Goal: Task Accomplishment & Management: Manage account settings

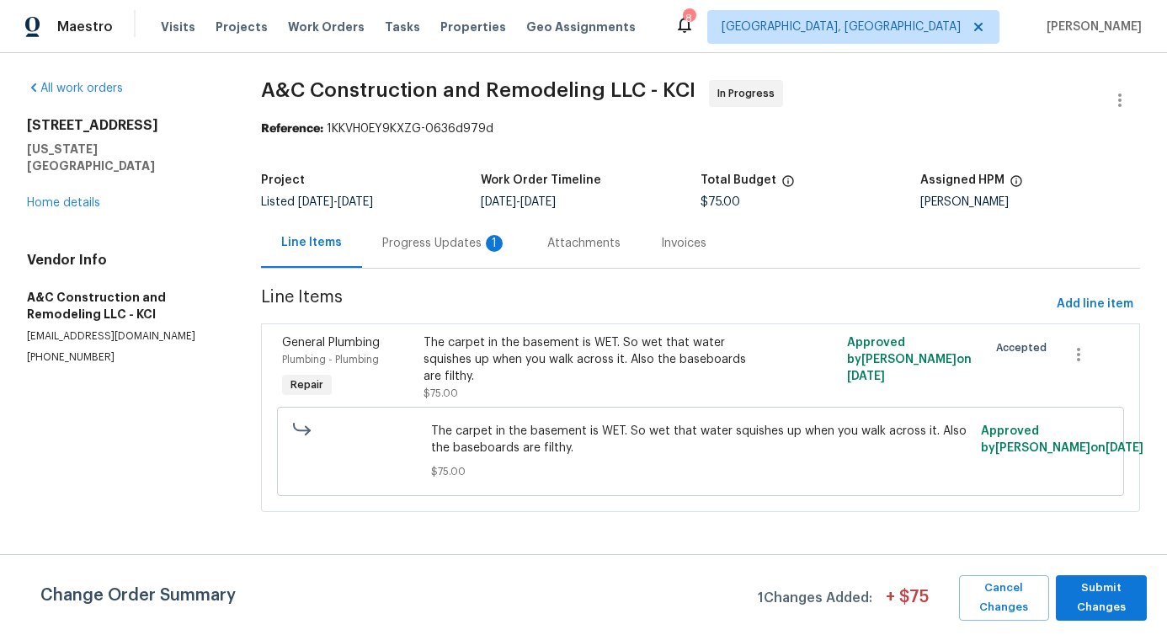
click at [413, 261] on div "Progress Updates 1" at bounding box center [444, 243] width 165 height 50
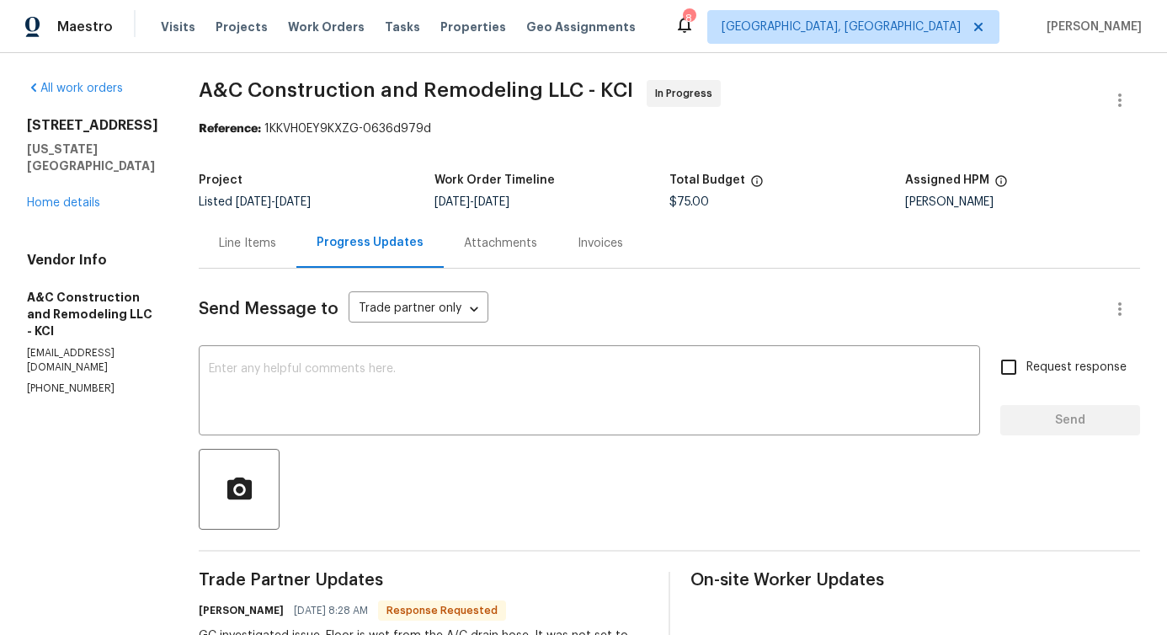
click at [445, 437] on div "Send Message to Trade partner only Trade partner only ​ x ​ Request response Se…" at bounding box center [670, 542] width 942 height 546
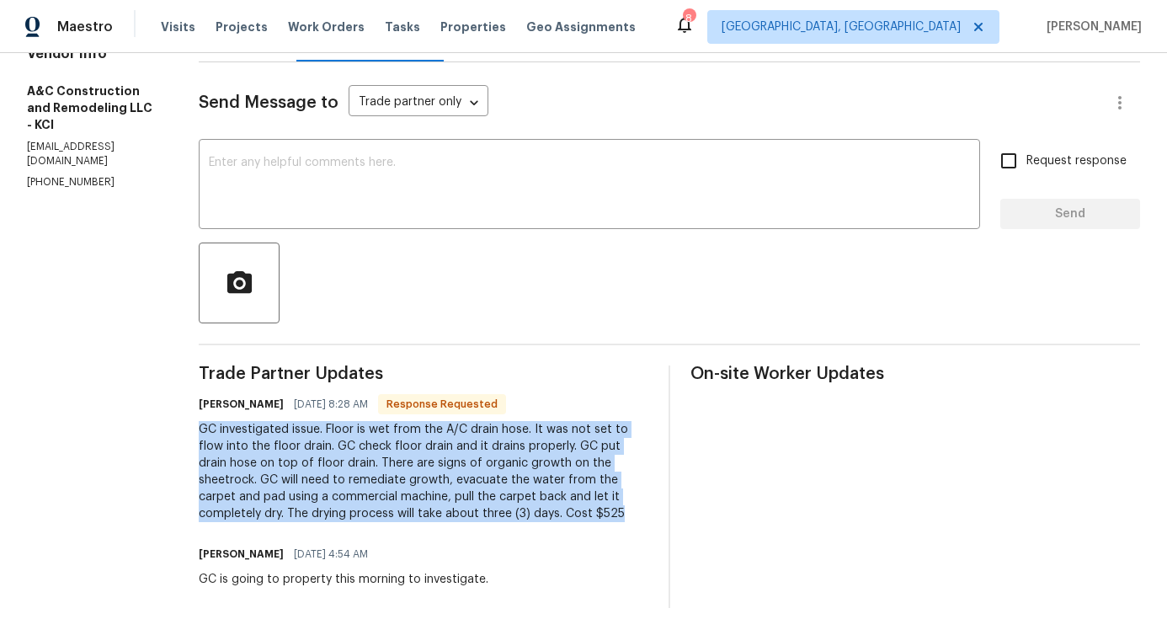
drag, startPoint x: 227, startPoint y: 422, endPoint x: 650, endPoint y: 508, distance: 432.3
click at [650, 508] on div "All work orders 8226 NW 82nd Ct Kansas City, MO 64152 Home details Vendor Info …" at bounding box center [583, 241] width 1167 height 788
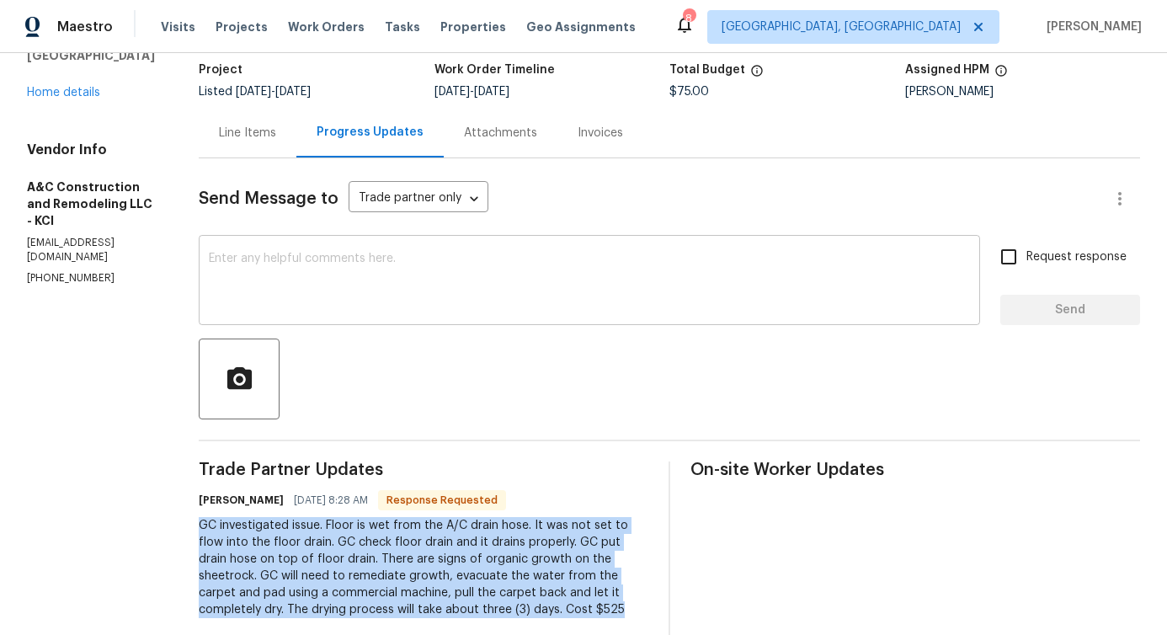
scroll to position [117, 0]
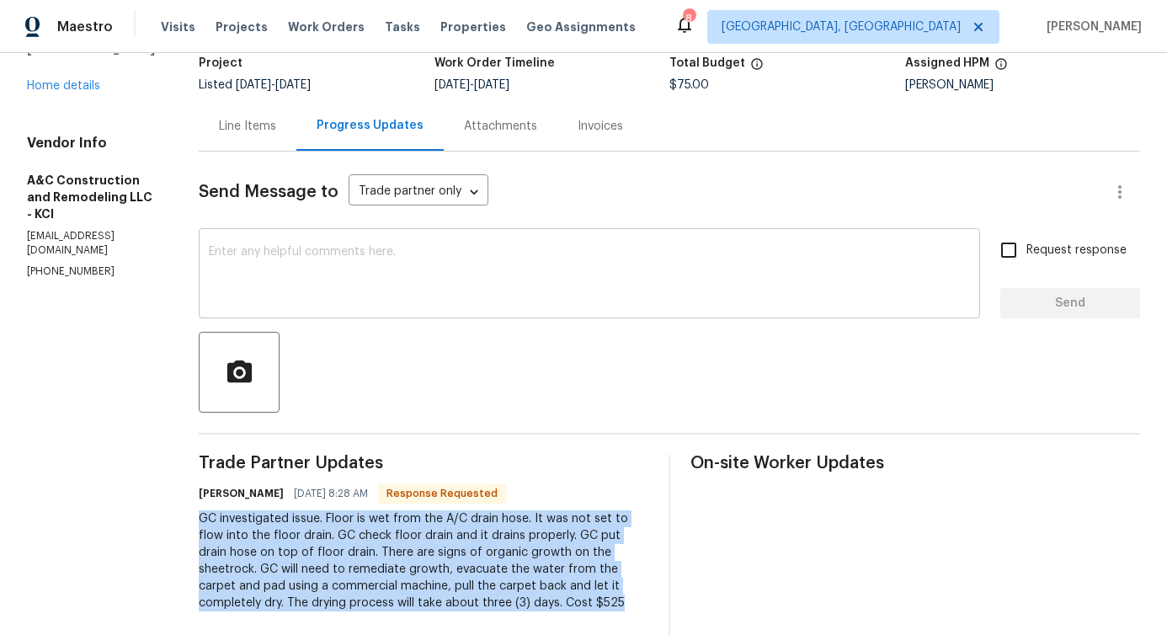
click at [456, 263] on textarea at bounding box center [589, 275] width 761 height 59
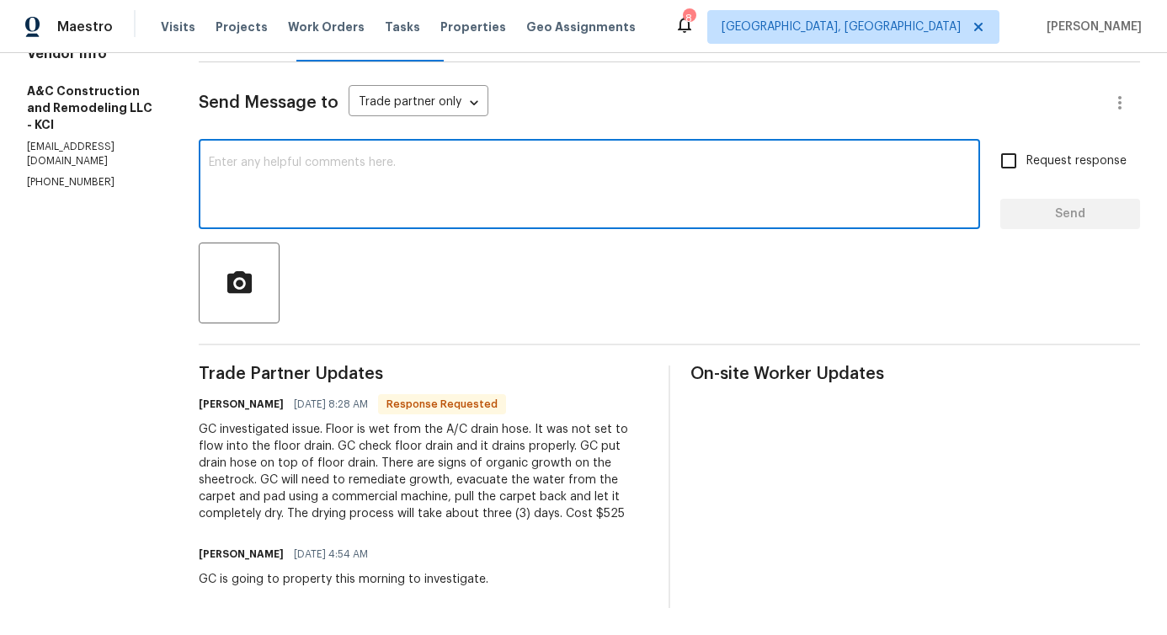
scroll to position [219, 0]
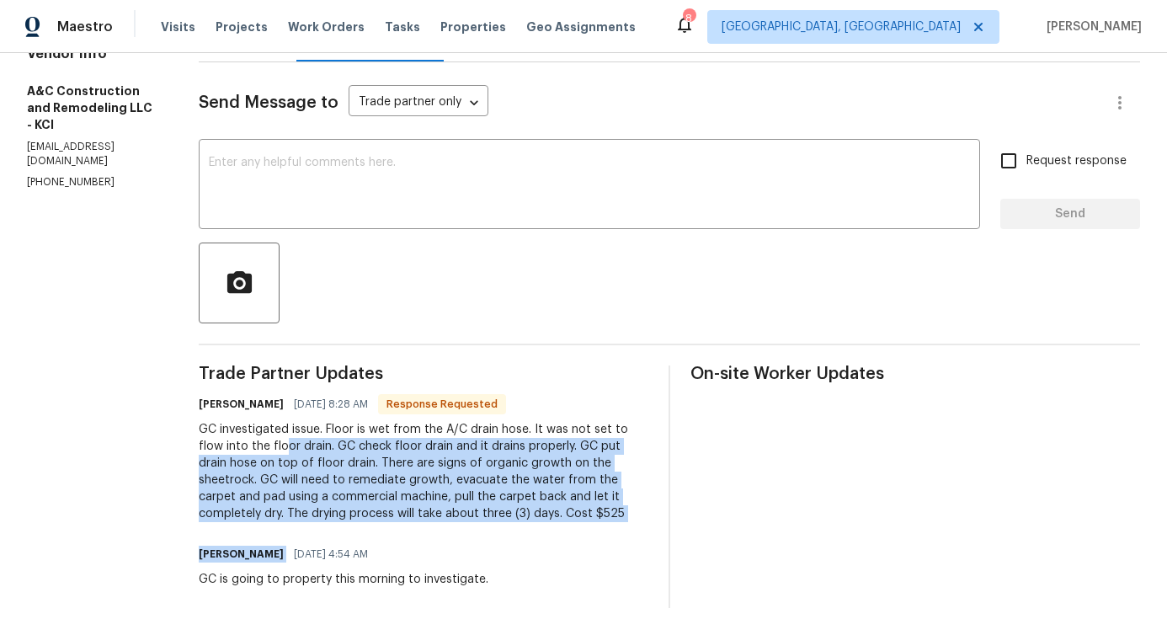
drag, startPoint x: 317, startPoint y: 433, endPoint x: 663, endPoint y: 523, distance: 357.7
click at [663, 523] on div "Trade Partner Updates Charles Alsup 08/18/2025 8:28 AM Response Requested GC in…" at bounding box center [670, 487] width 942 height 243
click at [501, 467] on div "GC investigated issue. Floor is wet from the A/C drain hose. It was not set to …" at bounding box center [424, 471] width 450 height 101
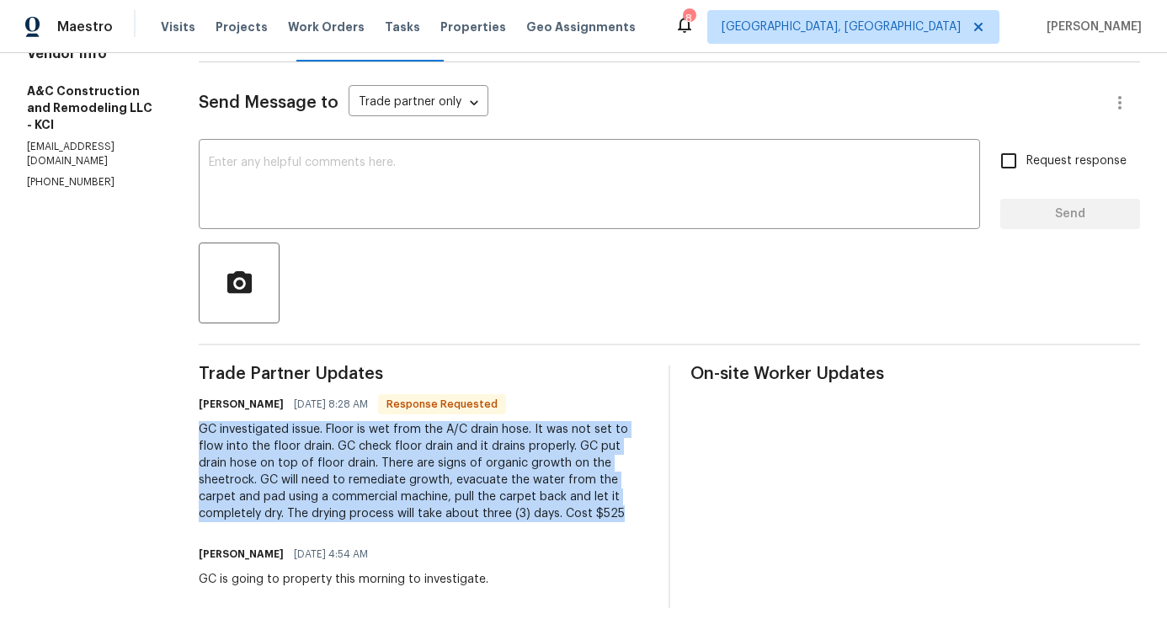
drag, startPoint x: 231, startPoint y: 418, endPoint x: 648, endPoint y: 506, distance: 426.2
click at [648, 506] on div "GC investigated issue. Floor is wet from the A/C drain hose. It was not set to …" at bounding box center [424, 471] width 450 height 101
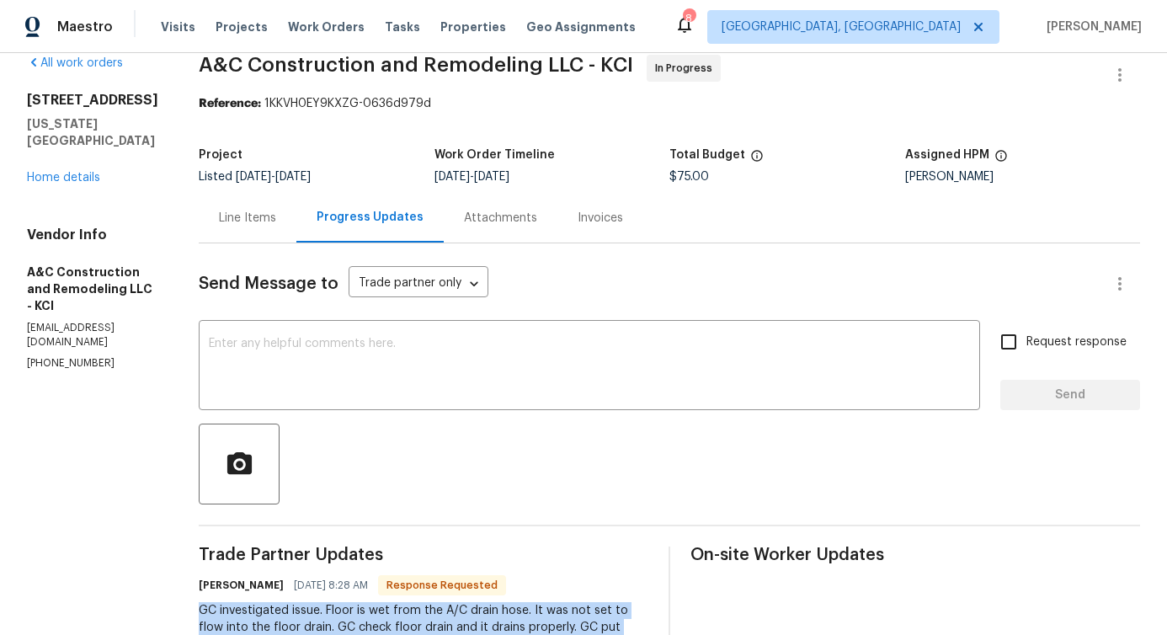
scroll to position [0, 0]
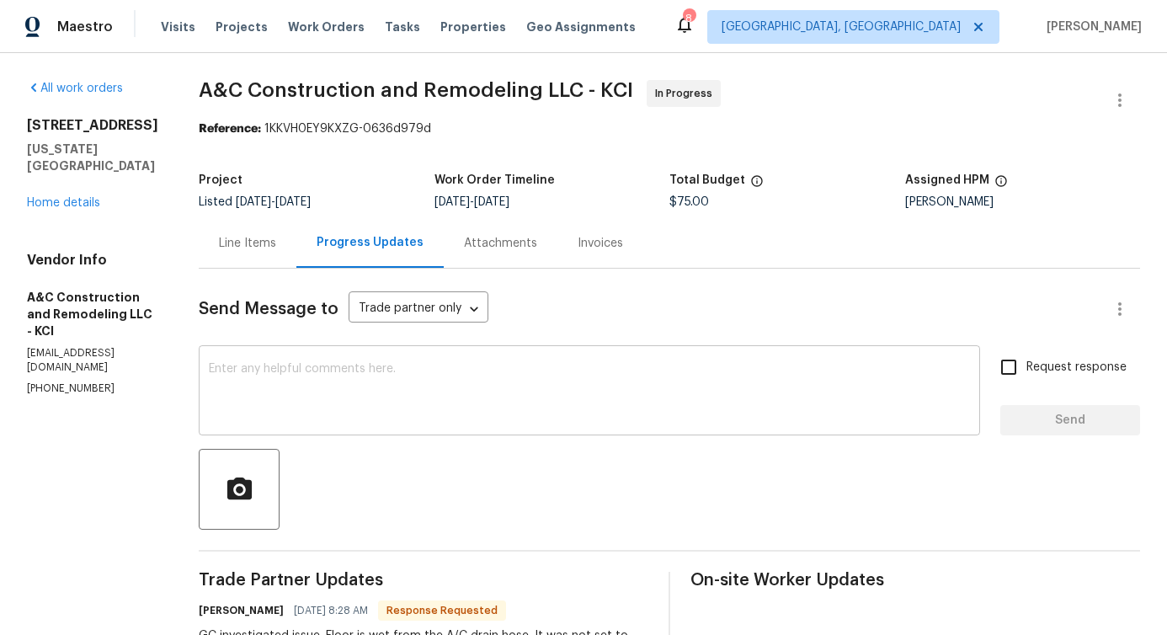
click at [435, 395] on textarea at bounding box center [589, 392] width 761 height 59
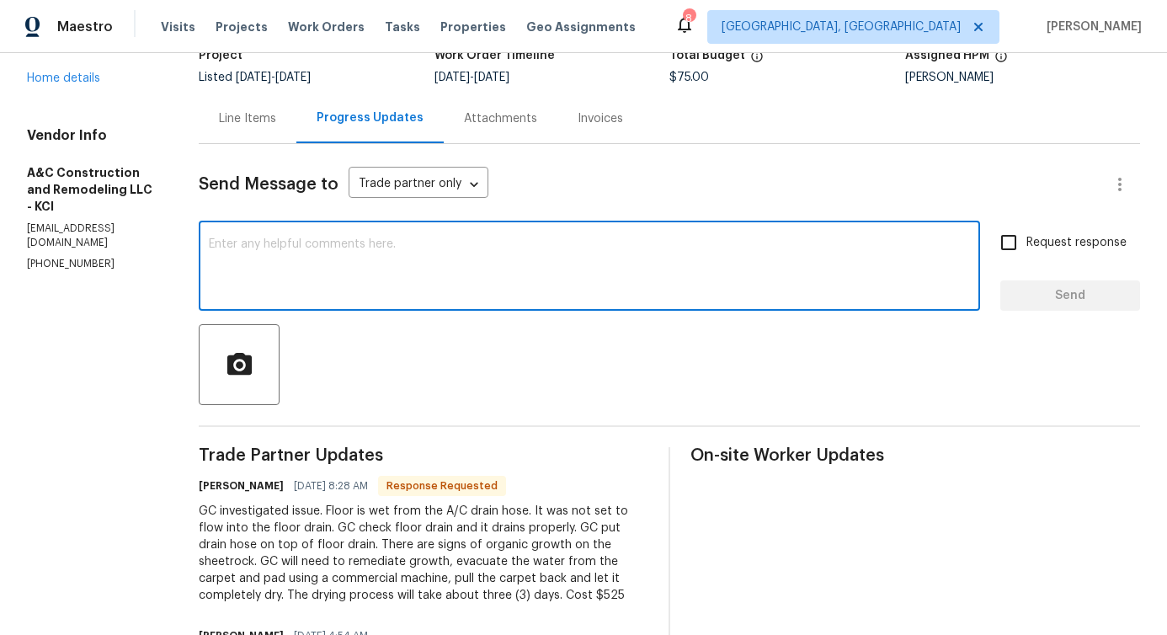
scroll to position [219, 0]
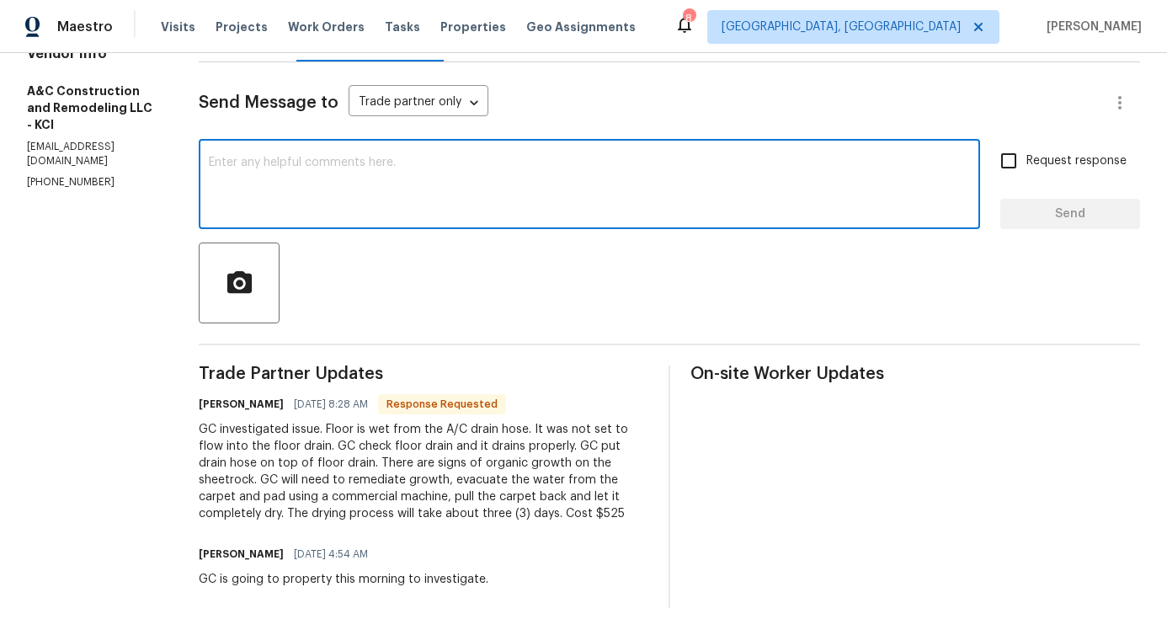
click at [422, 157] on textarea at bounding box center [589, 186] width 761 height 59
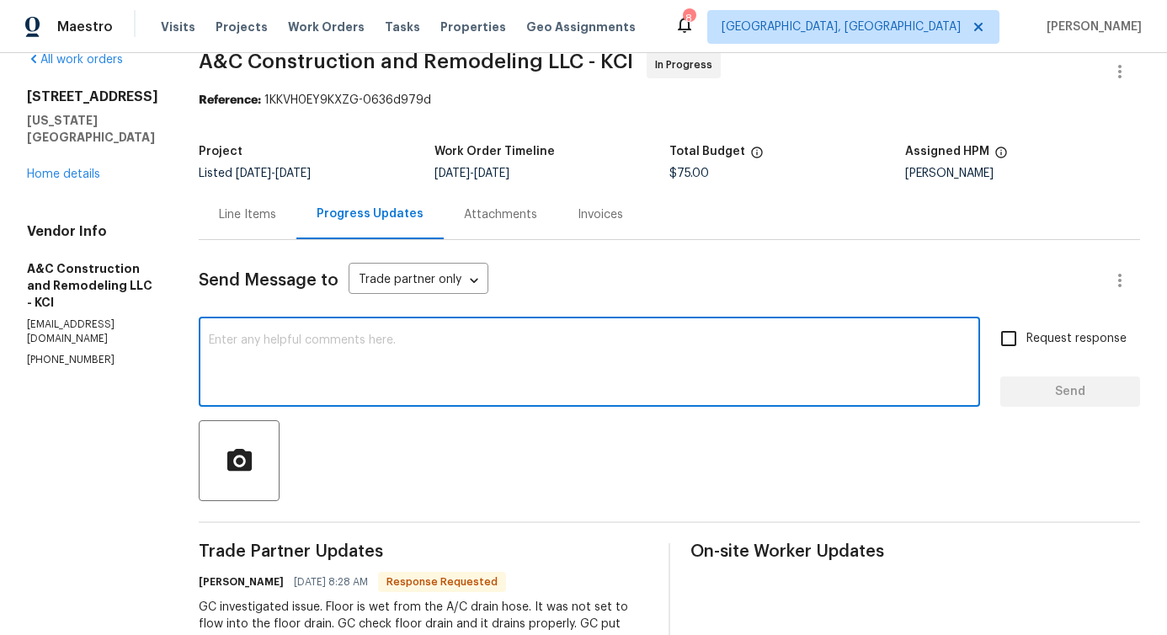
scroll to position [0, 0]
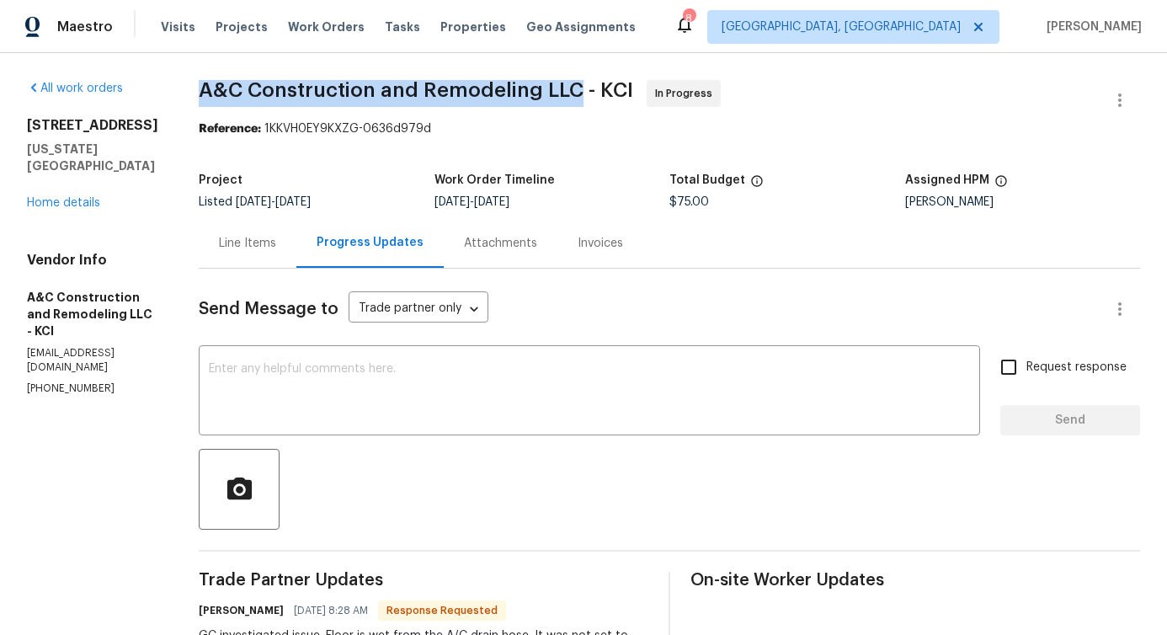
drag, startPoint x: 229, startPoint y: 90, endPoint x: 601, endPoint y: 99, distance: 371.6
click at [601, 99] on span "A&C Construction and Remodeling LLC - KCI" at bounding box center [416, 90] width 435 height 20
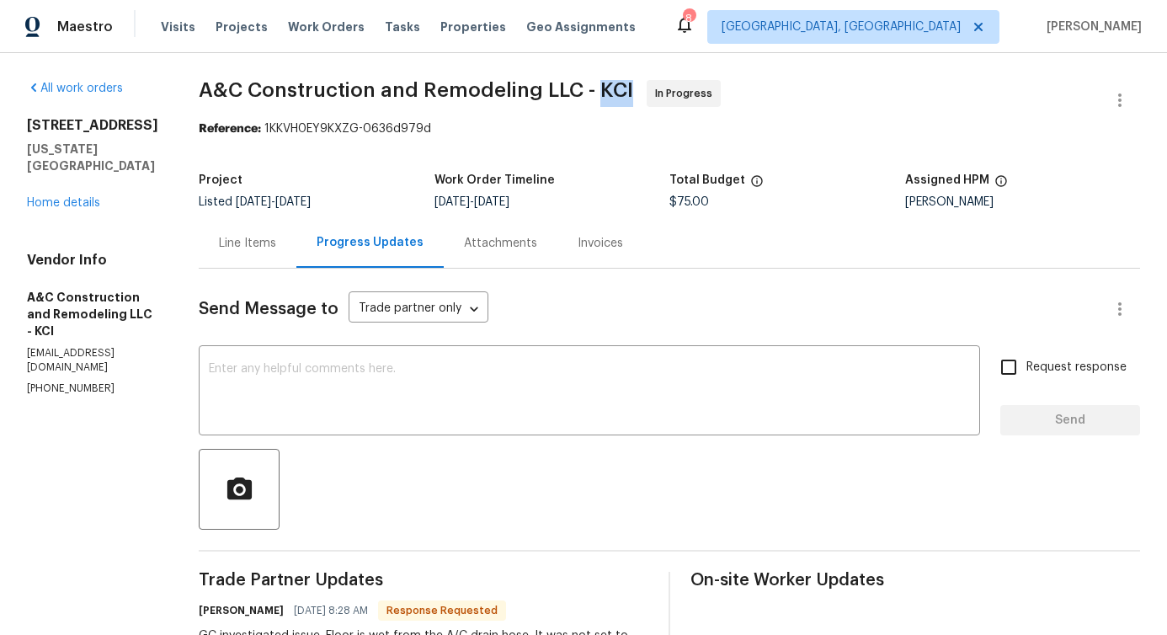
drag, startPoint x: 628, startPoint y: 86, endPoint x: 656, endPoint y: 90, distance: 28.9
click at [633, 90] on span "A&C Construction and Remodeling LLC - KCI" at bounding box center [416, 90] width 435 height 20
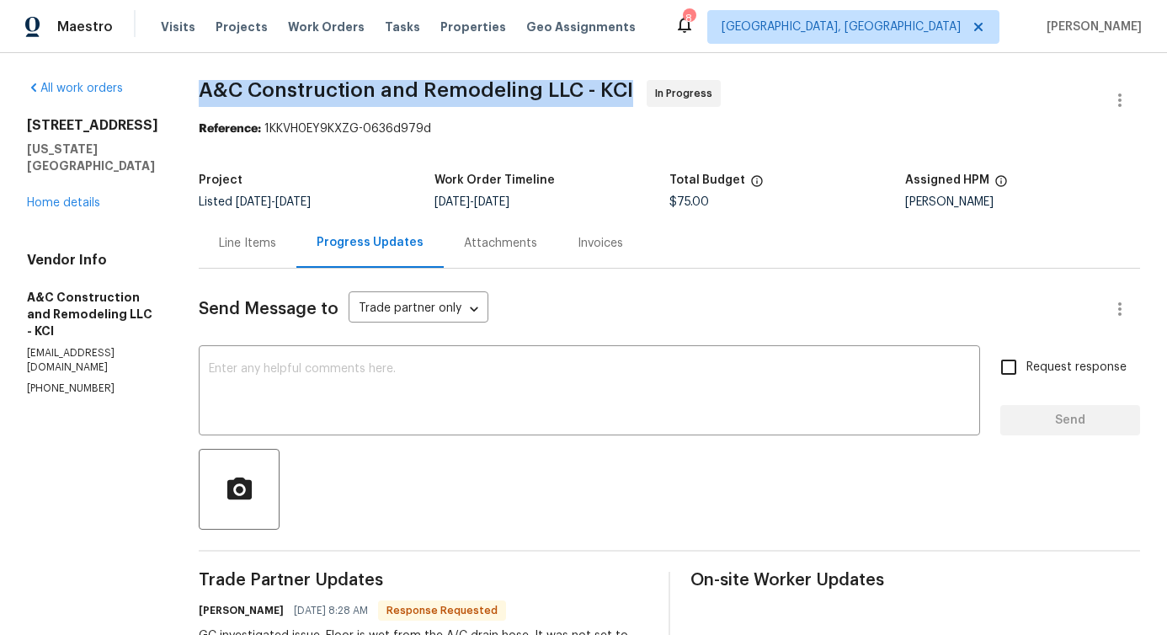
drag, startPoint x: 232, startPoint y: 87, endPoint x: 657, endPoint y: 90, distance: 424.5
click at [657, 90] on span "A&C Construction and Remodeling LLC - KCI In Progress" at bounding box center [649, 100] width 901 height 40
click at [633, 95] on span "A&C Construction and Remodeling LLC - KCI" at bounding box center [416, 90] width 435 height 20
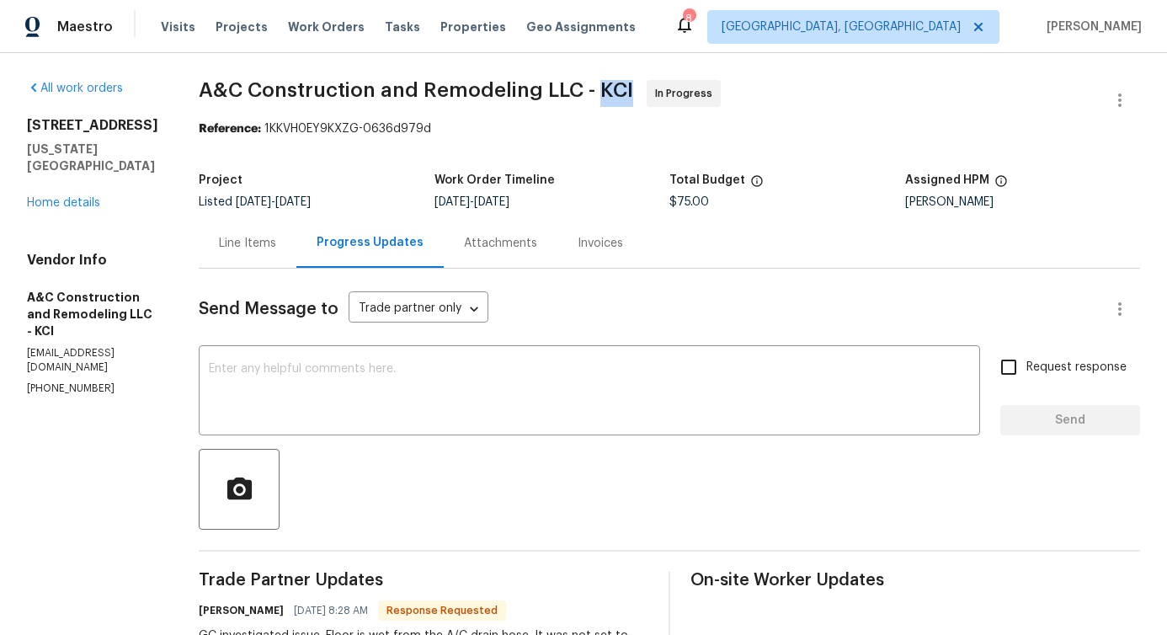
drag, startPoint x: 629, startPoint y: 94, endPoint x: 661, endPoint y: 96, distance: 32.1
click at [661, 96] on span "A&C Construction and Remodeling LLC - KCI In Progress" at bounding box center [649, 100] width 901 height 40
click at [628, 90] on span "A&C Construction and Remodeling LLC - KCI" at bounding box center [416, 90] width 435 height 20
drag, startPoint x: 628, startPoint y: 90, endPoint x: 658, endPoint y: 93, distance: 30.4
click at [658, 93] on span "A&C Construction and Remodeling LLC - KCI In Progress" at bounding box center [649, 100] width 901 height 40
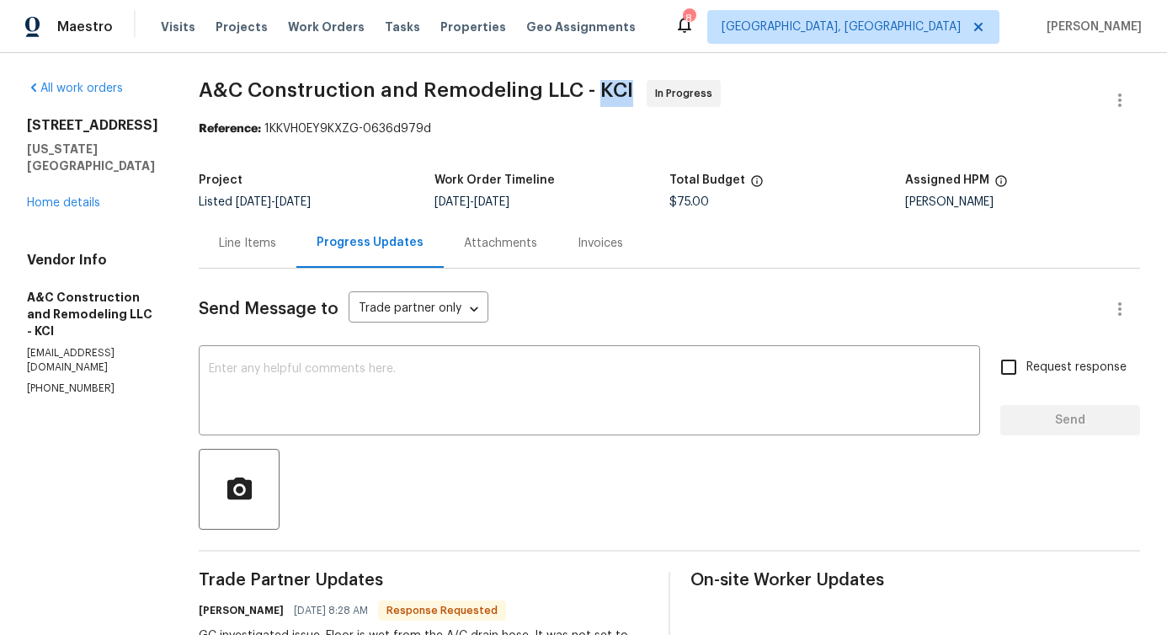
click at [607, 97] on span "A&C Construction and Remodeling LLC - KCI" at bounding box center [416, 90] width 435 height 20
click at [591, 84] on span "A&C Construction and Remodeling LLC - KCI" at bounding box center [416, 90] width 435 height 20
drag, startPoint x: 623, startPoint y: 93, endPoint x: 669, endPoint y: 94, distance: 45.5
click at [669, 94] on span "A&C Construction and Remodeling LLC - KCI In Progress" at bounding box center [649, 100] width 901 height 40
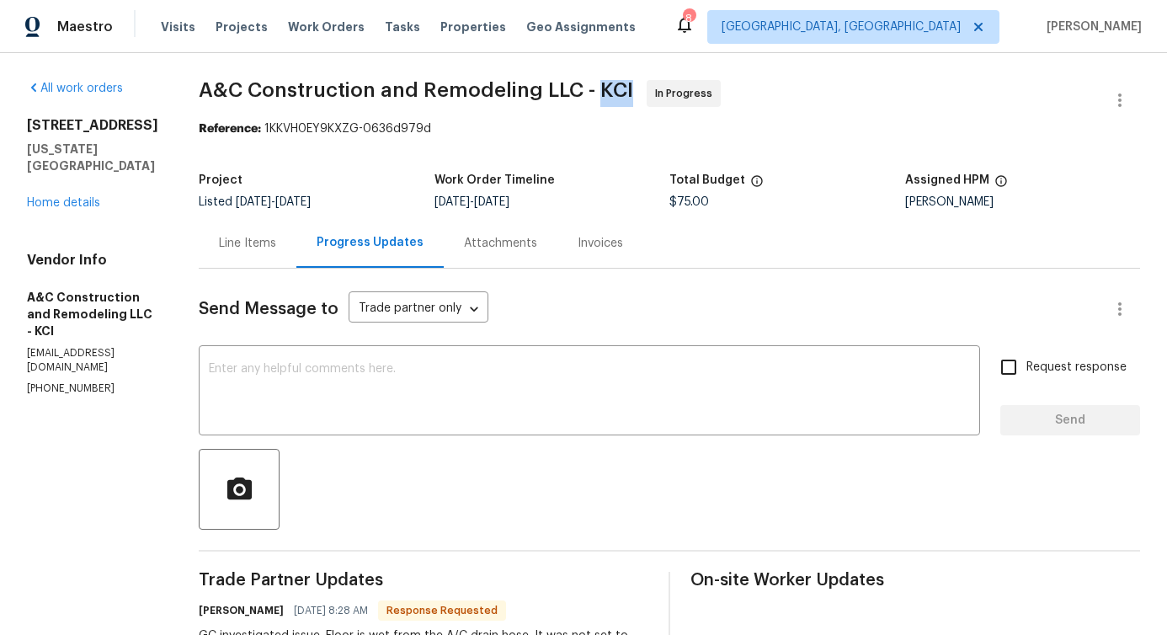
click at [514, 90] on span "A&C Construction and Remodeling LLC - KCI" at bounding box center [416, 90] width 435 height 20
drag, startPoint x: 573, startPoint y: 92, endPoint x: 604, endPoint y: 94, distance: 31.3
click at [604, 94] on span "A&C Construction and Remodeling LLC - KCI" at bounding box center [416, 90] width 435 height 20
drag, startPoint x: 628, startPoint y: 88, endPoint x: 666, endPoint y: 94, distance: 38.5
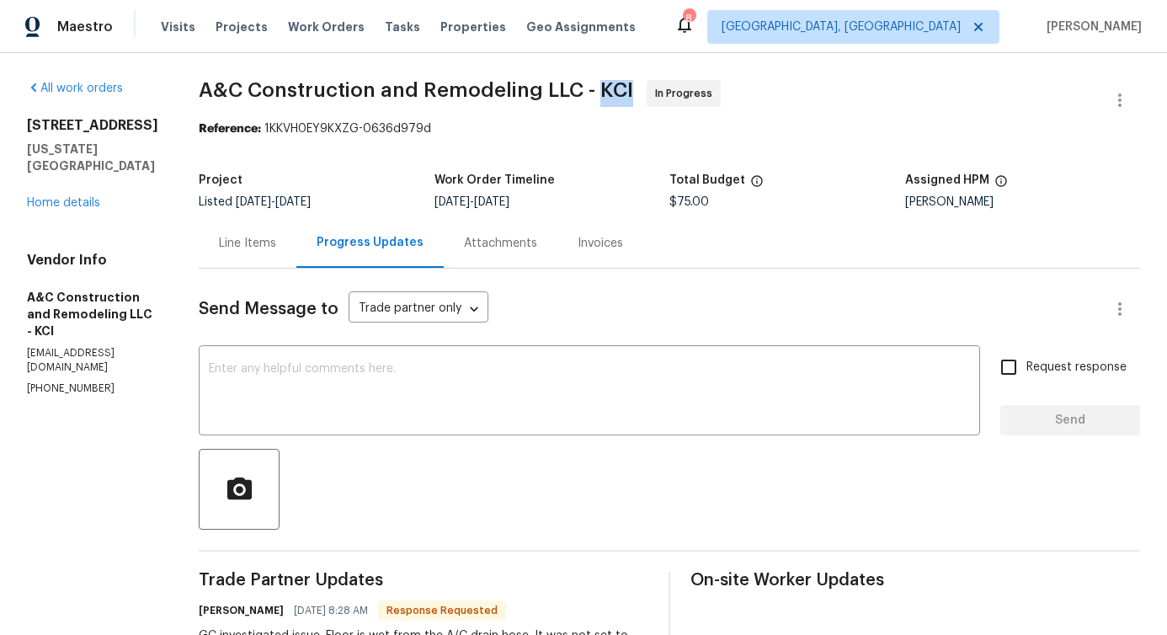
click at [666, 94] on span "A&C Construction and Remodeling LLC - KCI In Progress" at bounding box center [649, 100] width 901 height 40
drag, startPoint x: 670, startPoint y: 95, endPoint x: 667, endPoint y: 82, distance: 13.9
click at [667, 82] on span "A&C Construction and Remodeling LLC - KCI In Progress" at bounding box center [649, 100] width 901 height 40
drag, startPoint x: 674, startPoint y: 93, endPoint x: 746, endPoint y: 91, distance: 72.5
click at [746, 91] on span "A&C Construction and Remodeling LLC - KCI In Progress" at bounding box center [649, 100] width 901 height 40
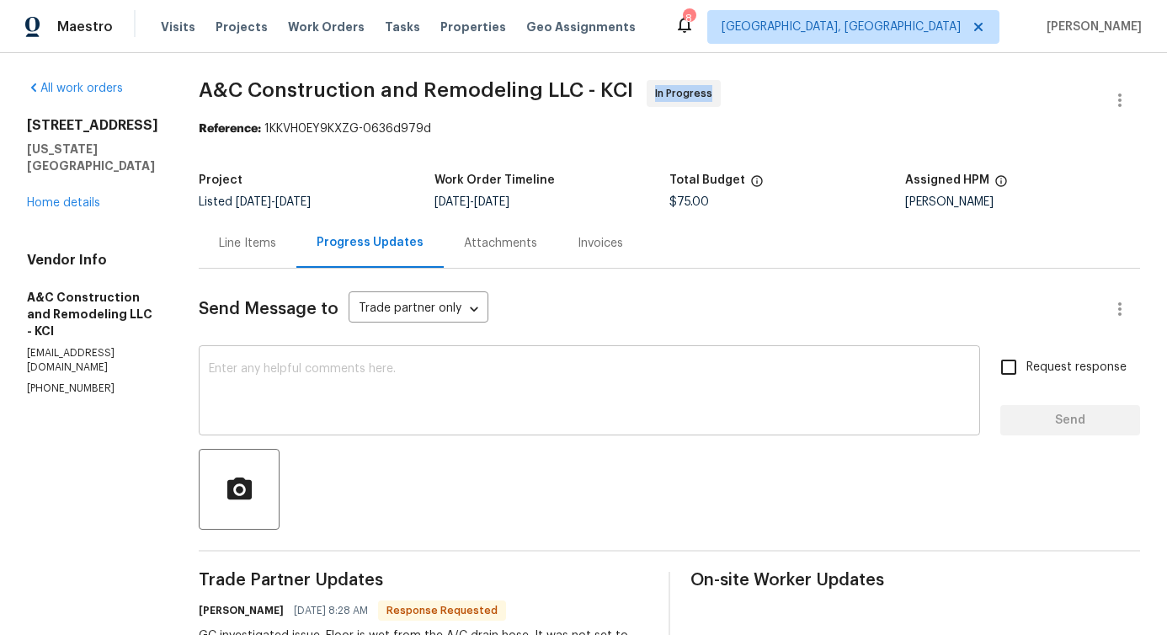
click at [370, 357] on div "x ​" at bounding box center [590, 393] width 782 height 86
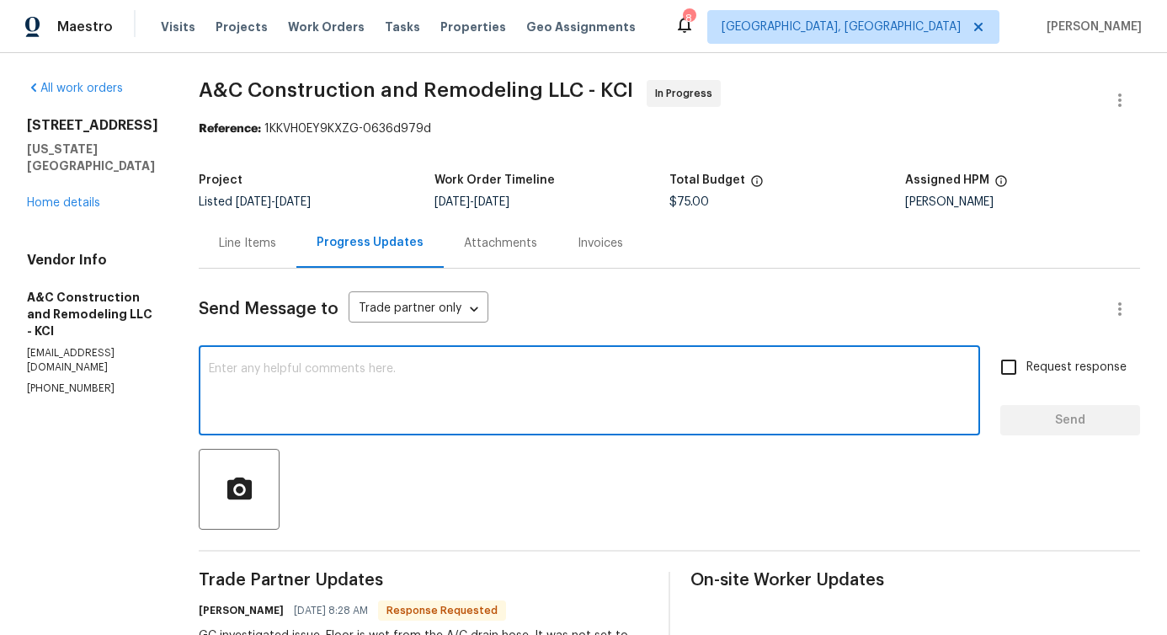
click at [480, 357] on div "x ​" at bounding box center [590, 393] width 782 height 86
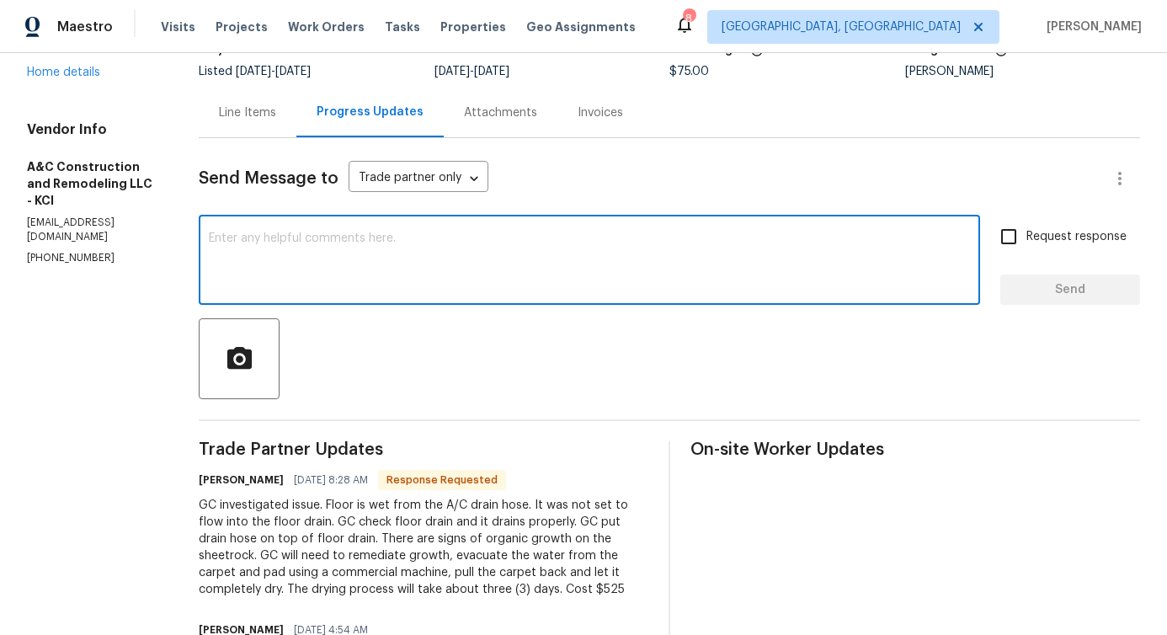
scroll to position [158, 0]
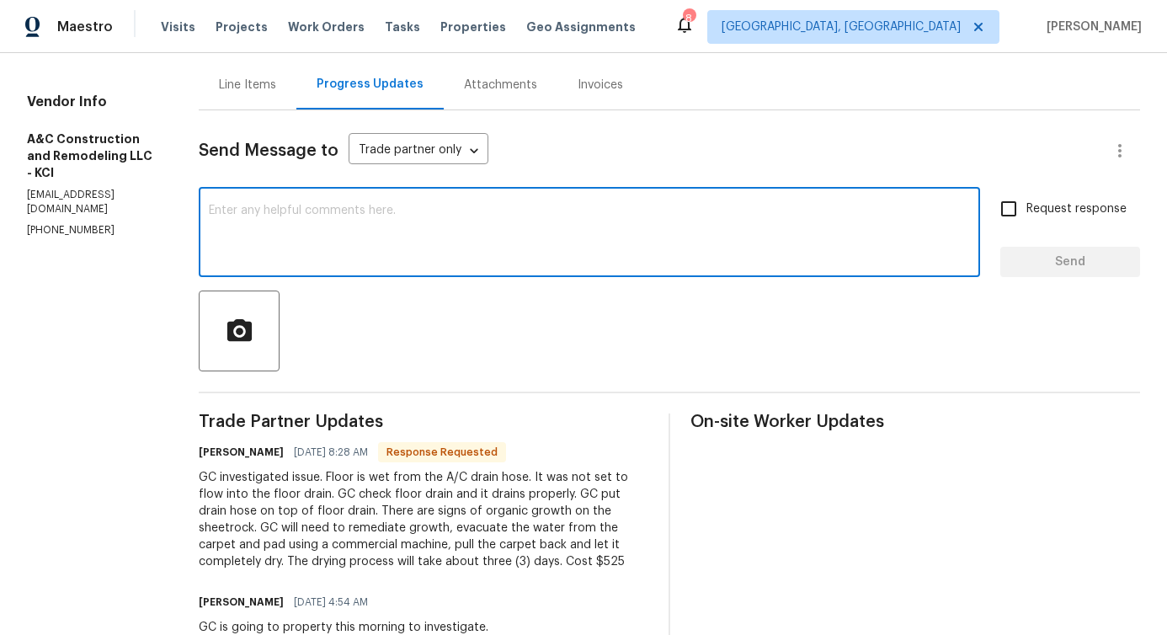
click at [477, 231] on textarea at bounding box center [589, 234] width 761 height 59
paste textarea "Hi, this is Pavithra with Opendoor. I’m confirming you received the WO for the …"
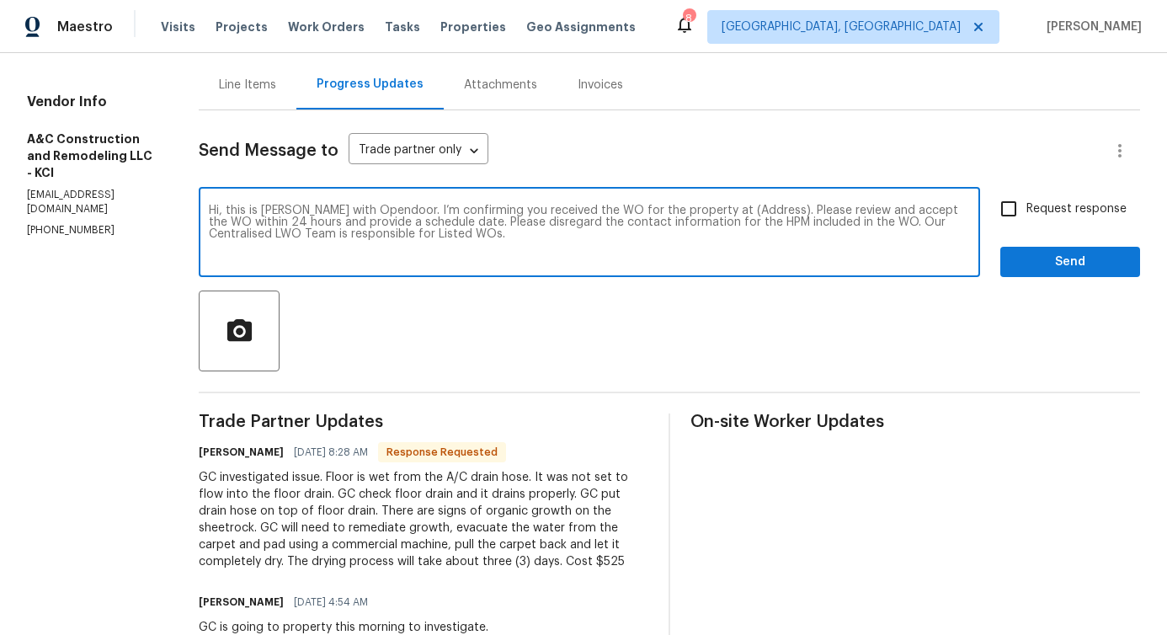
click at [753, 212] on textarea "Hi, this is Pavithra with Opendoor. I’m confirming you received the WO for the …" at bounding box center [589, 234] width 761 height 59
paste textarea "8226 NW 82nd Ct, Kansas City, MO 64152"
type textarea "Hi, this is Pavithra with Opendoor. I’m confirming you received the WO for the …"
click at [1087, 217] on label "Request response" at bounding box center [1059, 208] width 136 height 35
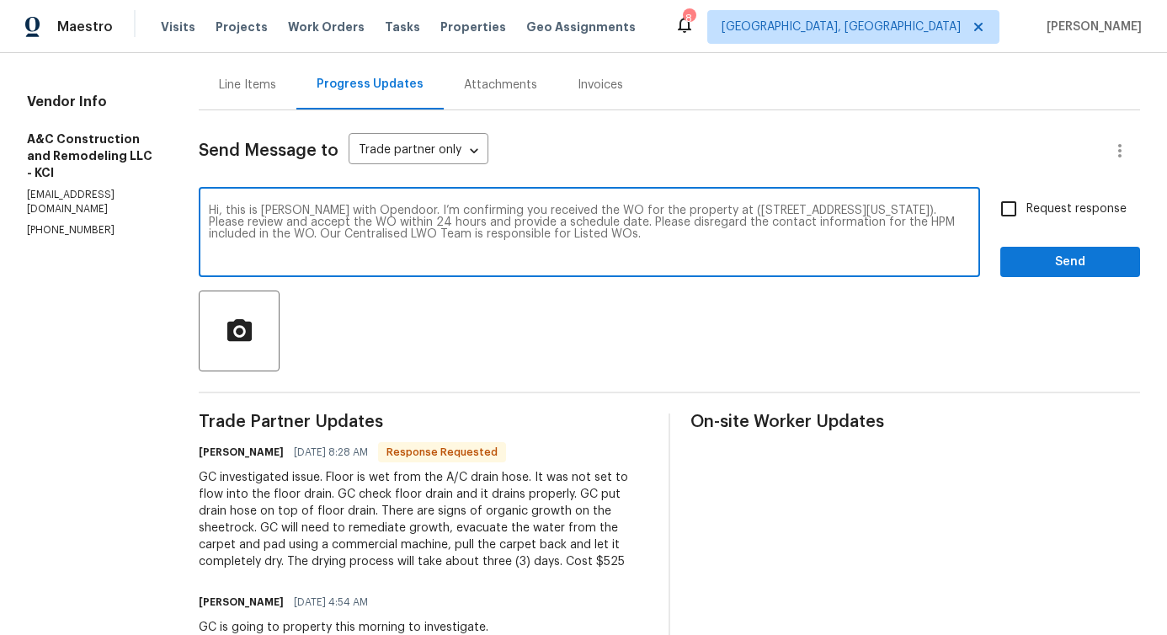
click at [1027, 217] on input "Request response" at bounding box center [1008, 208] width 35 height 35
checkbox input "true"
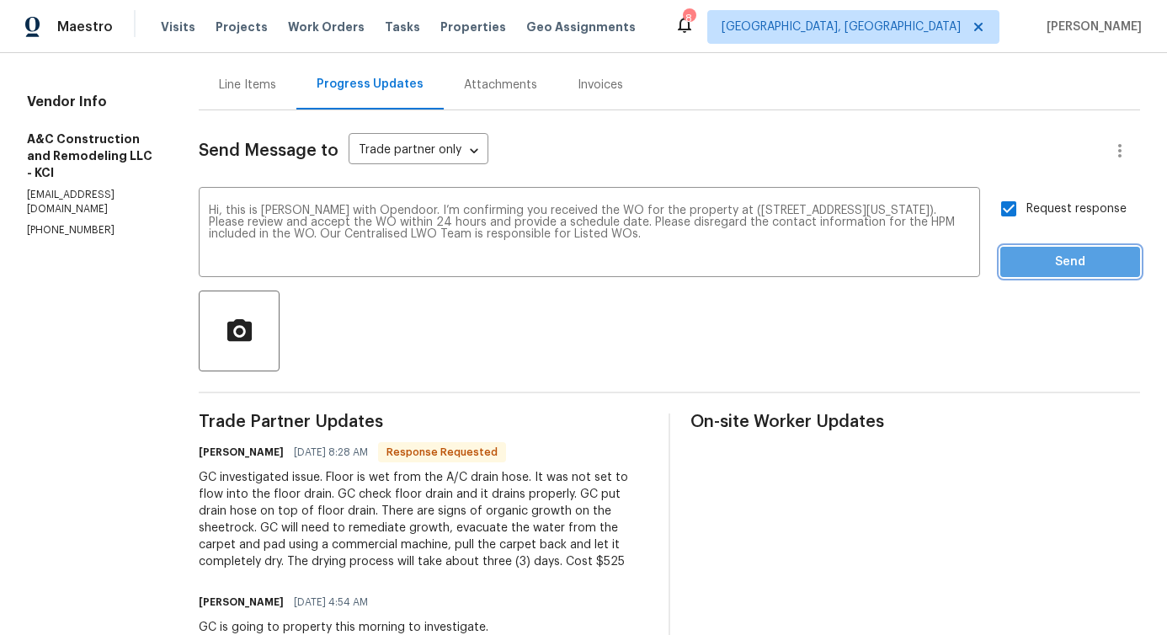
click at [1058, 272] on button "Send" at bounding box center [1071, 262] width 140 height 31
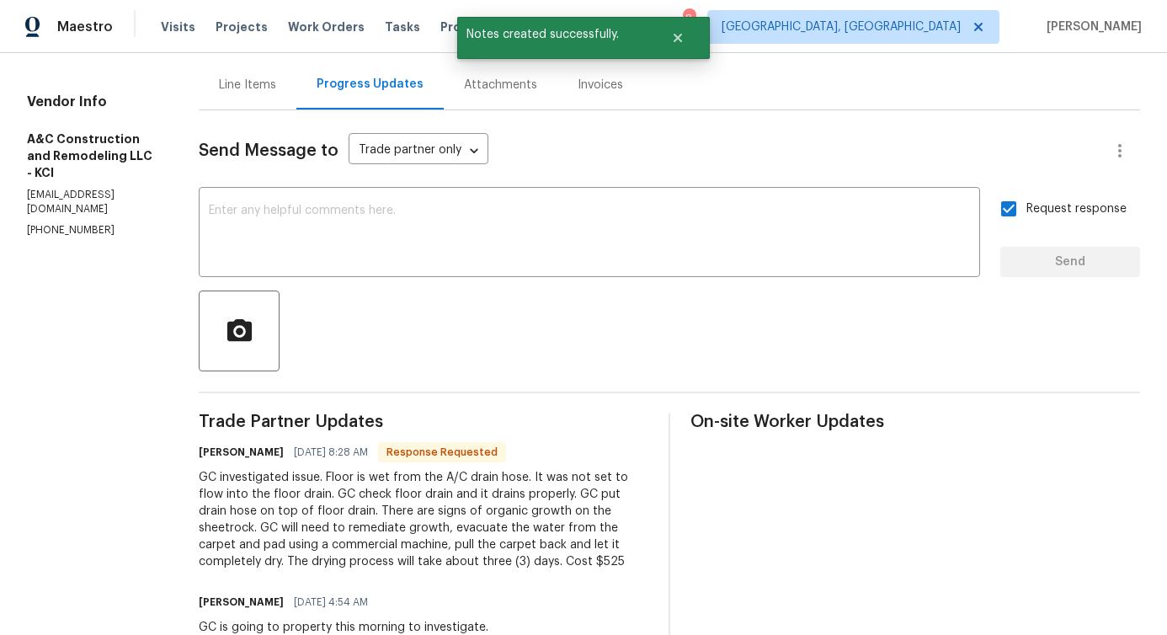
click at [478, 372] on div "Send Message to Trade partner only Trade partner only ​ x ​ Request response Se…" at bounding box center [670, 383] width 942 height 546
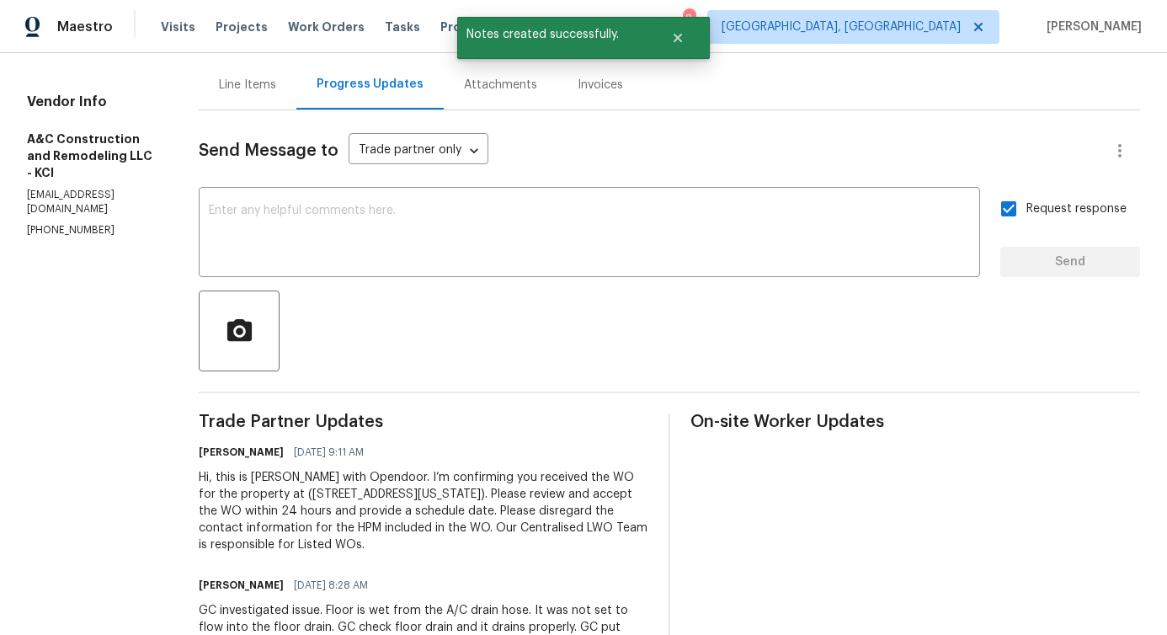
click at [275, 94] on div "Line Items" at bounding box center [248, 85] width 98 height 50
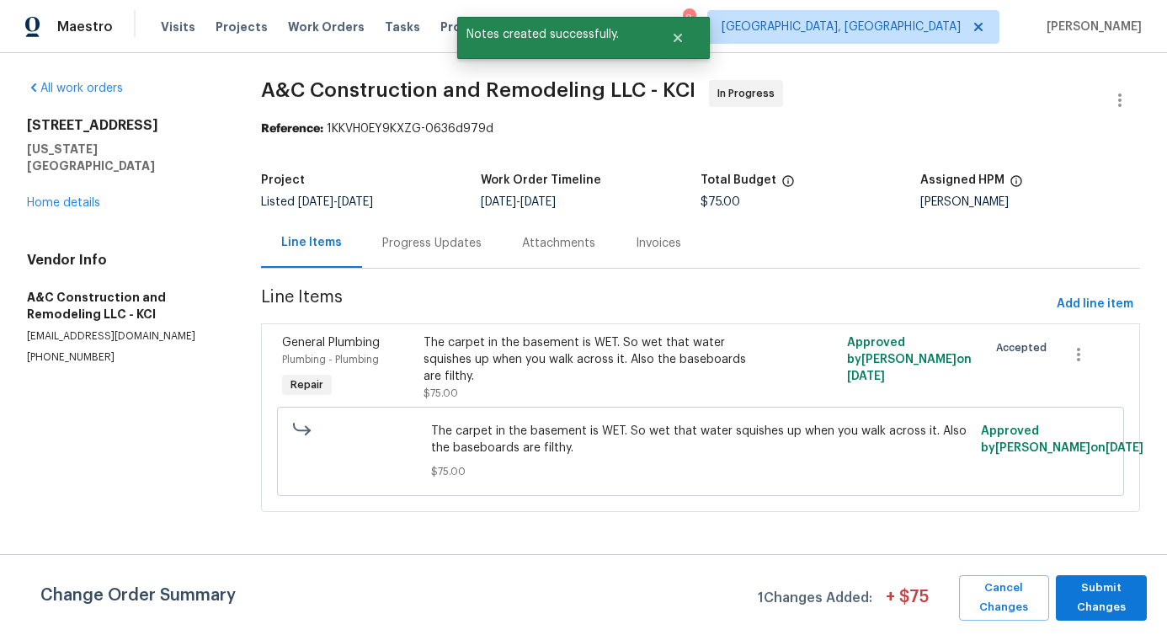
click at [384, 103] on span "A&C Construction and Remodeling LLC - KCI In Progress" at bounding box center [680, 100] width 839 height 40
click at [429, 248] on div "Progress Updates" at bounding box center [431, 243] width 99 height 17
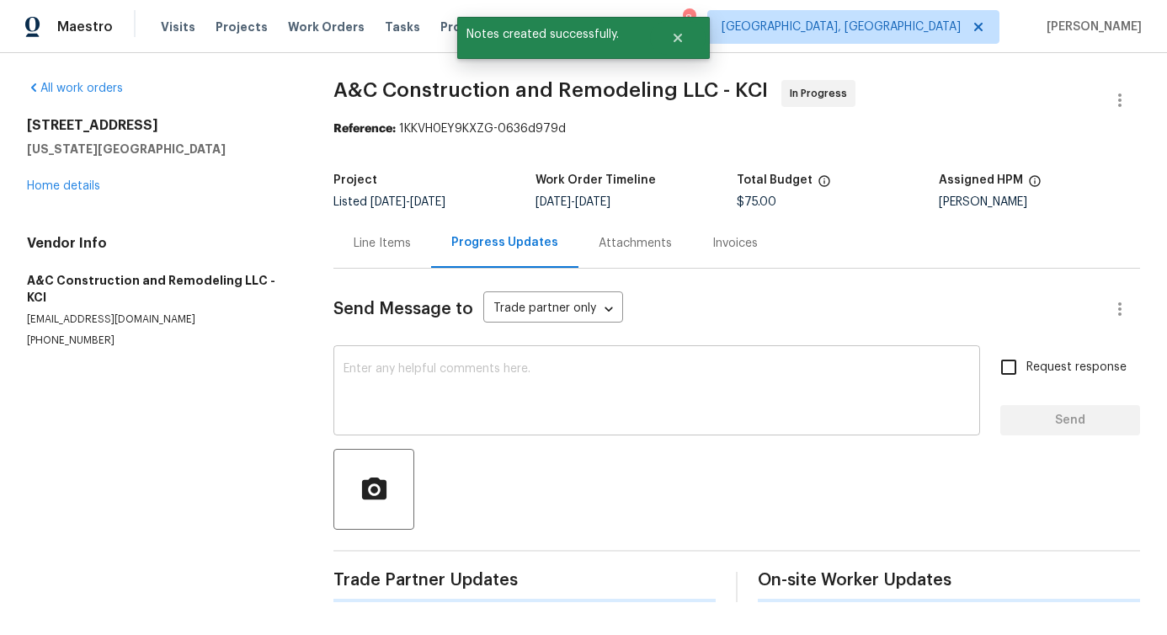
click at [459, 382] on textarea at bounding box center [657, 392] width 627 height 59
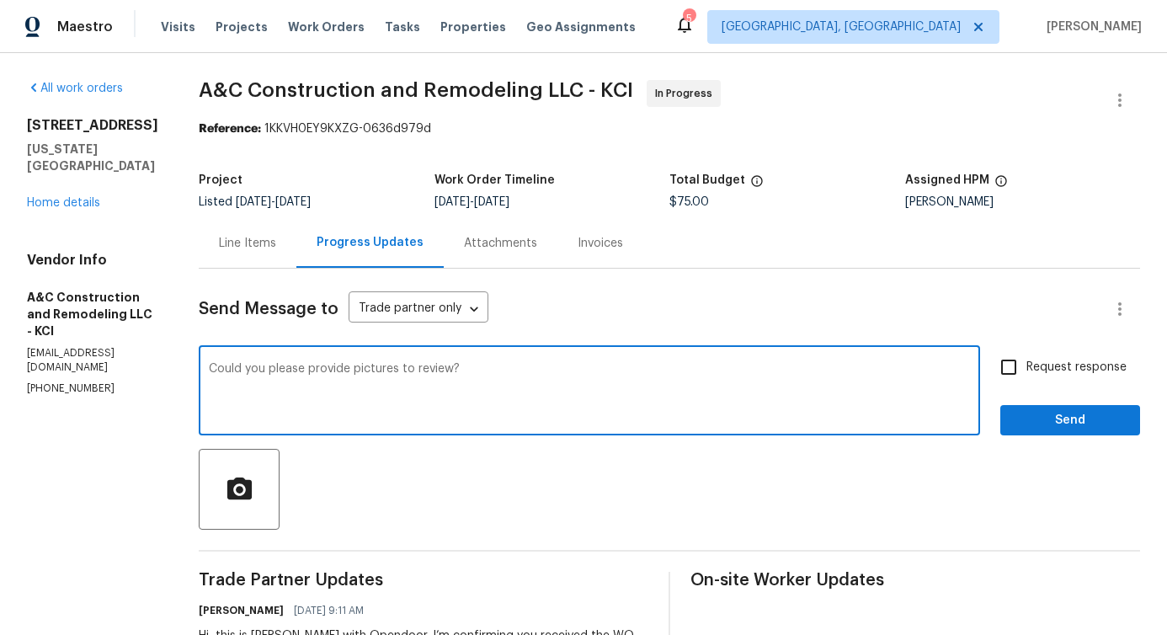
drag, startPoint x: 346, startPoint y: 371, endPoint x: 772, endPoint y: 372, distance: 425.4
click at [772, 371] on textarea "Could you please provide pictures to review?" at bounding box center [589, 392] width 761 height 59
type textarea "Could you please provide pictures to review?"
click at [1009, 377] on input "Request response" at bounding box center [1008, 367] width 35 height 35
checkbox input "true"
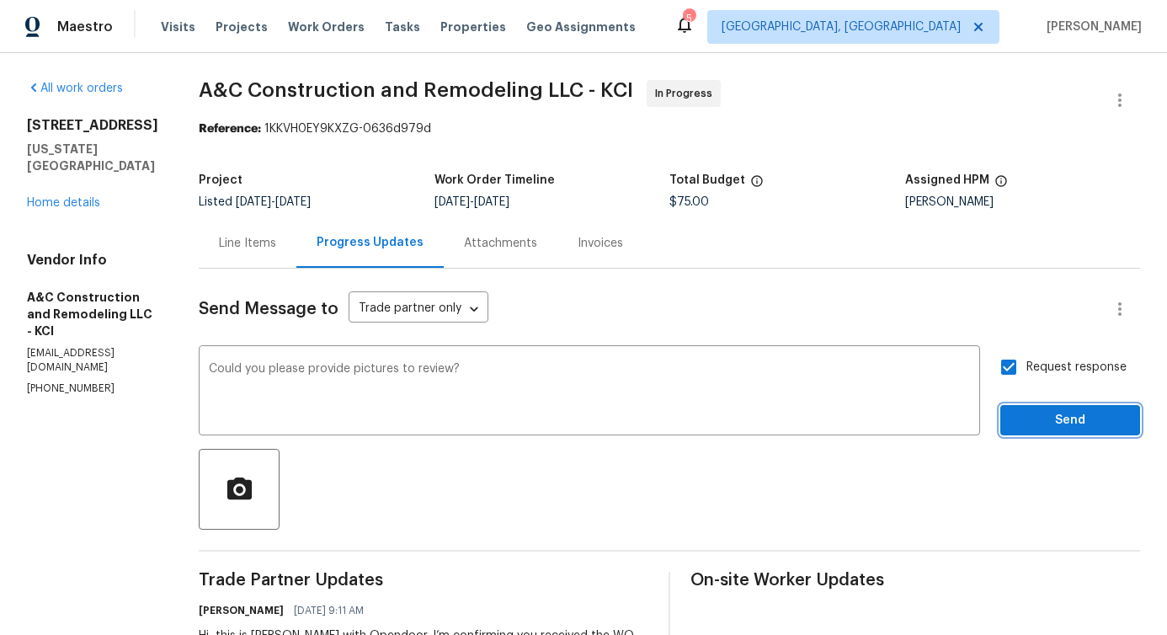
click at [1027, 418] on span "Send" at bounding box center [1070, 420] width 113 height 21
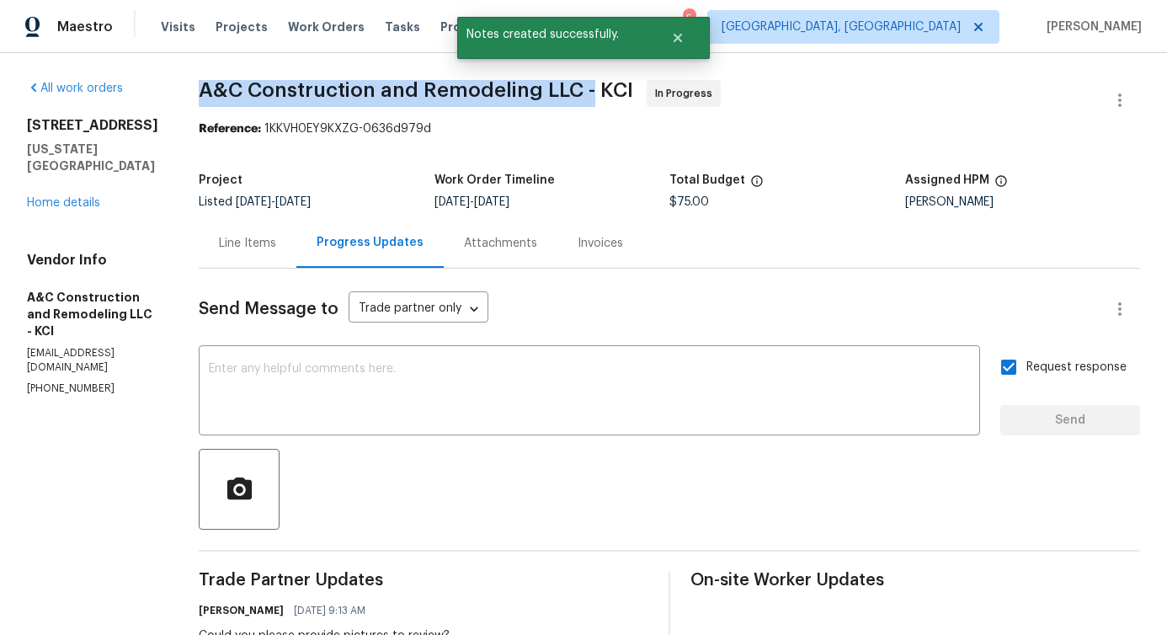
drag, startPoint x: 226, startPoint y: 97, endPoint x: 621, endPoint y: 85, distance: 395.2
click at [621, 85] on div "All work orders 8226 NW 82nd Ct Kansas City, MO 64152 Home details Vendor Info …" at bounding box center [583, 546] width 1167 height 987
copy span "A&C Construction and Remodeling LLC -"
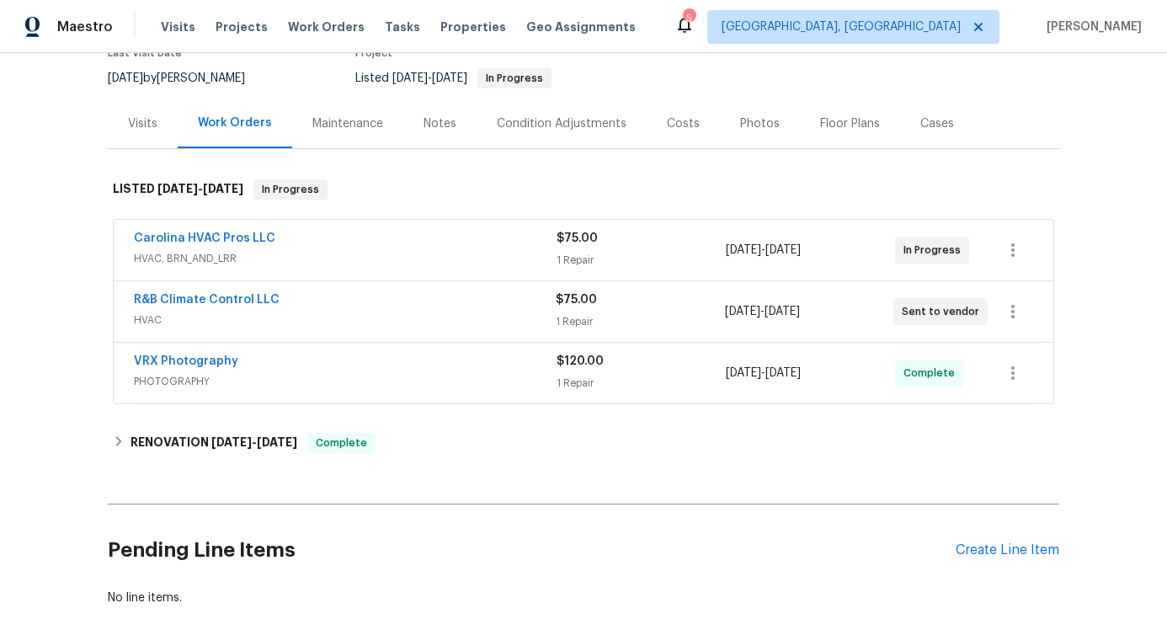
scroll to position [152, 0]
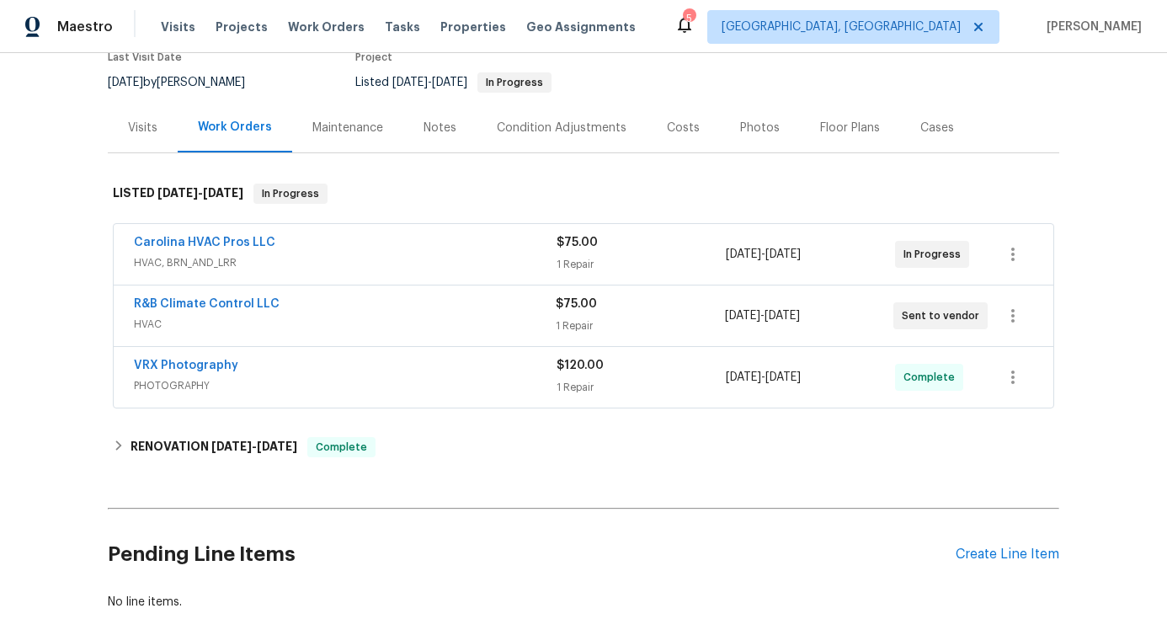
click at [329, 235] on div "Carolina HVAC Pros LLC" at bounding box center [345, 244] width 423 height 20
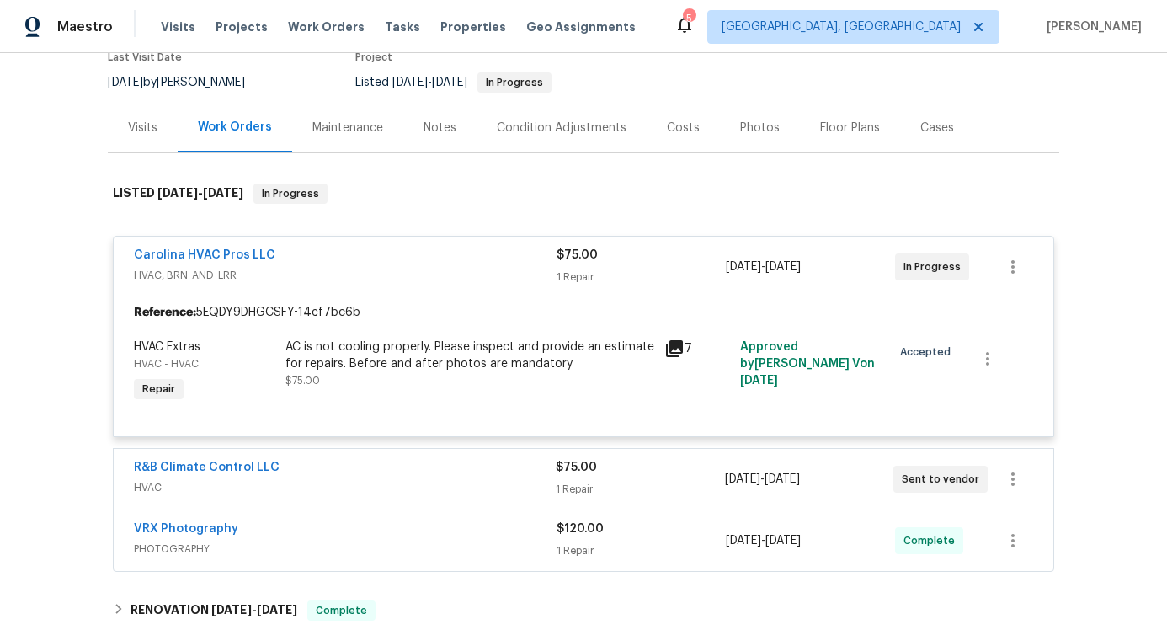
click at [343, 449] on div "R&B Climate Control LLC HVAC $75.00 1 Repair [DATE] - [DATE] Sent to vendor" at bounding box center [584, 479] width 940 height 61
click at [341, 461] on div "R&B Climate Control LLC" at bounding box center [345, 469] width 422 height 20
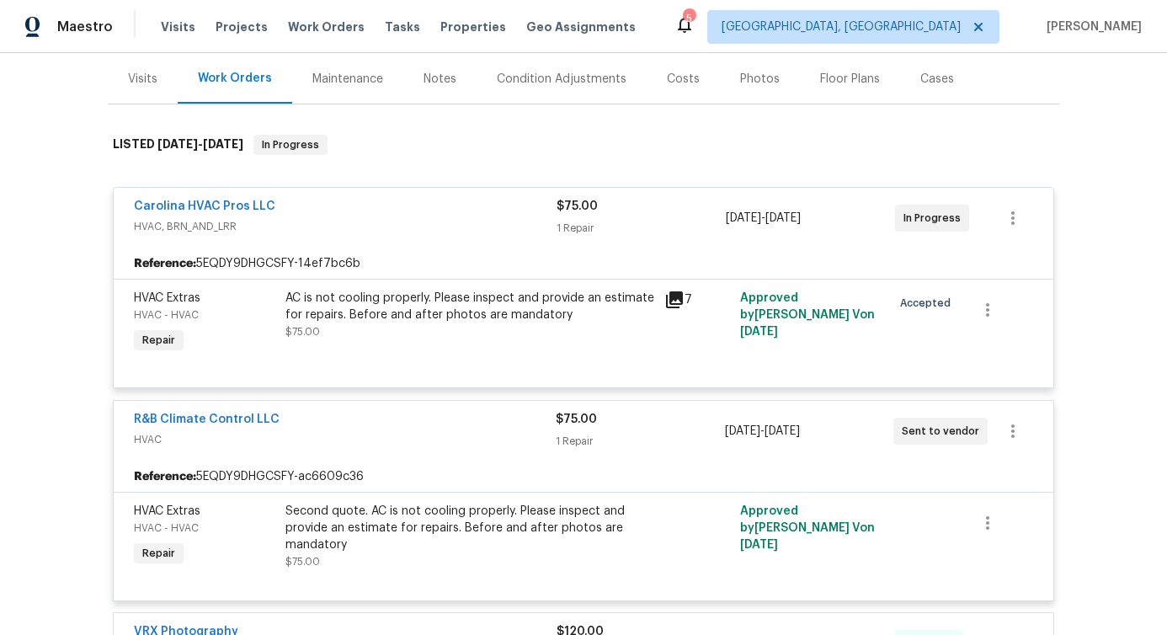
scroll to position [199, 0]
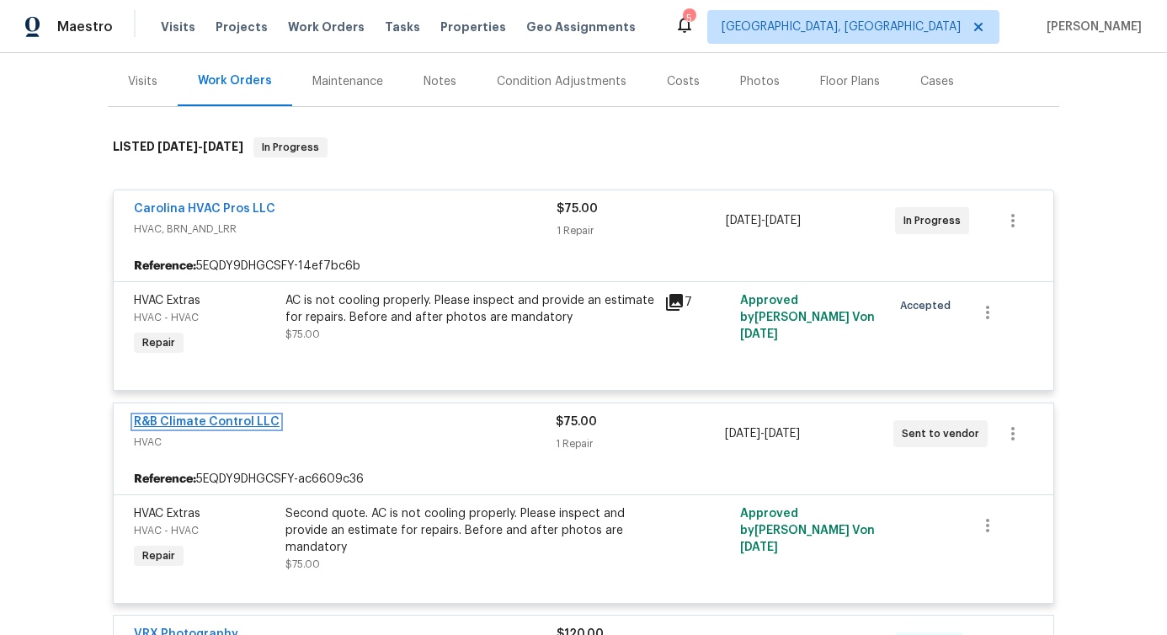
click at [171, 420] on link "R&B Climate Control LLC" at bounding box center [207, 422] width 146 height 12
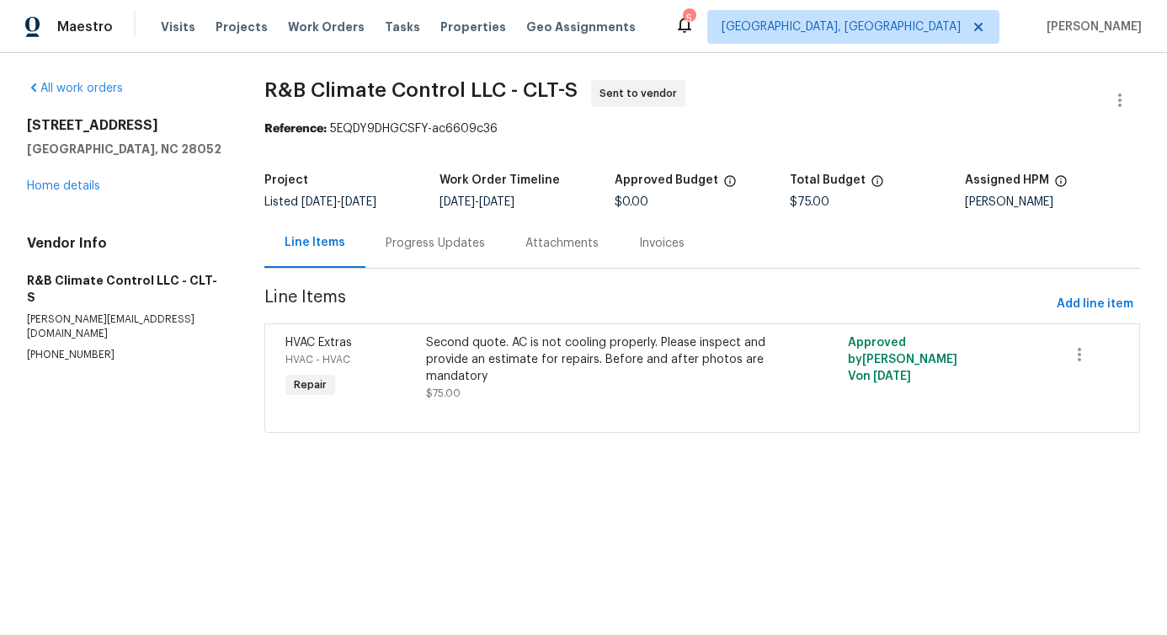
click at [425, 243] on div "Progress Updates" at bounding box center [435, 243] width 99 height 17
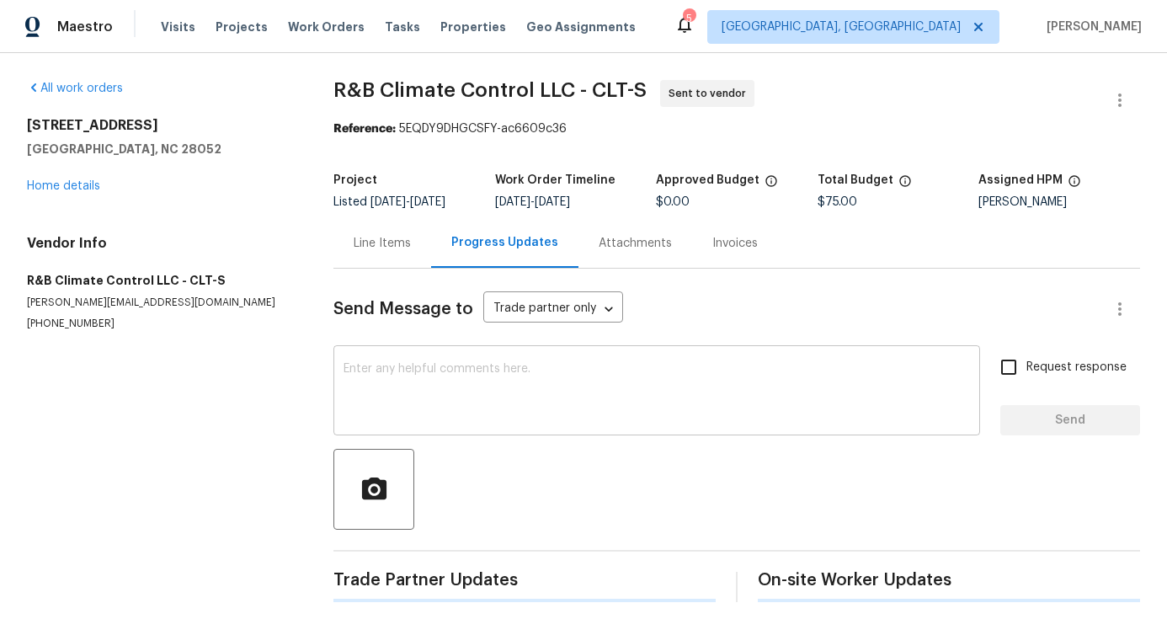
click at [444, 389] on textarea at bounding box center [657, 392] width 627 height 59
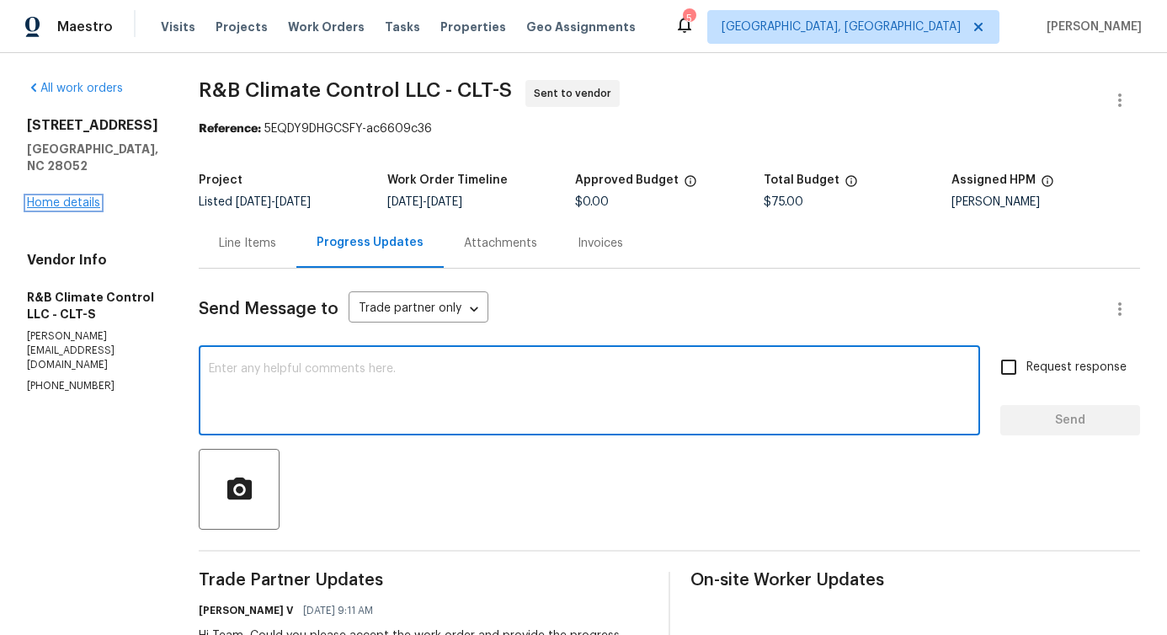
click at [71, 203] on link "Home details" at bounding box center [63, 203] width 73 height 12
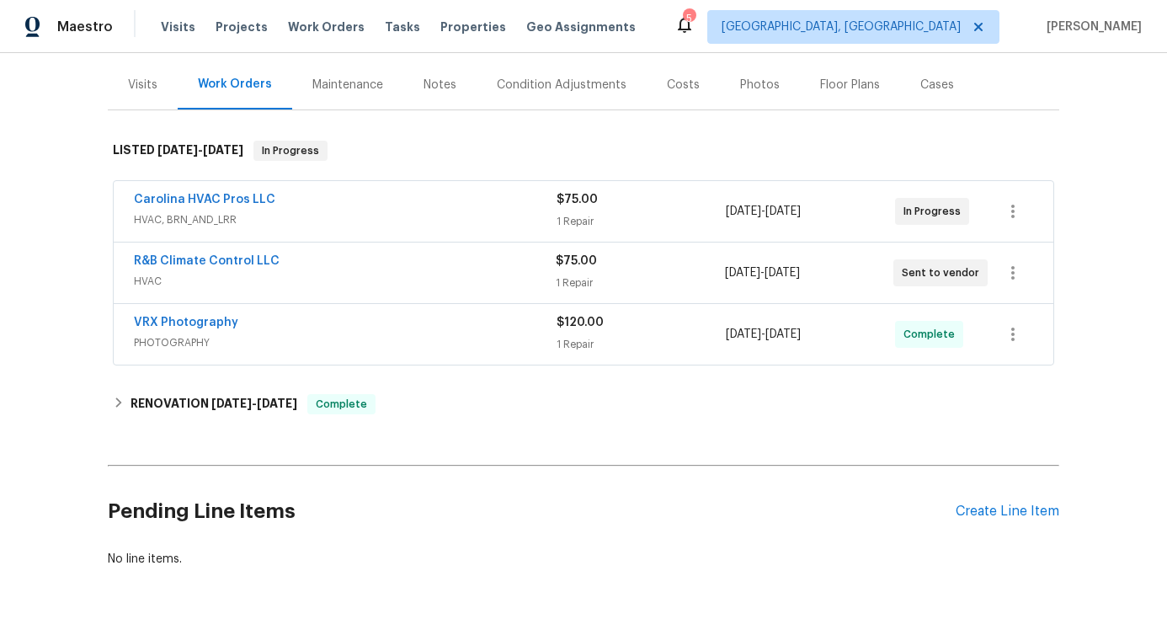
scroll to position [255, 0]
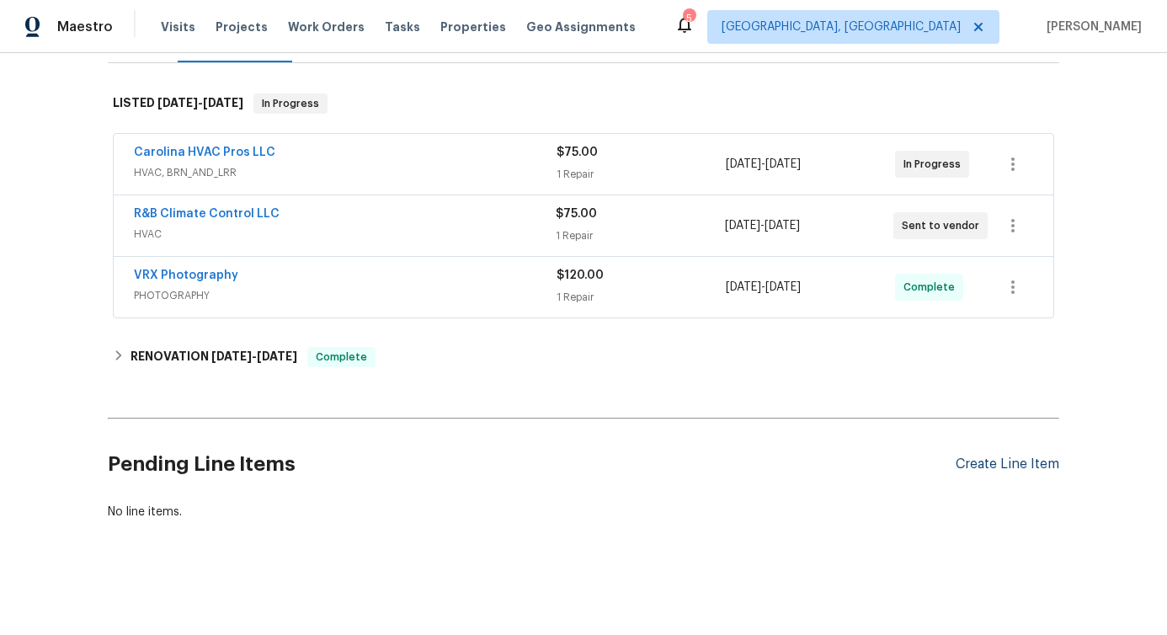
click at [970, 457] on div "Create Line Item" at bounding box center [1008, 465] width 104 height 16
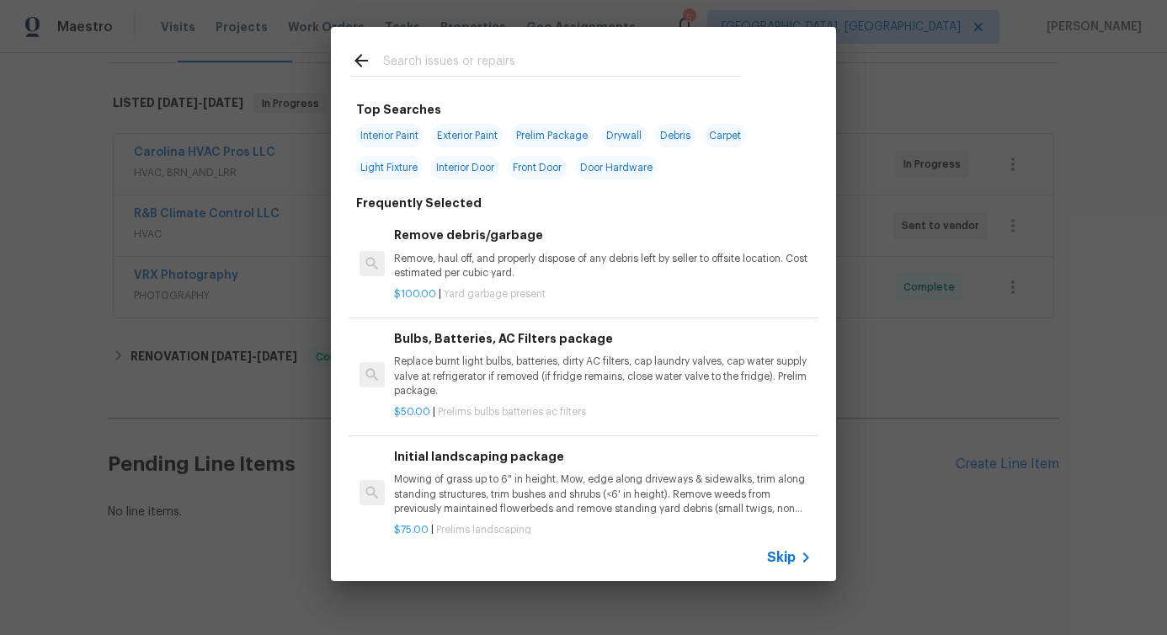
click at [512, 67] on input "text" at bounding box center [561, 63] width 357 height 25
type input "tub"
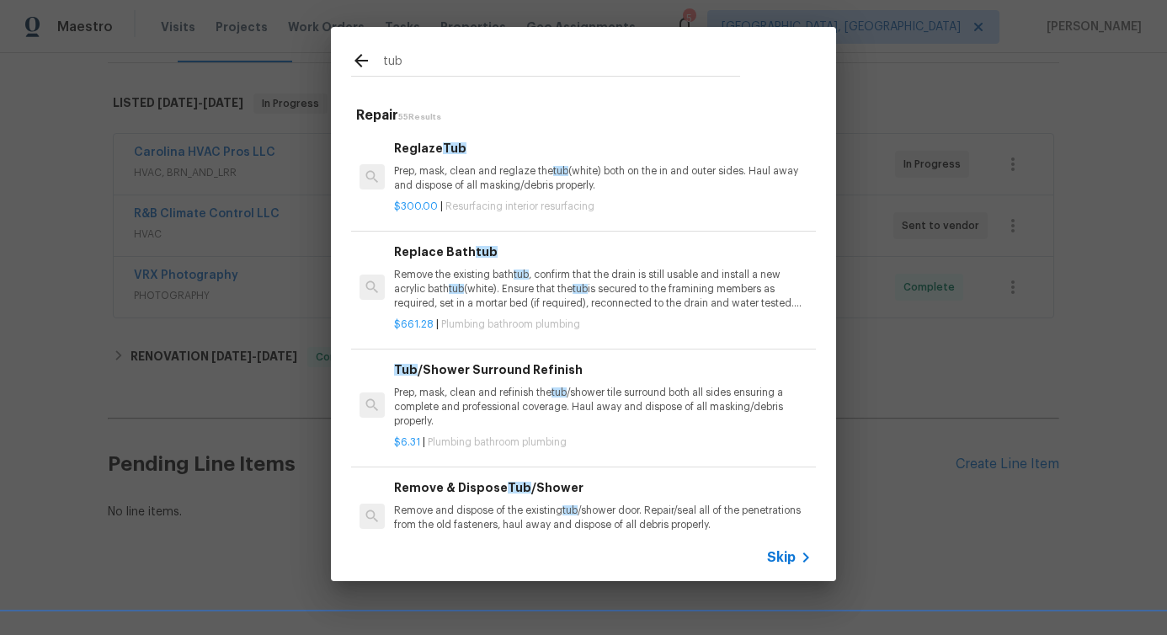
click at [475, 275] on p "Remove the existing bath tub , confirm that the drain is still usable and insta…" at bounding box center [603, 289] width 418 height 43
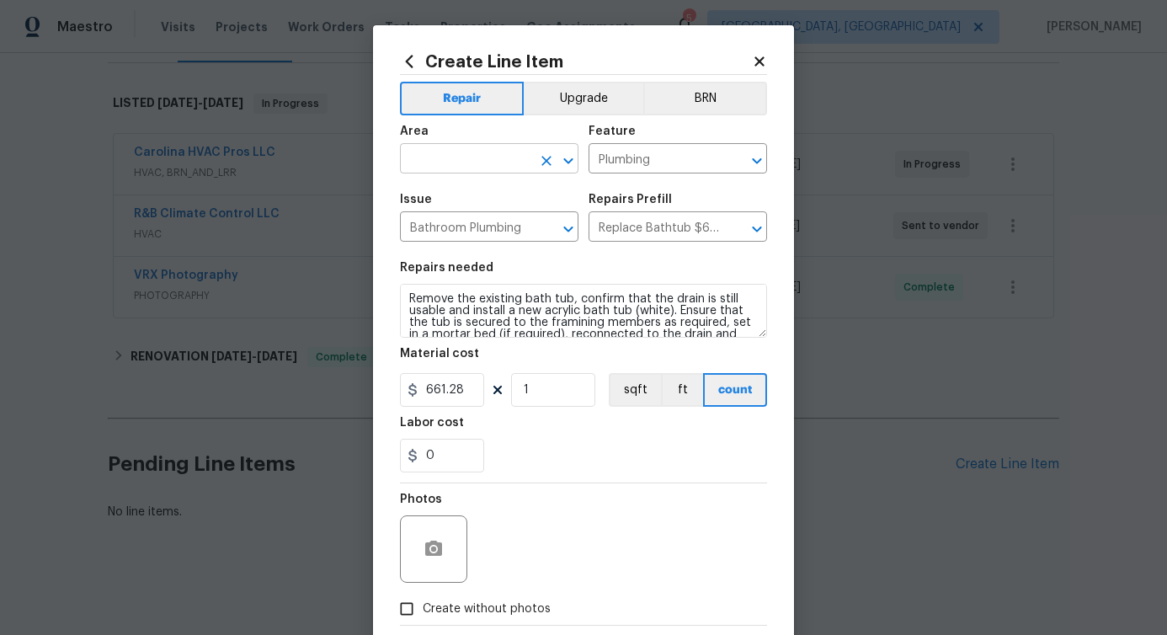
click at [461, 152] on input "text" at bounding box center [465, 160] width 131 height 26
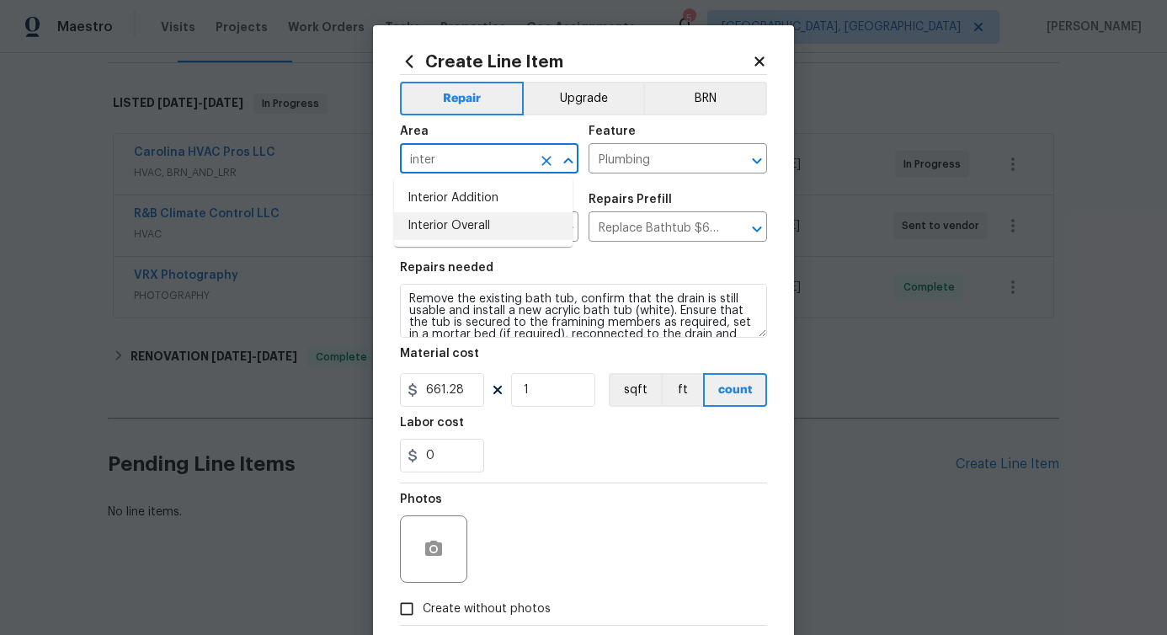
click at [465, 224] on li "Interior Overall" at bounding box center [483, 226] width 179 height 28
type input "Interior Overall"
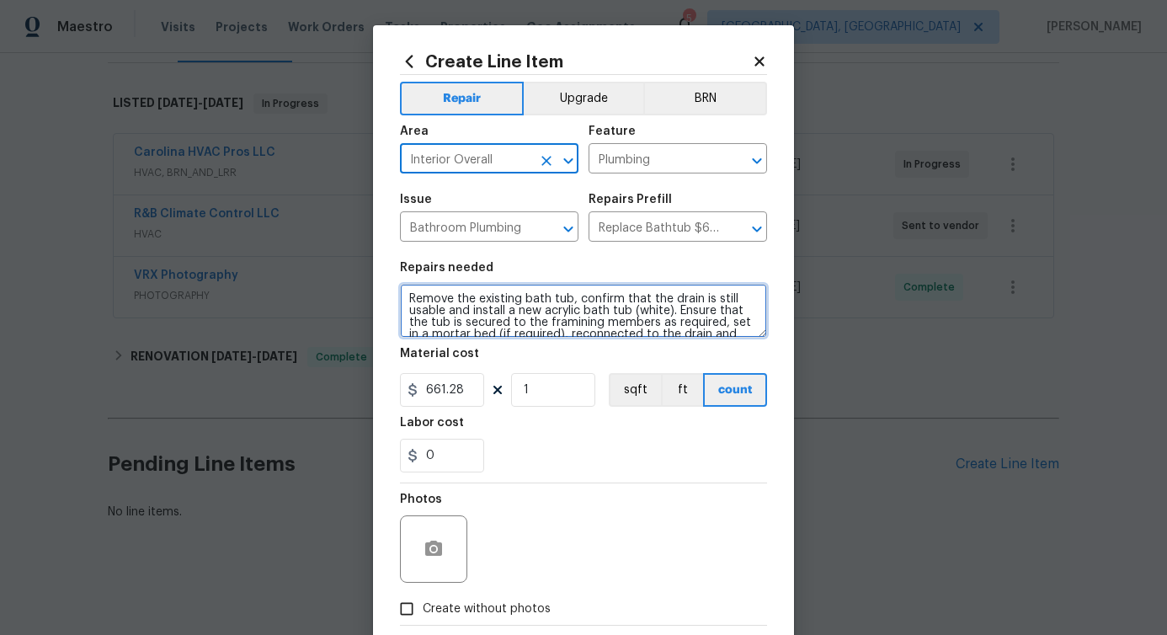
click at [478, 299] on textarea "Remove the existing bath tub, confirm that the drain is still usable and instal…" at bounding box center [583, 311] width 367 height 54
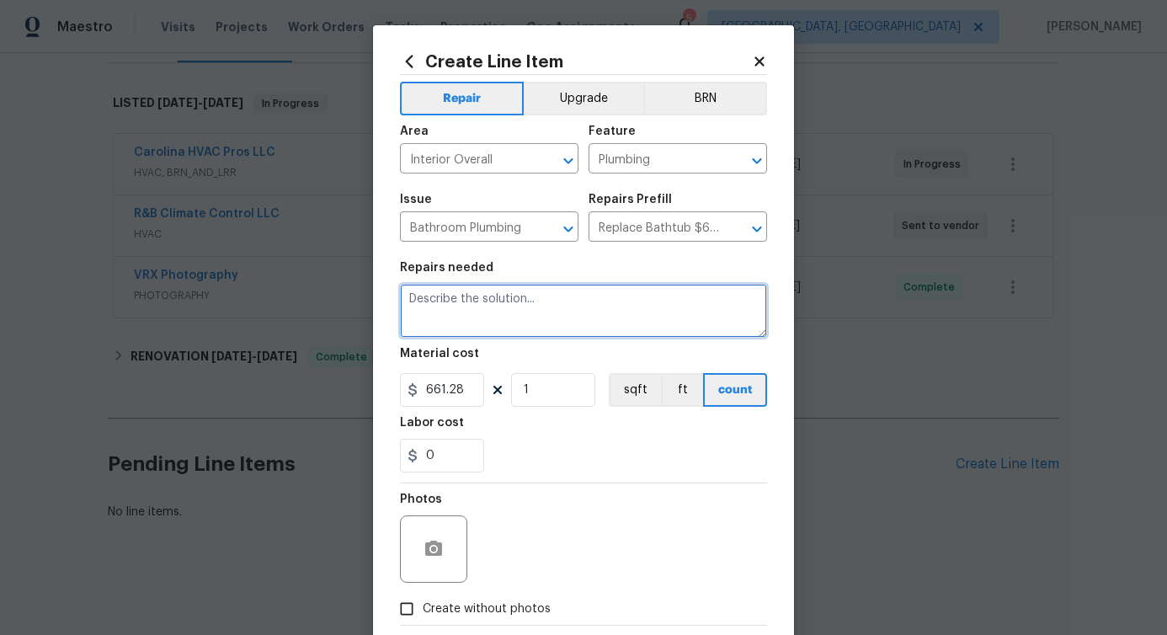
click at [453, 322] on textarea at bounding box center [583, 311] width 367 height 54
paste textarea "Master bathroom tub has a constant leak which is causing stain in the tub. Plea…"
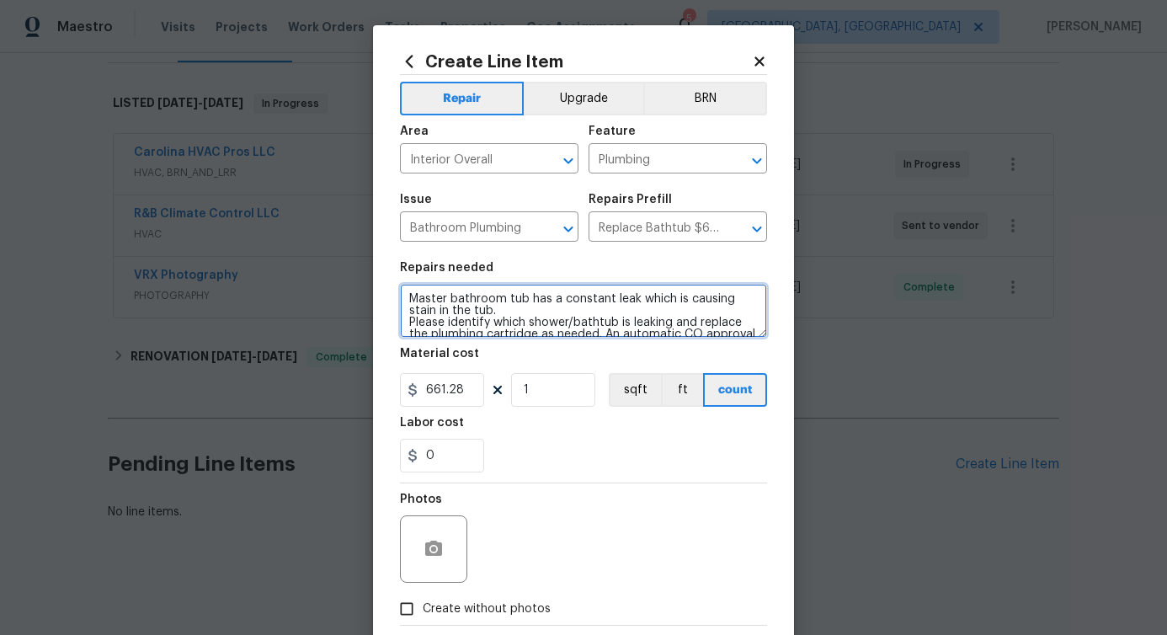
scroll to position [74, 0]
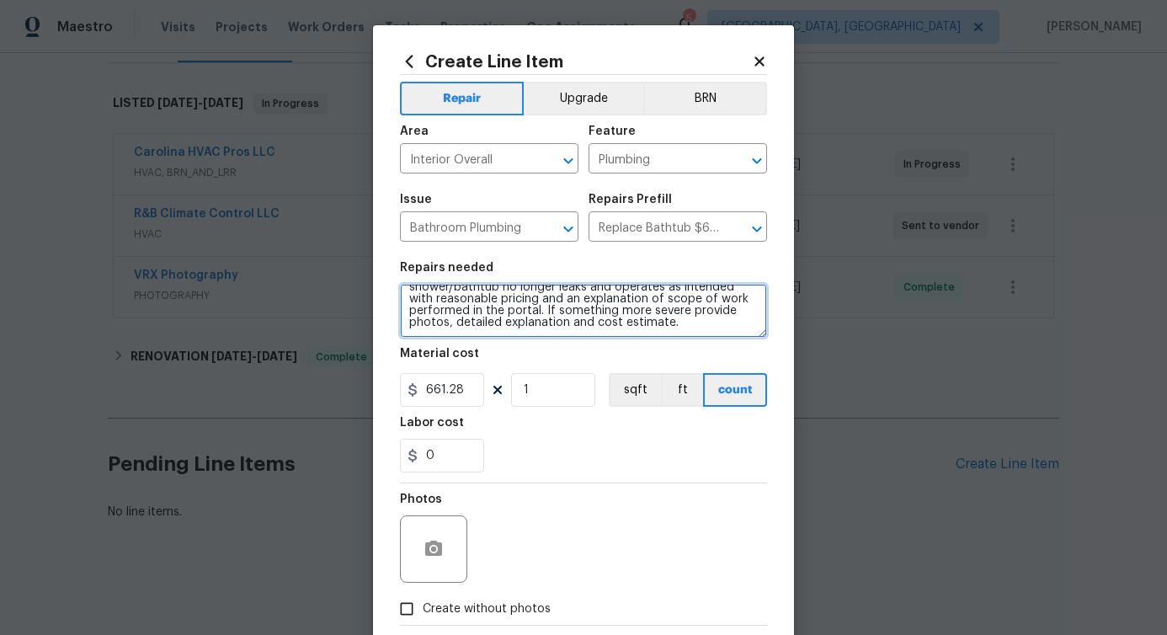
type textarea "Master bathroom tub has a constant leak which is causing stain in the tub. Plea…"
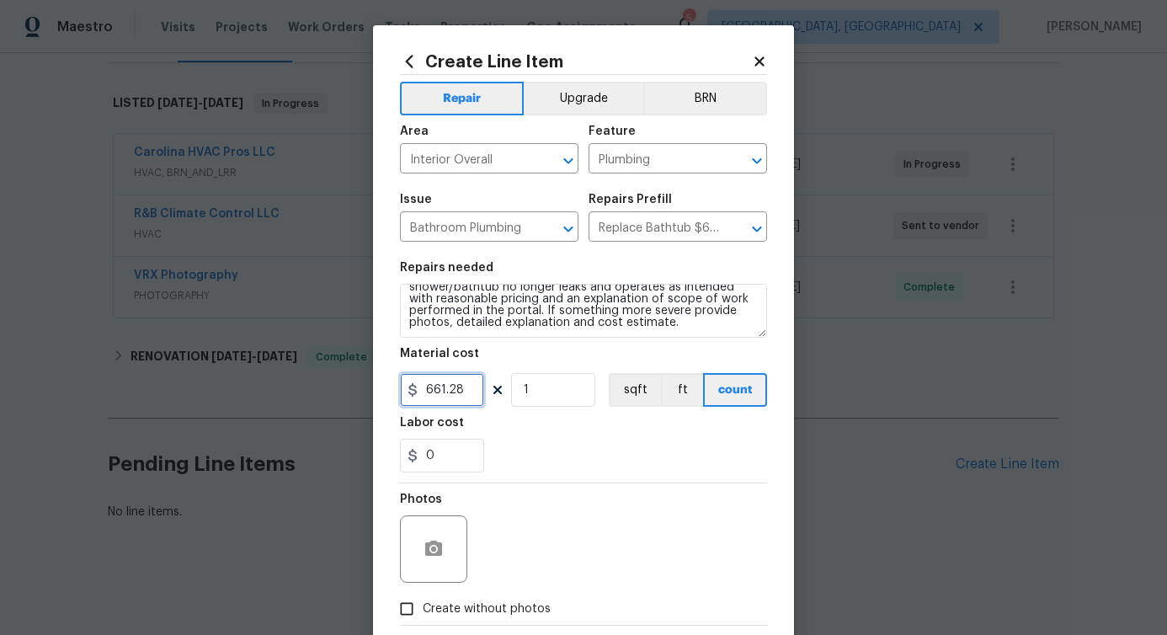
click at [439, 393] on input "661.28" at bounding box center [442, 390] width 84 height 34
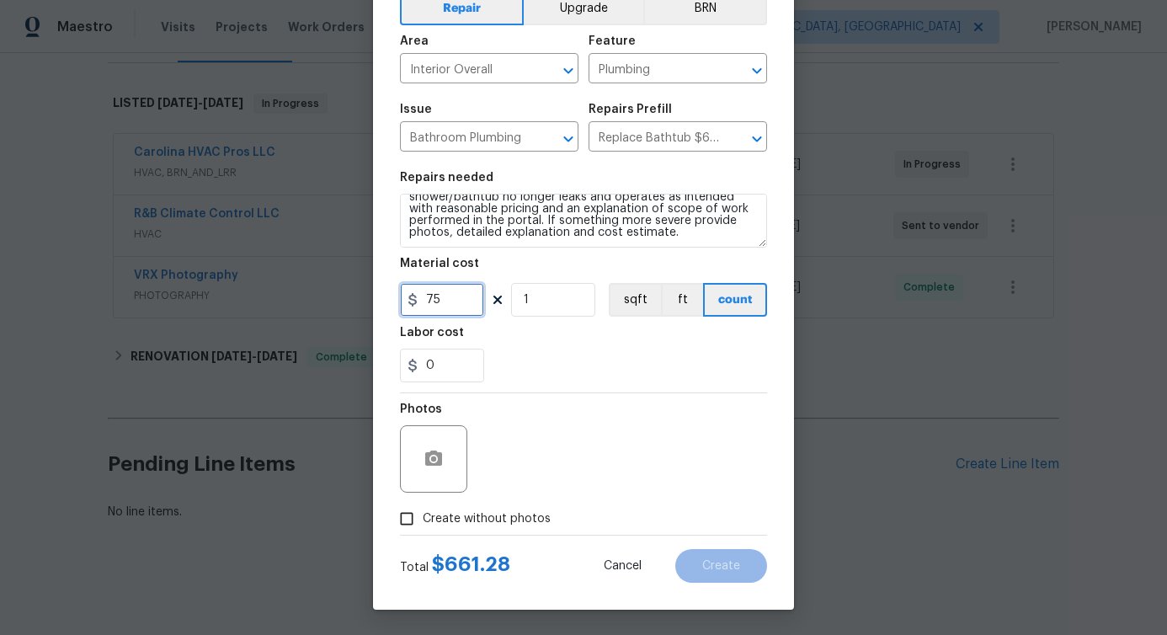
type input "75"
click at [444, 531] on label "Create without photos" at bounding box center [471, 519] width 160 height 32
click at [423, 531] on input "Create without photos" at bounding box center [407, 519] width 32 height 32
checkbox input "true"
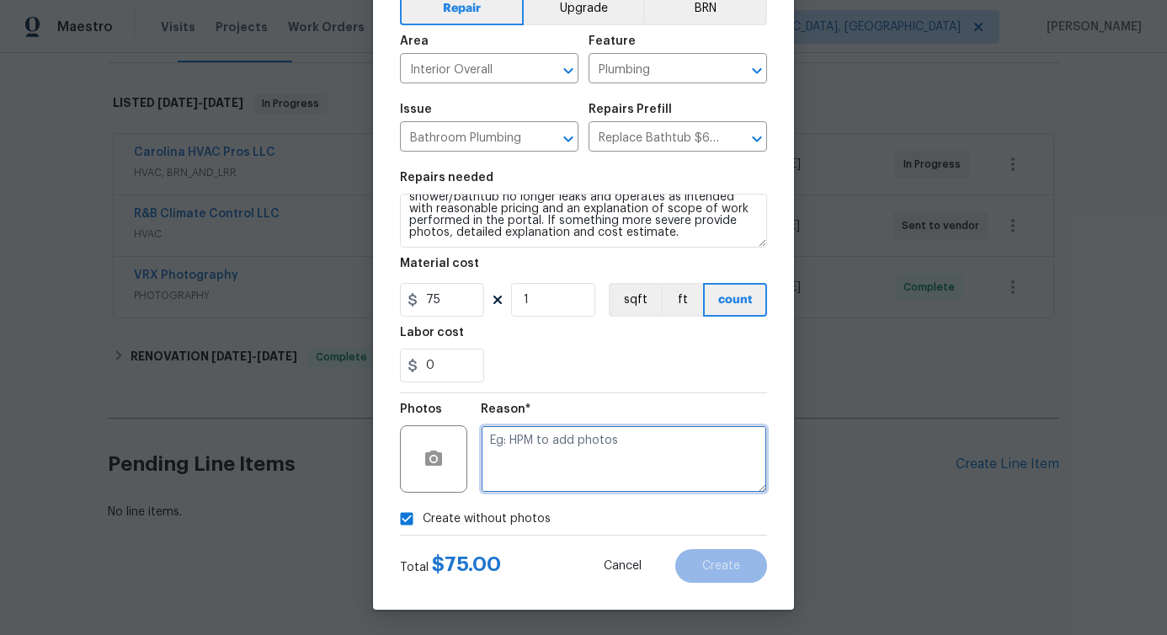
click at [495, 489] on textarea at bounding box center [624, 458] width 286 height 67
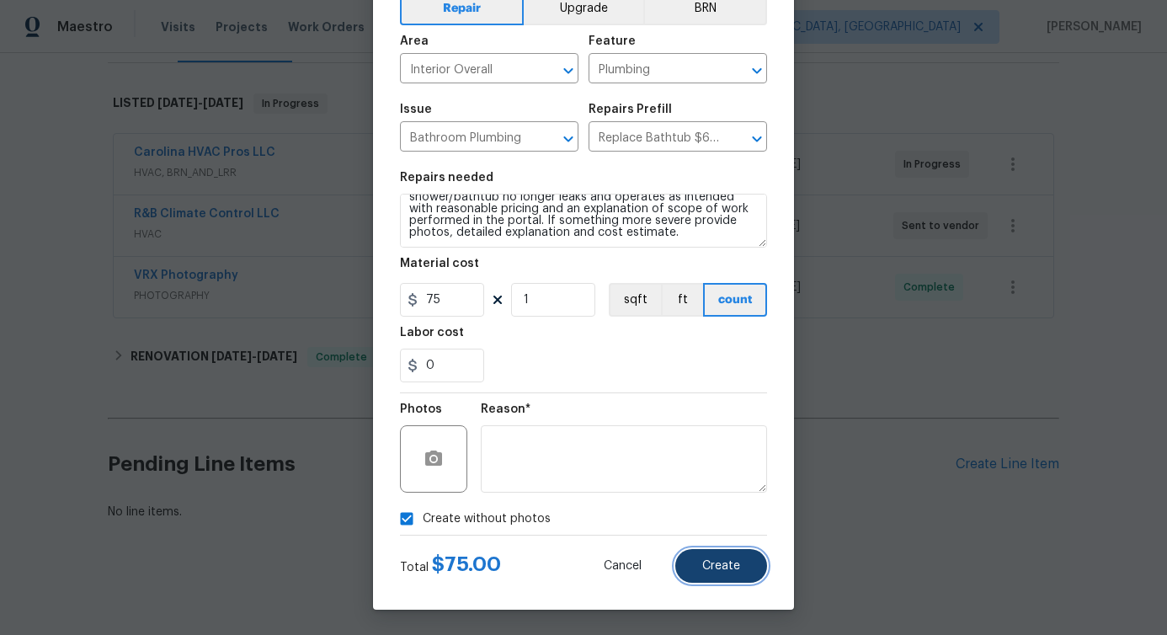
click at [715, 569] on span "Create" at bounding box center [721, 566] width 38 height 13
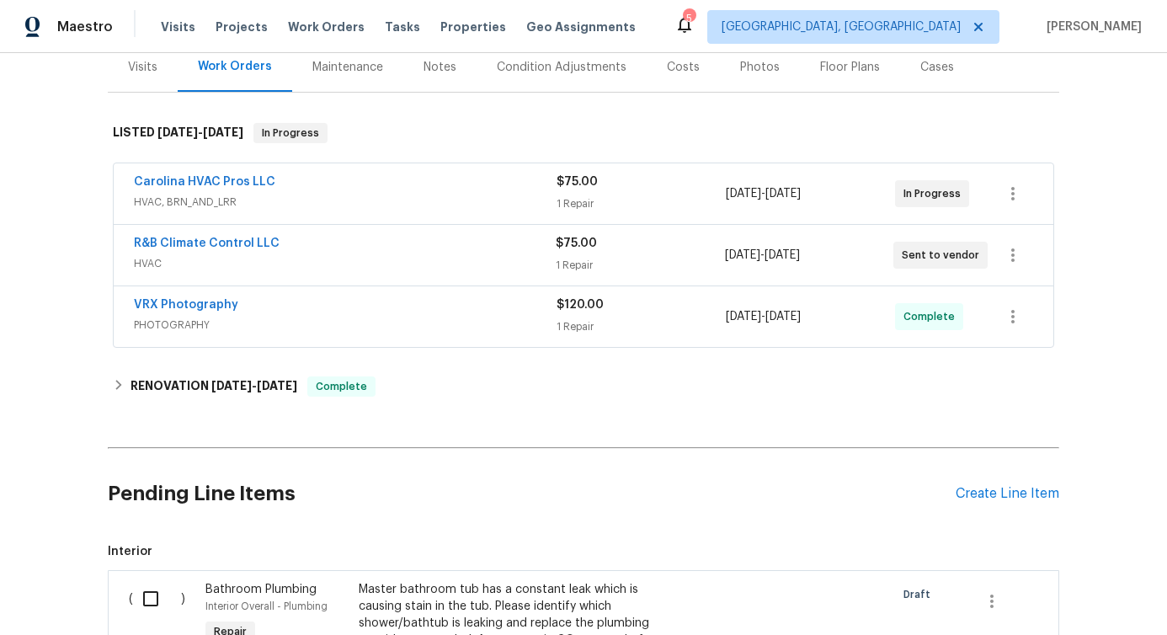
scroll to position [633, 0]
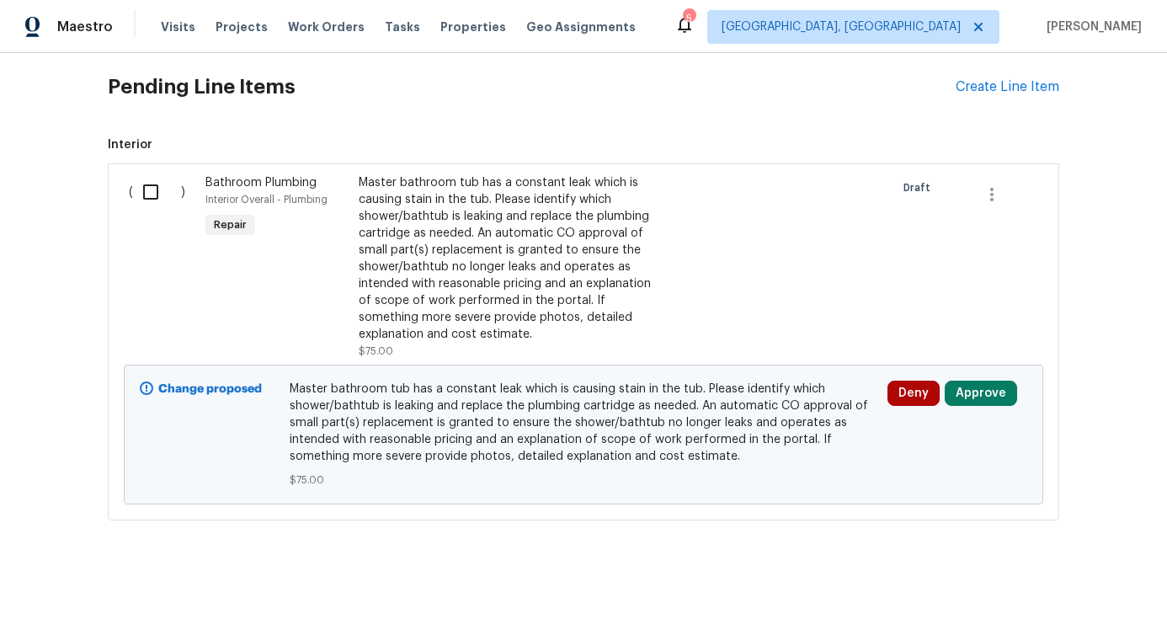
click at [458, 290] on div "Master bathroom tub has a constant leak which is causing stain in the tub. Plea…" at bounding box center [507, 258] width 296 height 168
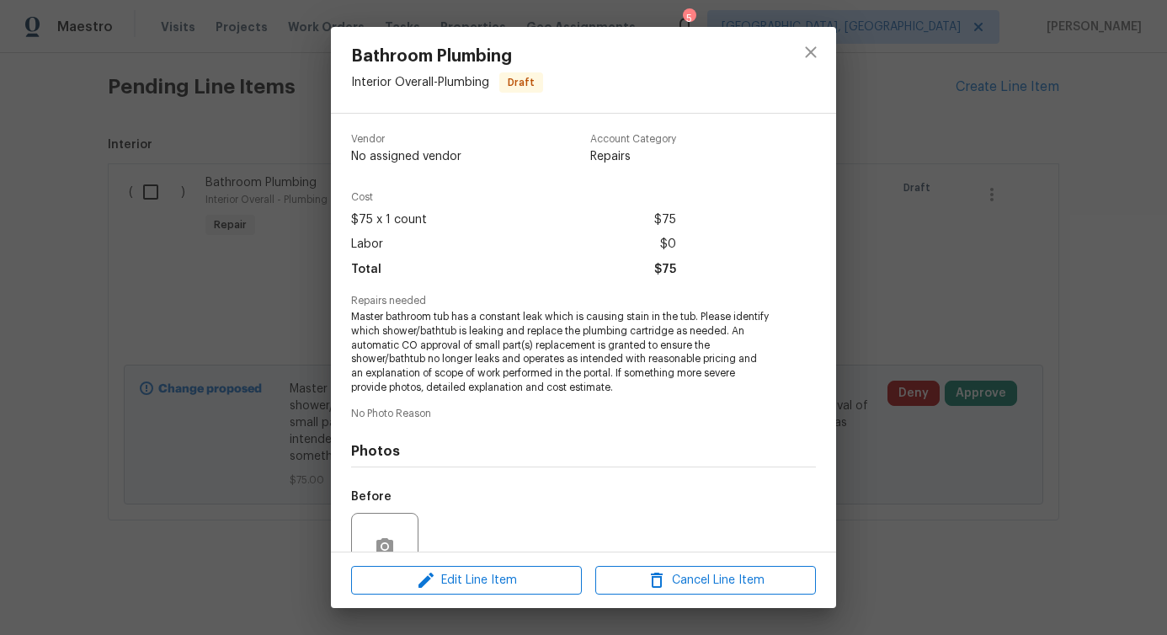
scroll to position [154, 0]
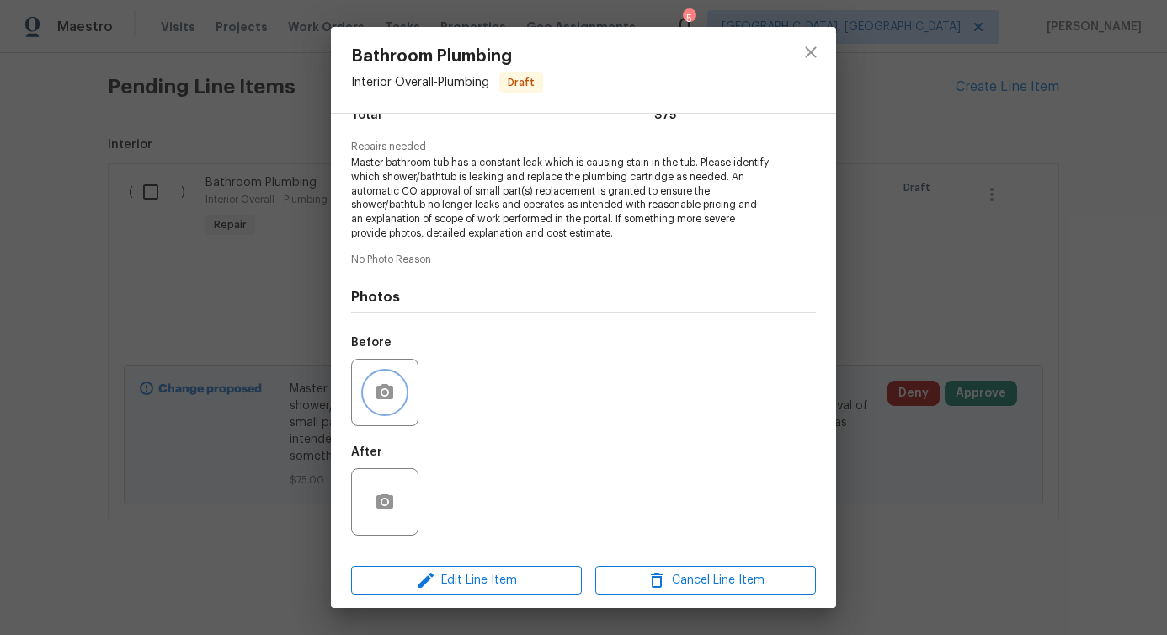
click at [390, 389] on icon "button" at bounding box center [385, 391] width 17 height 15
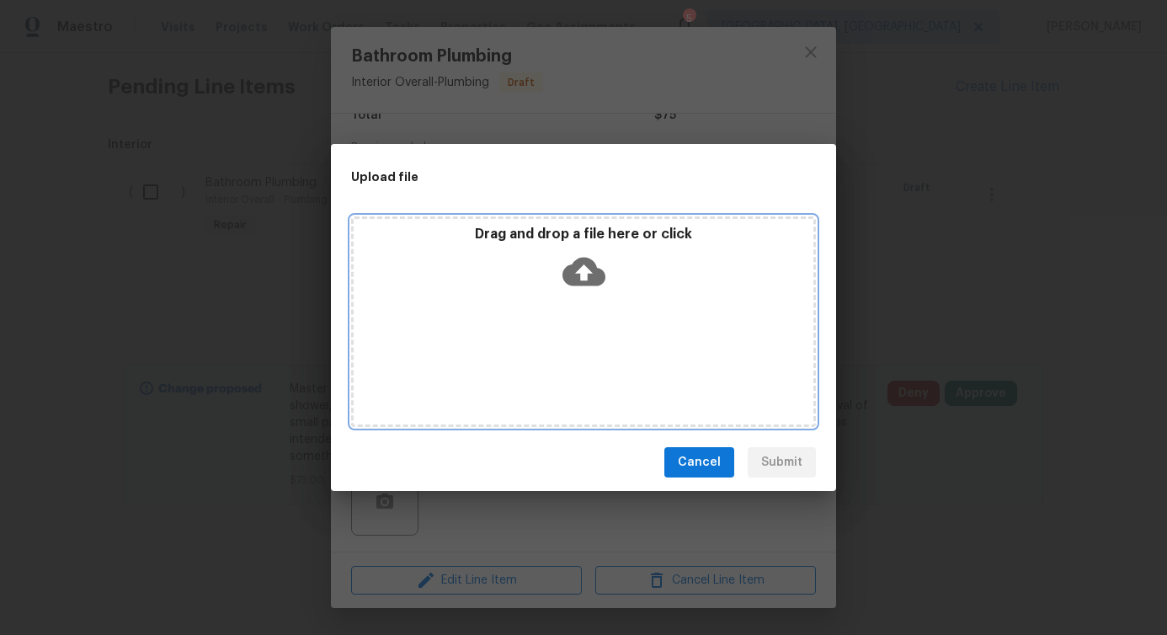
click at [577, 270] on icon at bounding box center [584, 271] width 43 height 43
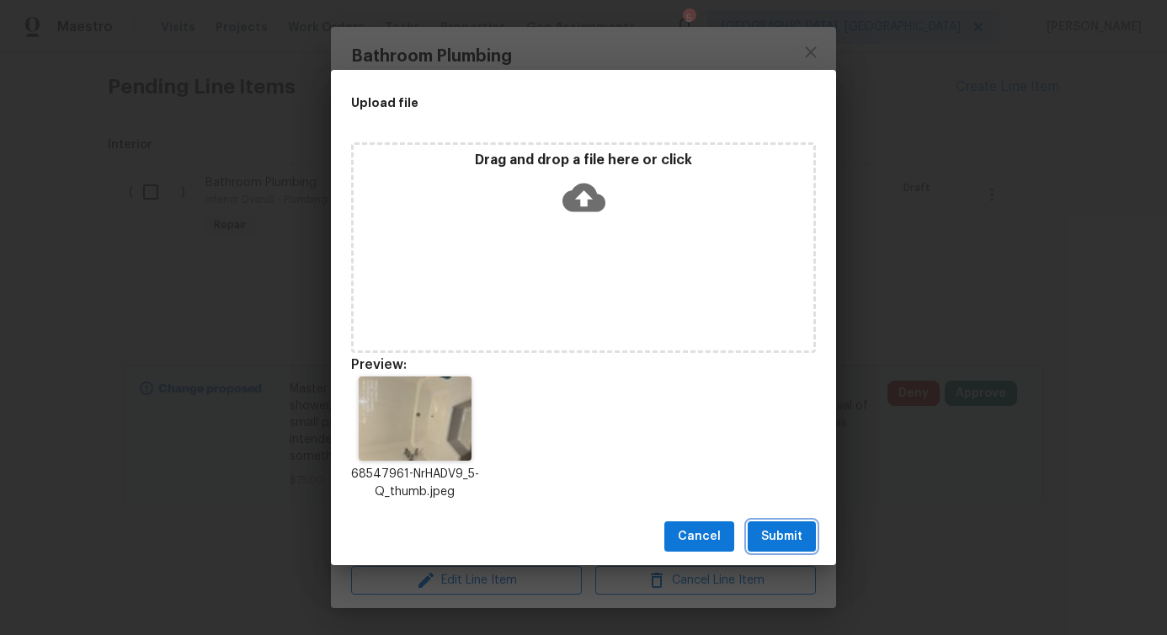
click at [787, 547] on span "Submit" at bounding box center [781, 536] width 41 height 21
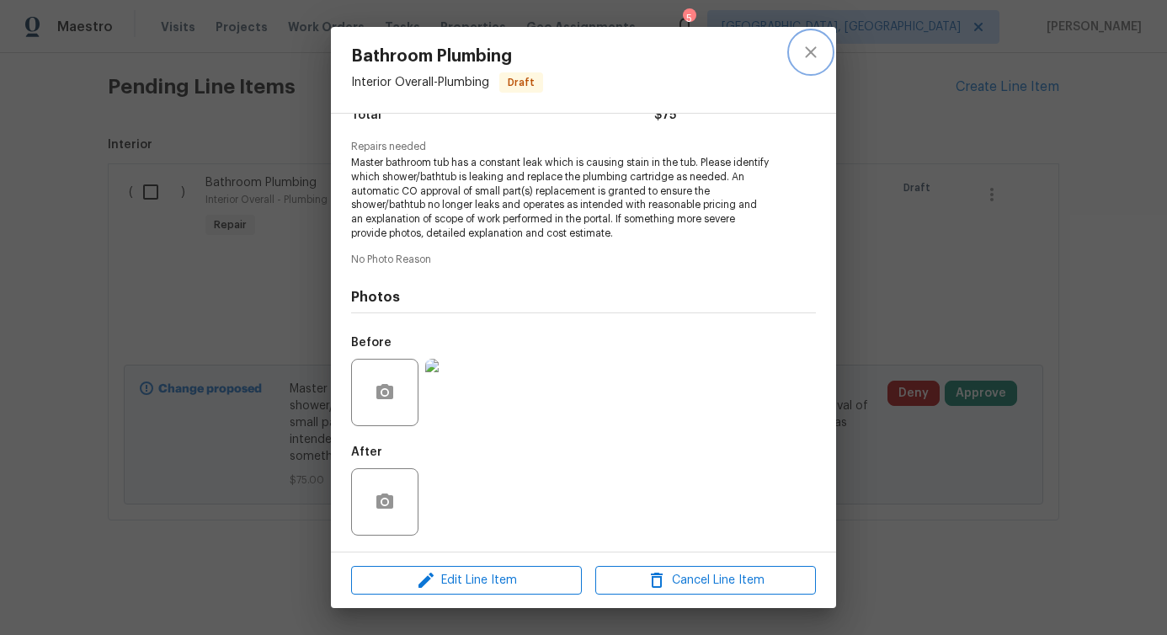
click at [809, 52] on icon "close" at bounding box center [810, 51] width 11 height 11
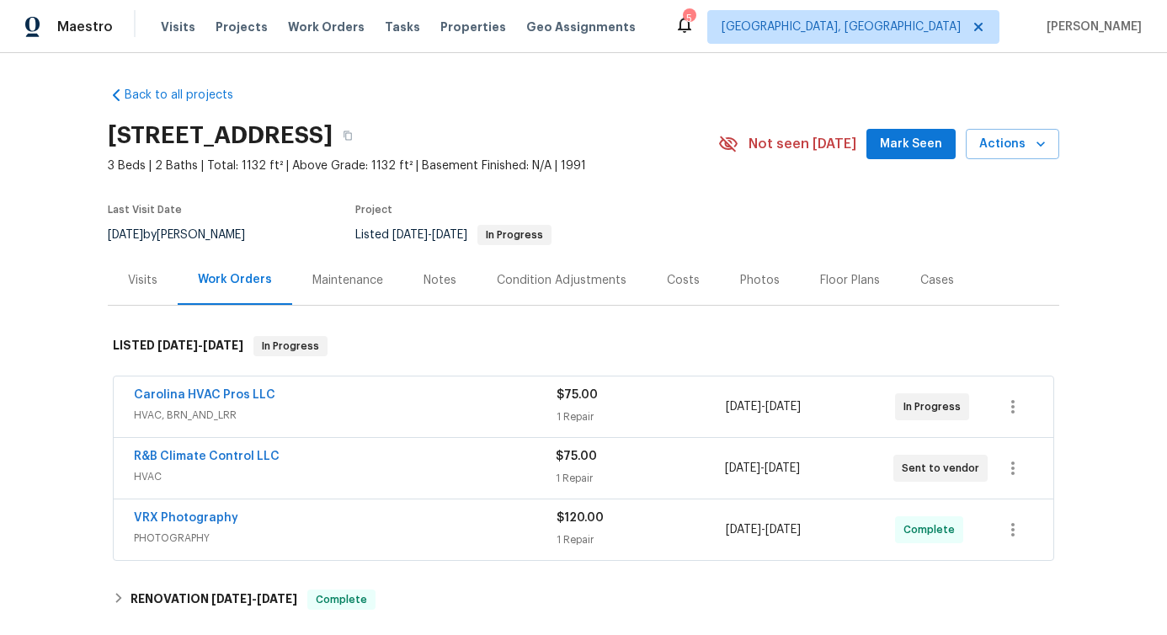
scroll to position [633, 0]
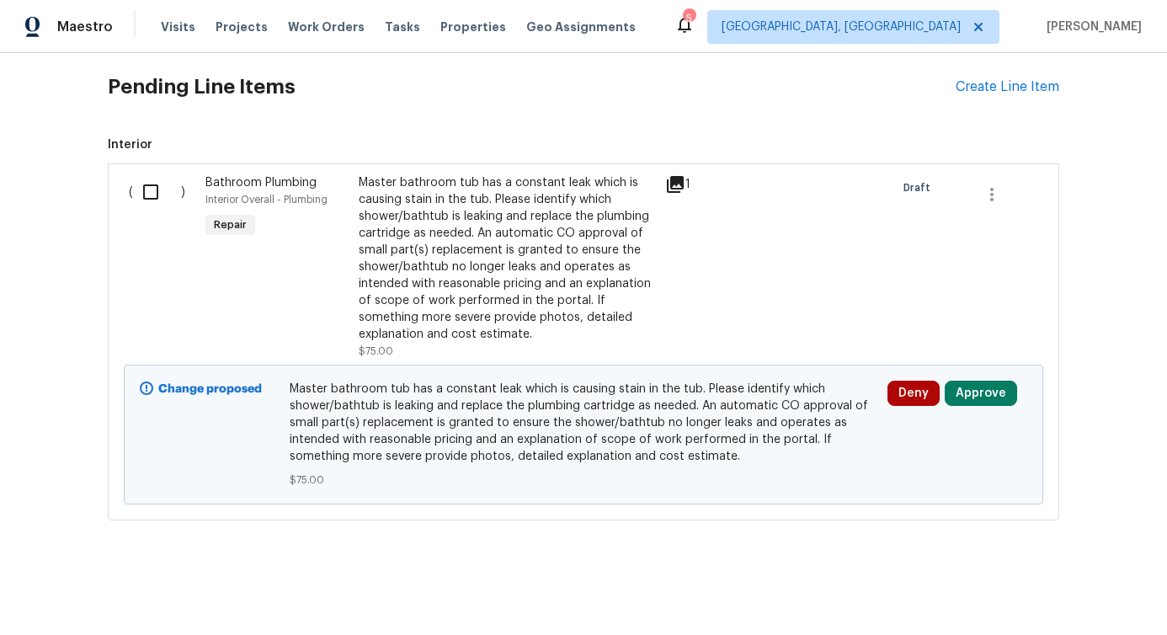
click at [142, 174] on input "checkbox" at bounding box center [157, 191] width 48 height 35
checkbox input "true"
click at [1044, 590] on span "Create Work Order" at bounding box center [1071, 593] width 112 height 21
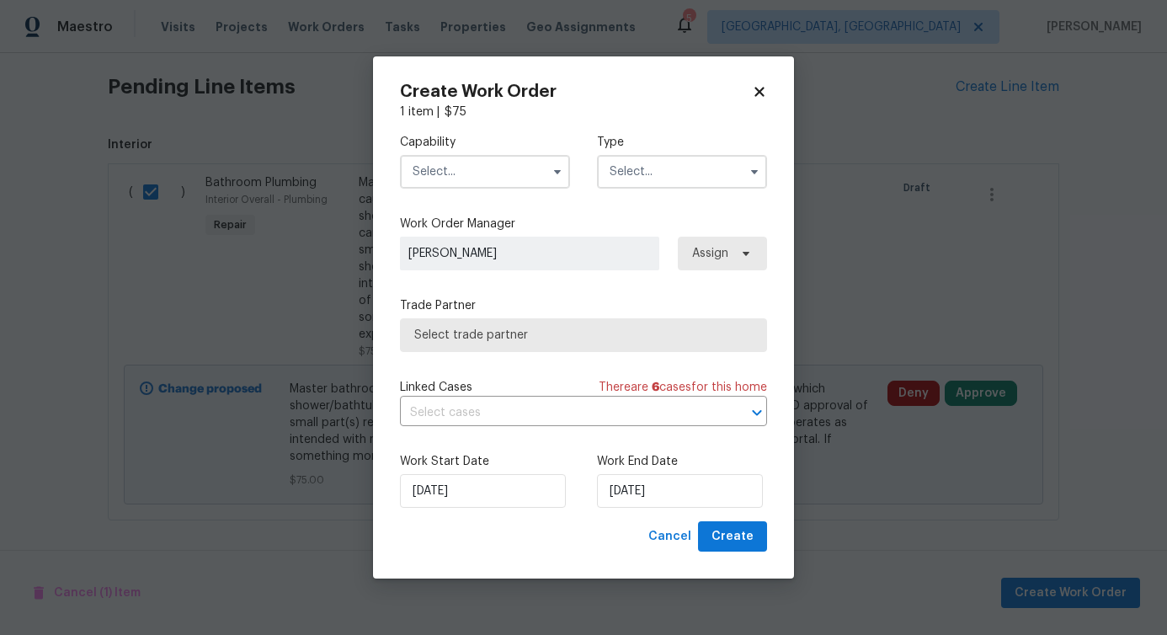
click at [443, 179] on input "text" at bounding box center [485, 172] width 170 height 34
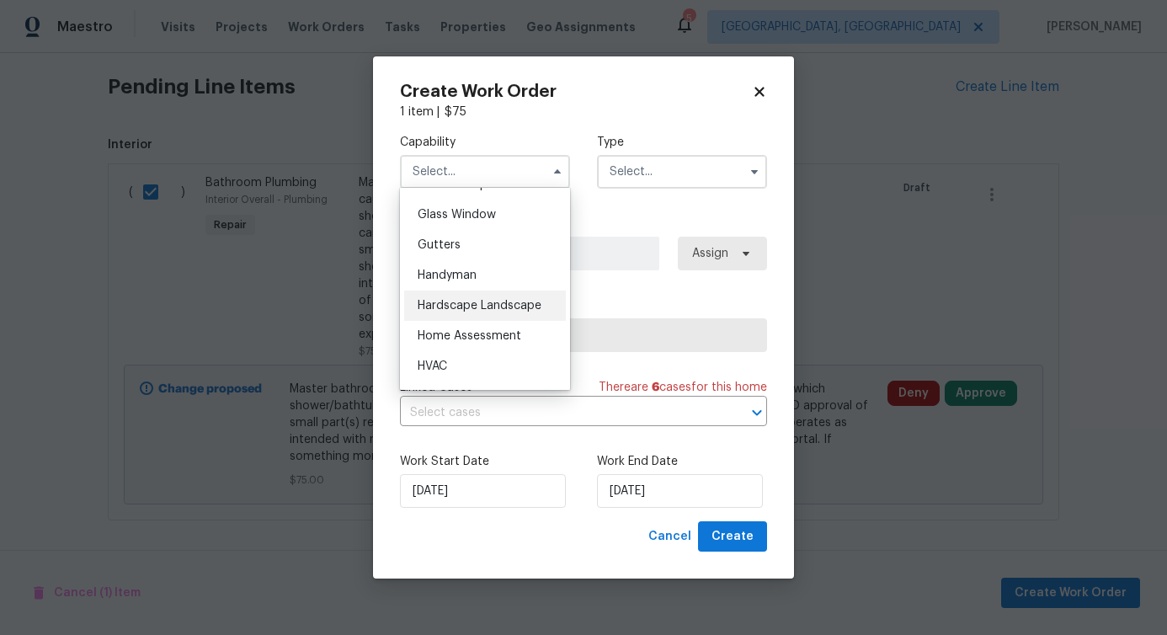
scroll to position [887, 0]
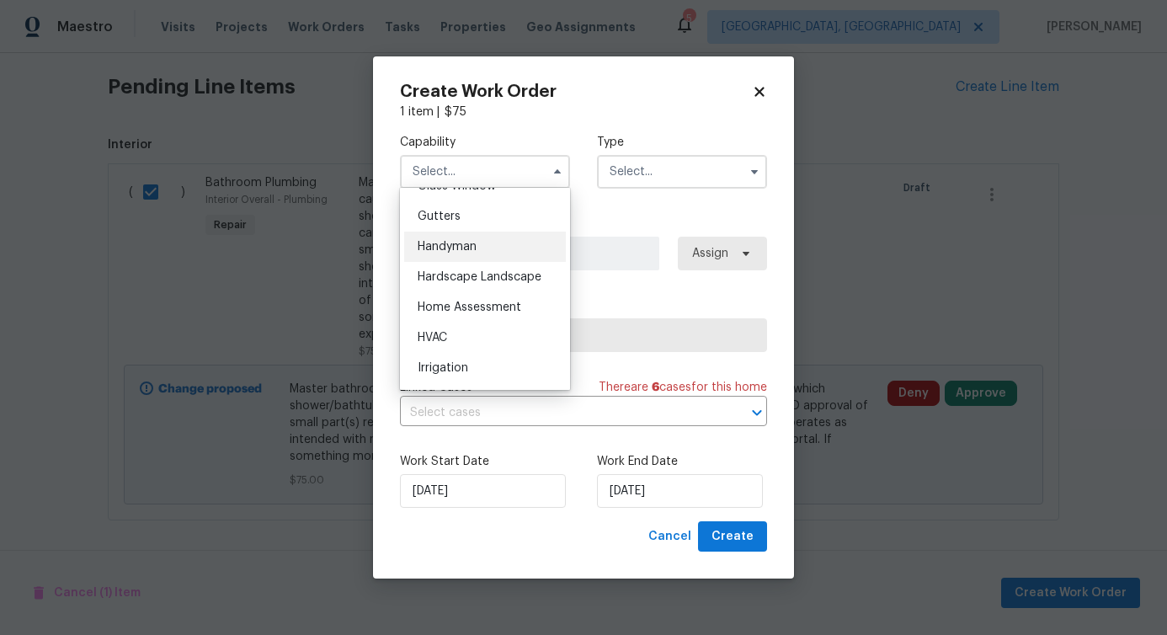
click at [479, 262] on div "Handyman" at bounding box center [485, 247] width 162 height 30
type input "Handyman"
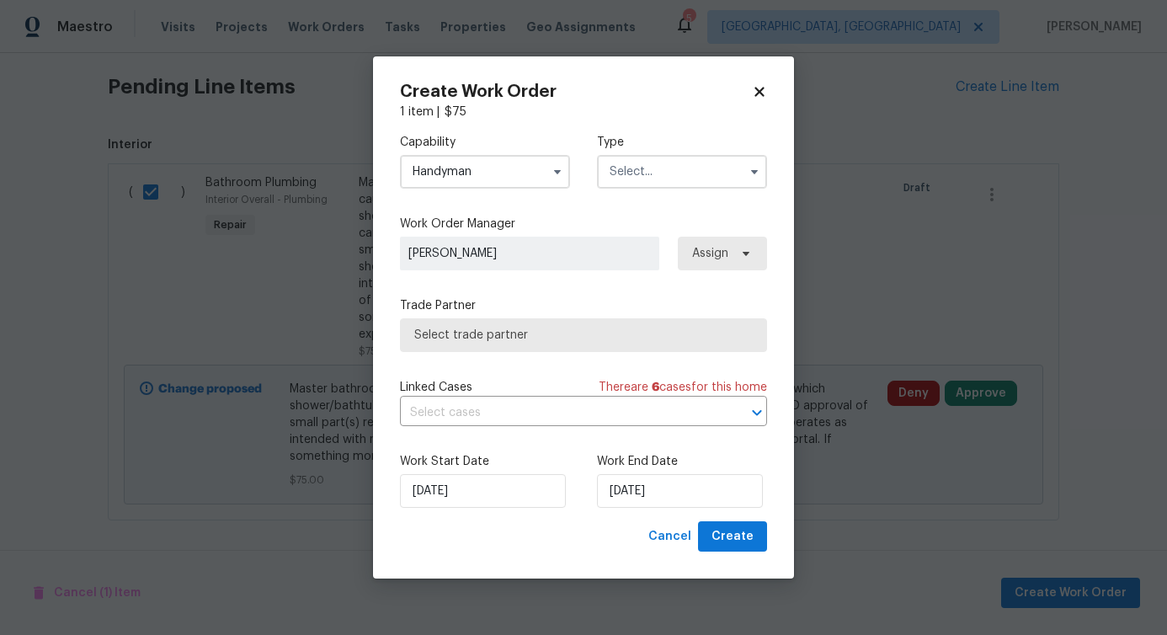
click at [691, 169] on input "text" at bounding box center [682, 172] width 170 height 34
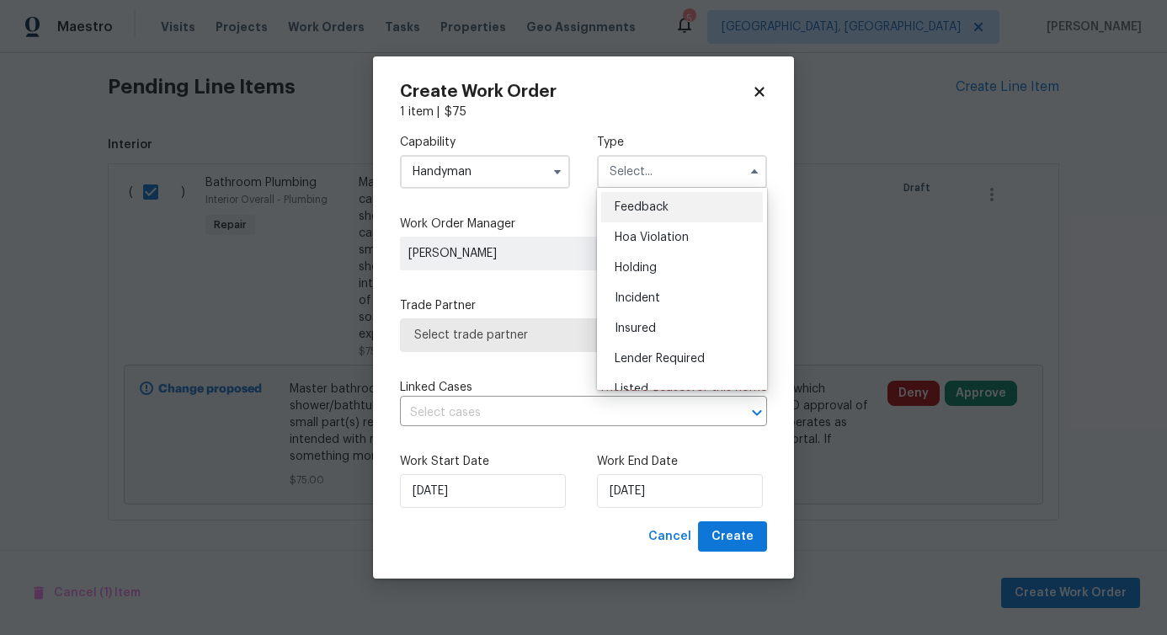
click at [665, 201] on span "Feedback" at bounding box center [642, 207] width 54 height 12
type input "Feedback"
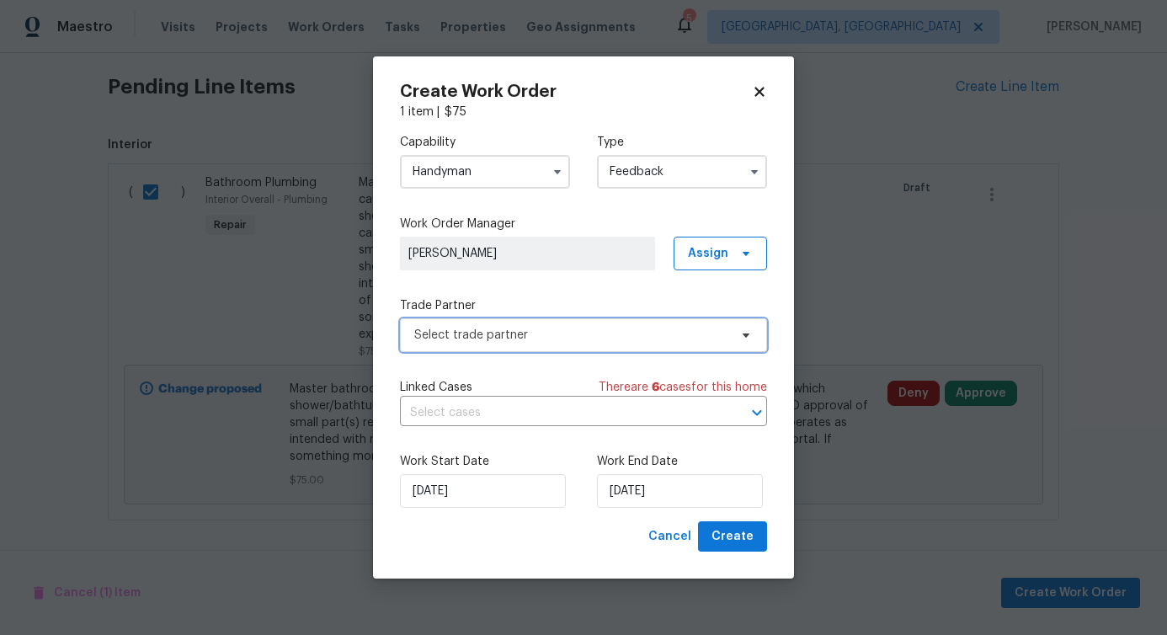
click at [549, 331] on span "Select trade partner" at bounding box center [571, 335] width 314 height 17
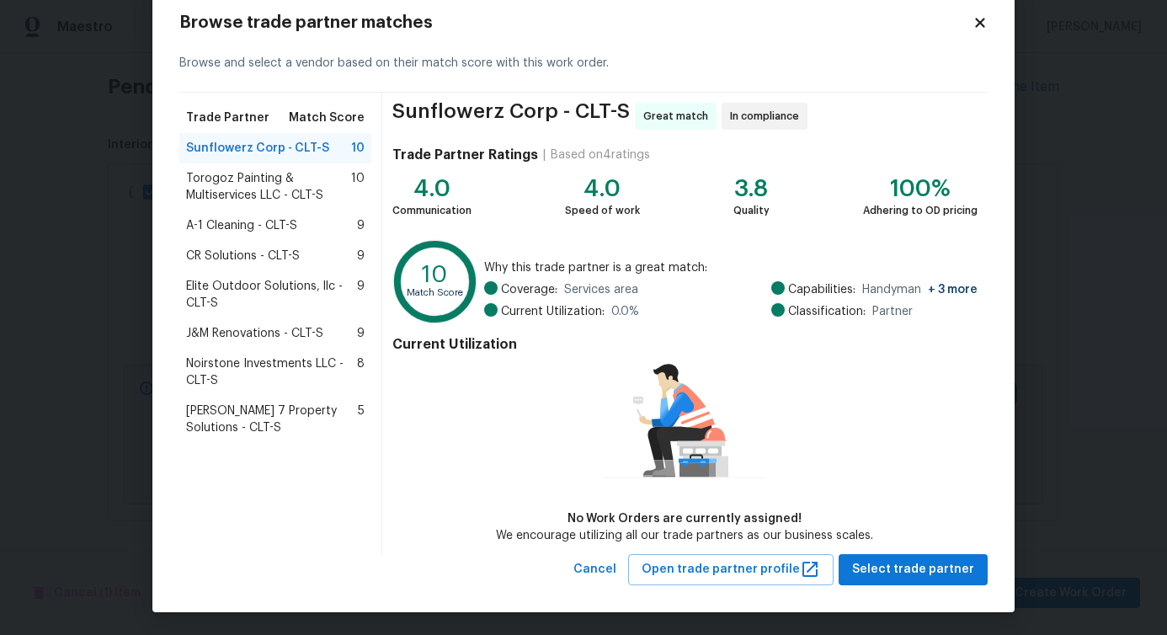
scroll to position [39, 0]
click at [257, 175] on span "Torogoz Painting & Multiservices LLC - CLT-S" at bounding box center [268, 186] width 165 height 34
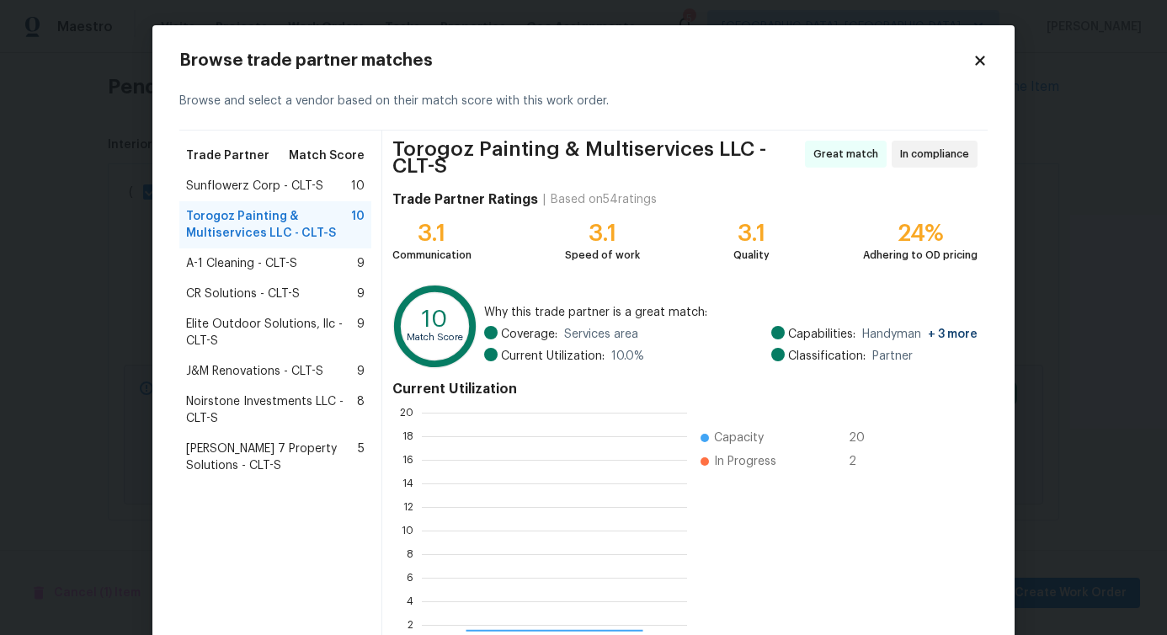
scroll to position [223, 253]
click at [235, 258] on span "A-1 Cleaning - CLT-S" at bounding box center [241, 263] width 111 height 17
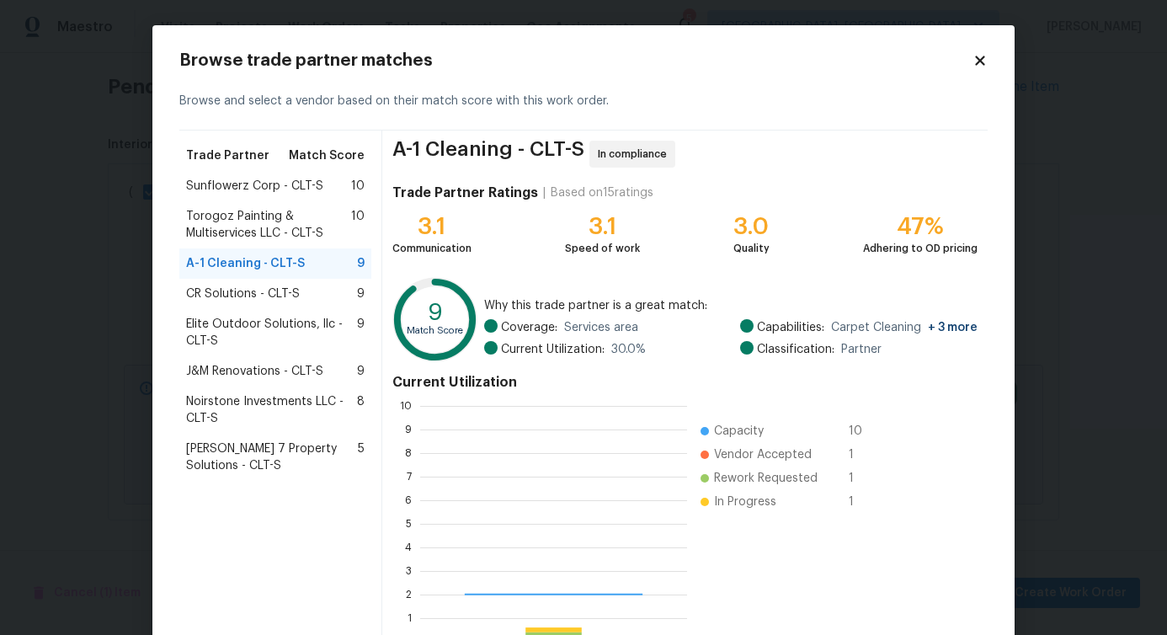
scroll to position [223, 254]
click at [235, 296] on span "CR Solutions - CLT-S" at bounding box center [243, 294] width 114 height 17
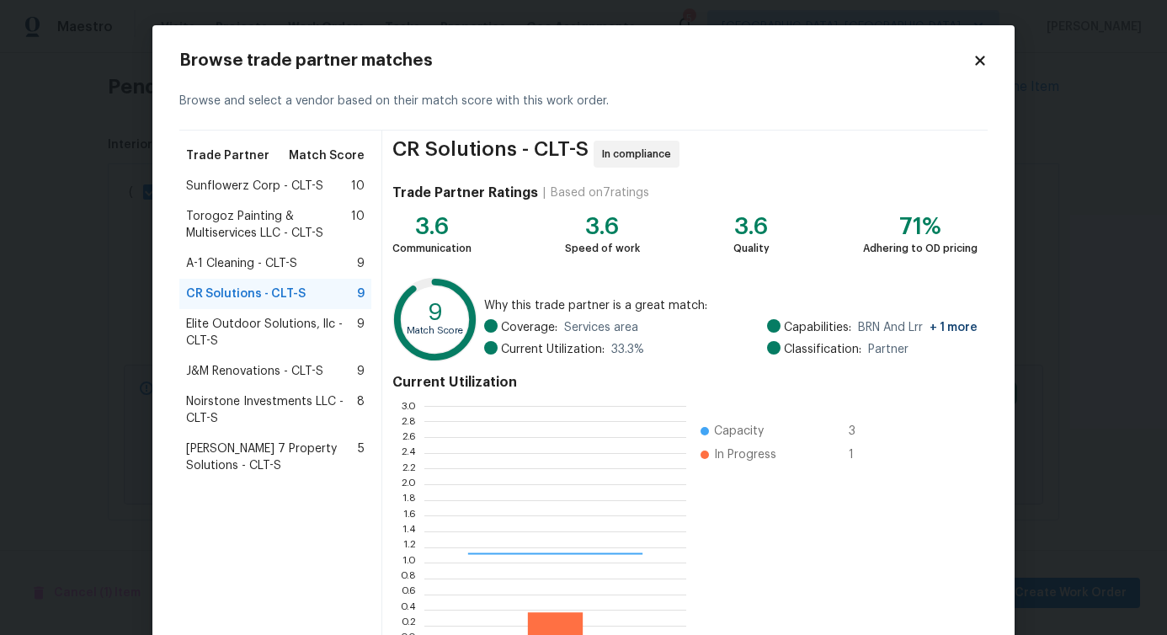
scroll to position [223, 249]
click at [236, 329] on span "Elite Outdoor Solutions, llc - CLT-S" at bounding box center [271, 333] width 171 height 34
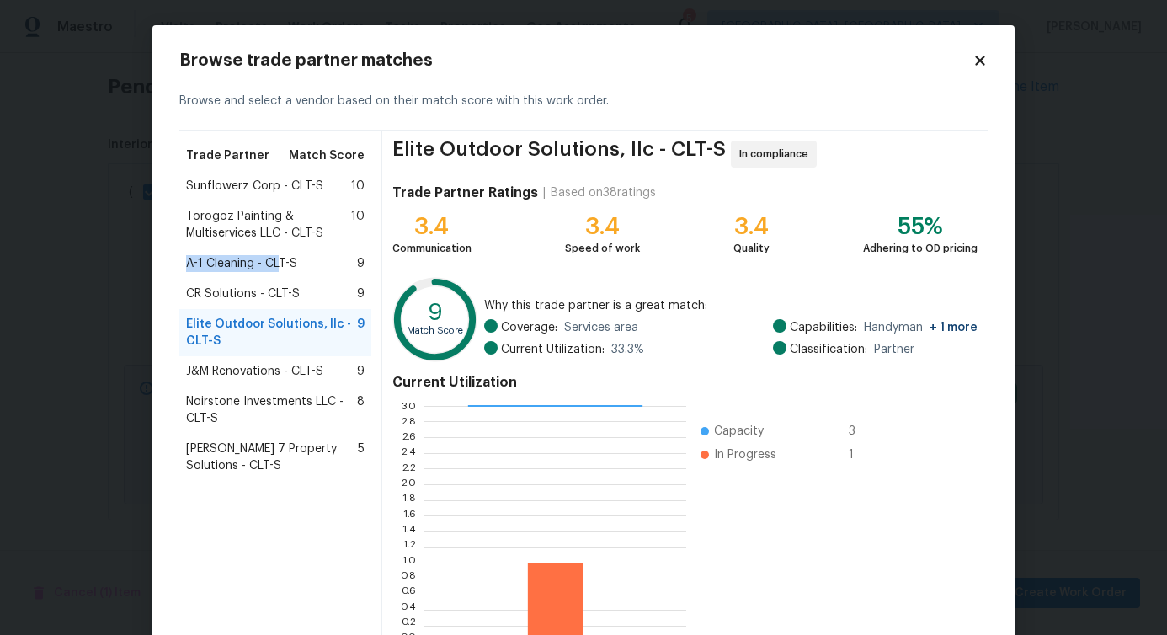
click at [273, 251] on div "A-1 Cleaning - CLT-S 9" at bounding box center [275, 263] width 192 height 30
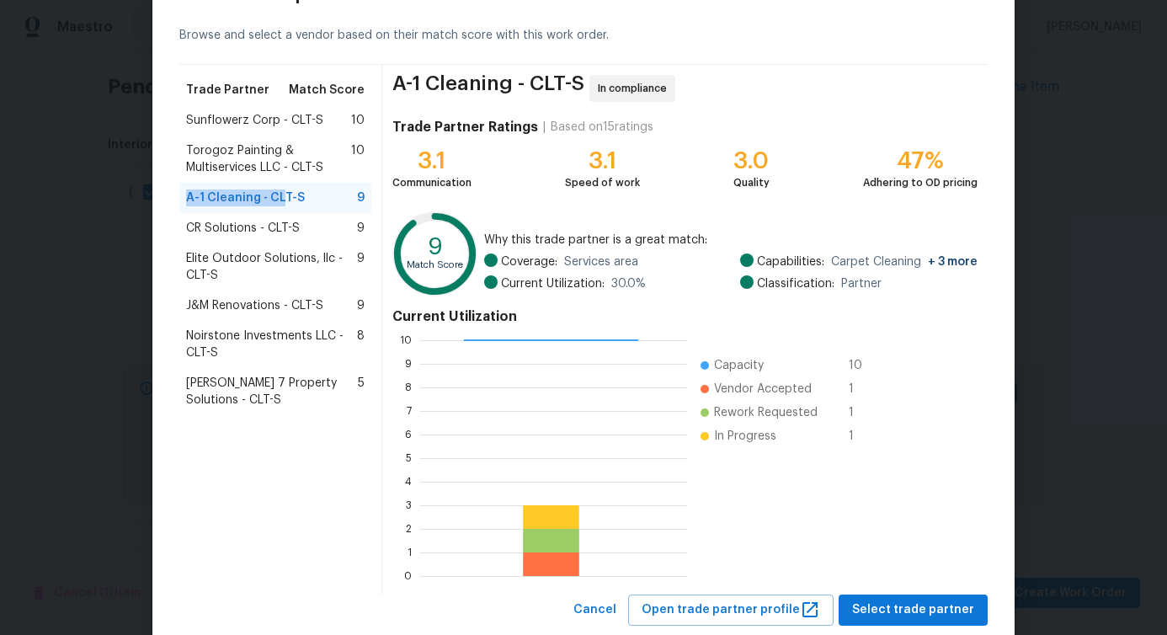
scroll to position [108, 0]
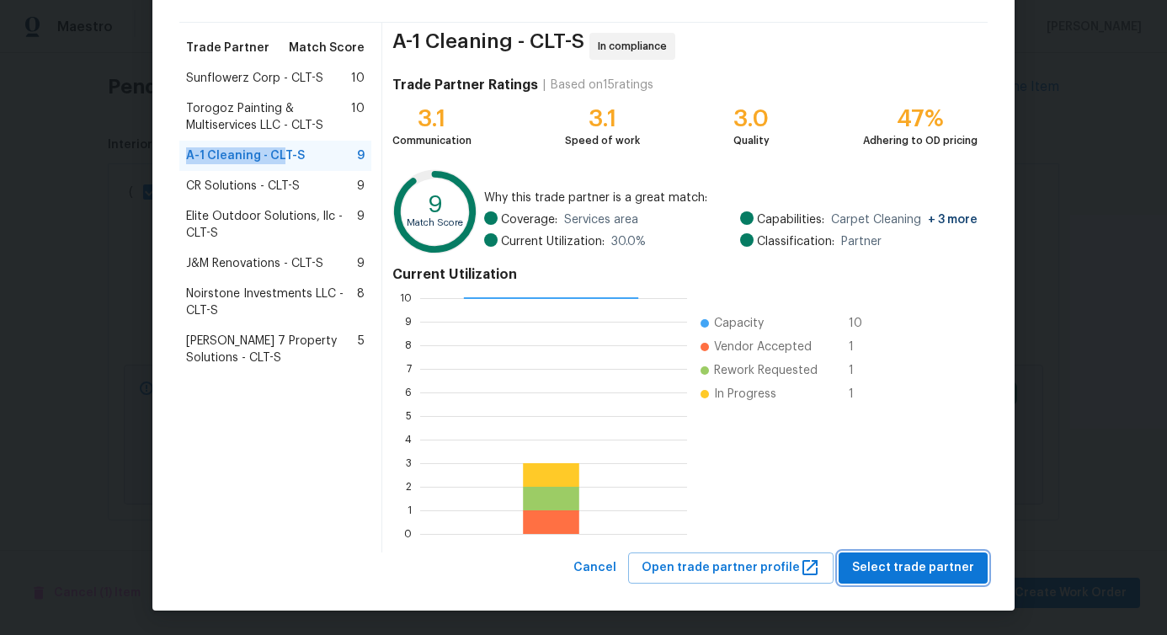
click at [902, 581] on button "Select trade partner" at bounding box center [913, 568] width 149 height 31
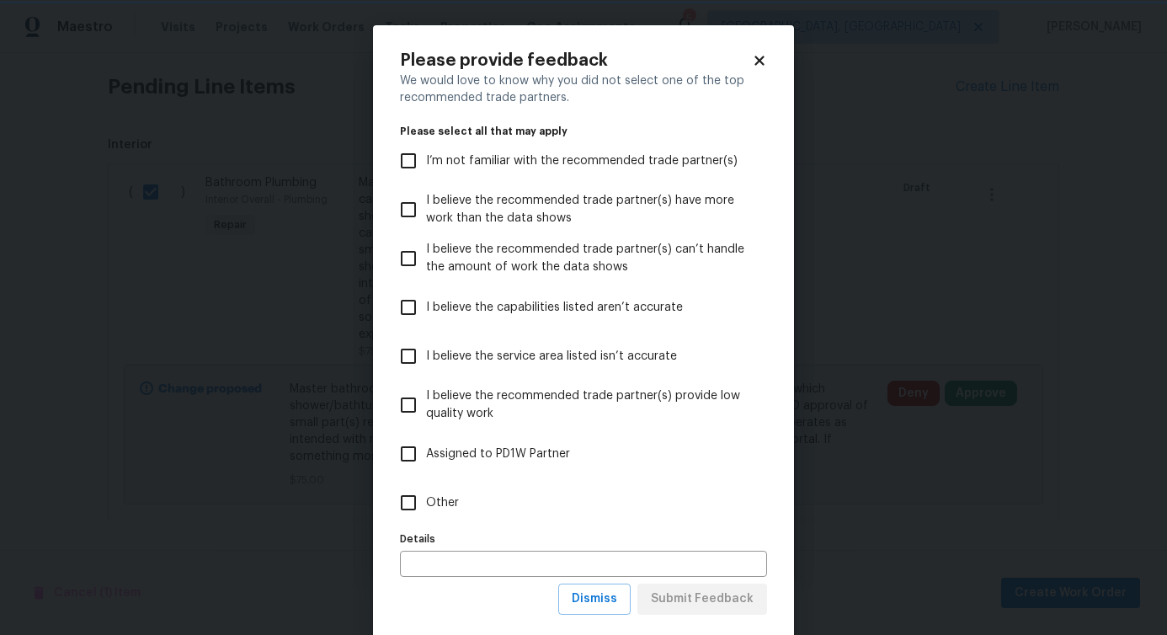
scroll to position [0, 0]
click at [400, 505] on input "Other" at bounding box center [408, 502] width 35 height 35
checkbox input "true"
click at [703, 594] on span "Submit Feedback" at bounding box center [702, 599] width 103 height 21
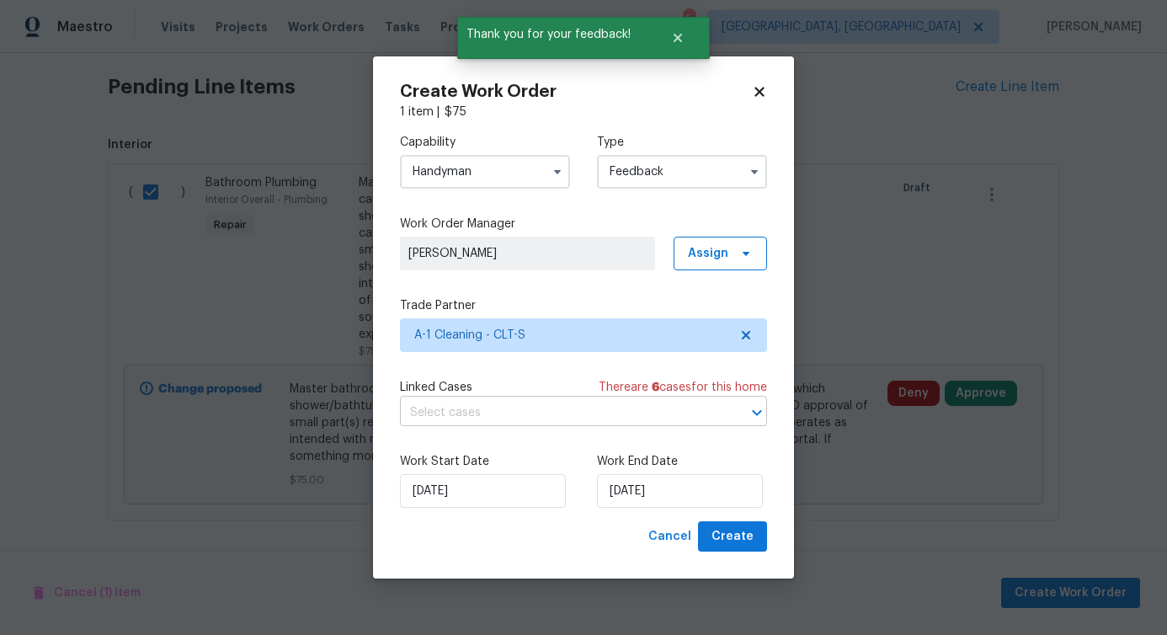
click at [502, 412] on input "text" at bounding box center [560, 413] width 320 height 26
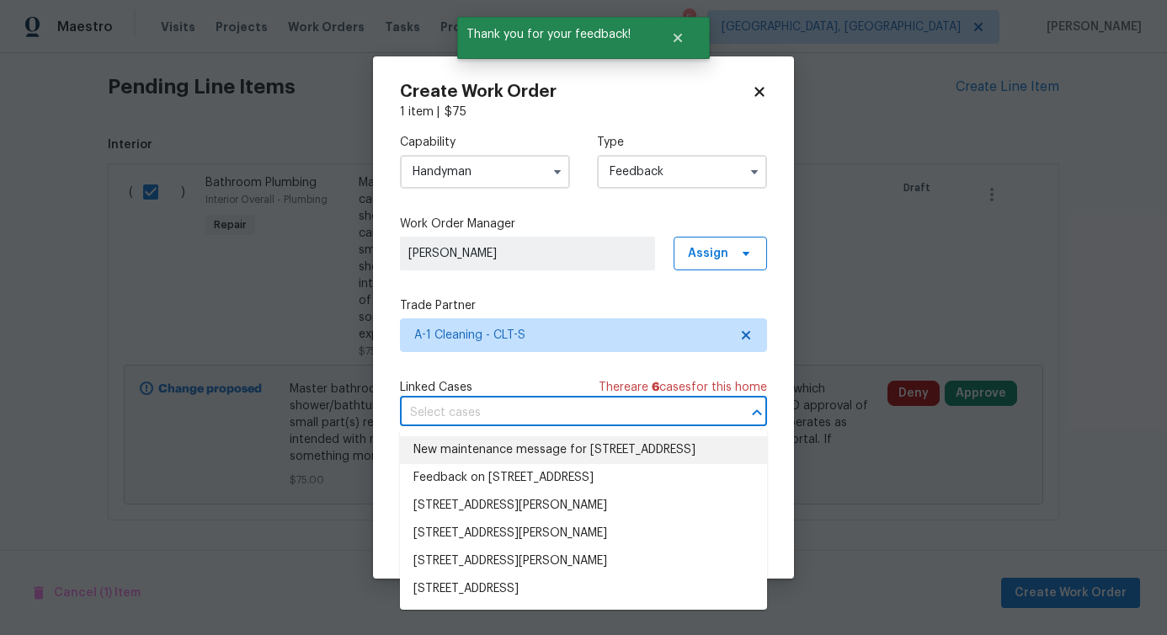
click at [477, 446] on li "New maintenance message for [STREET_ADDRESS]" at bounding box center [583, 450] width 367 height 28
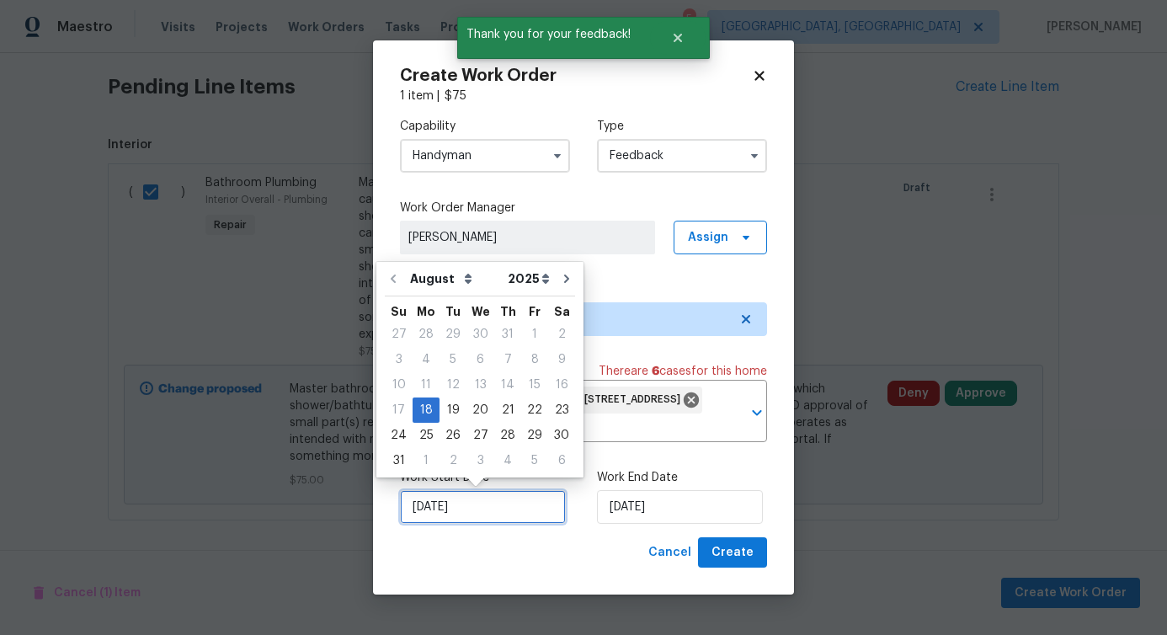
click at [444, 499] on input "[DATE]" at bounding box center [483, 507] width 166 height 34
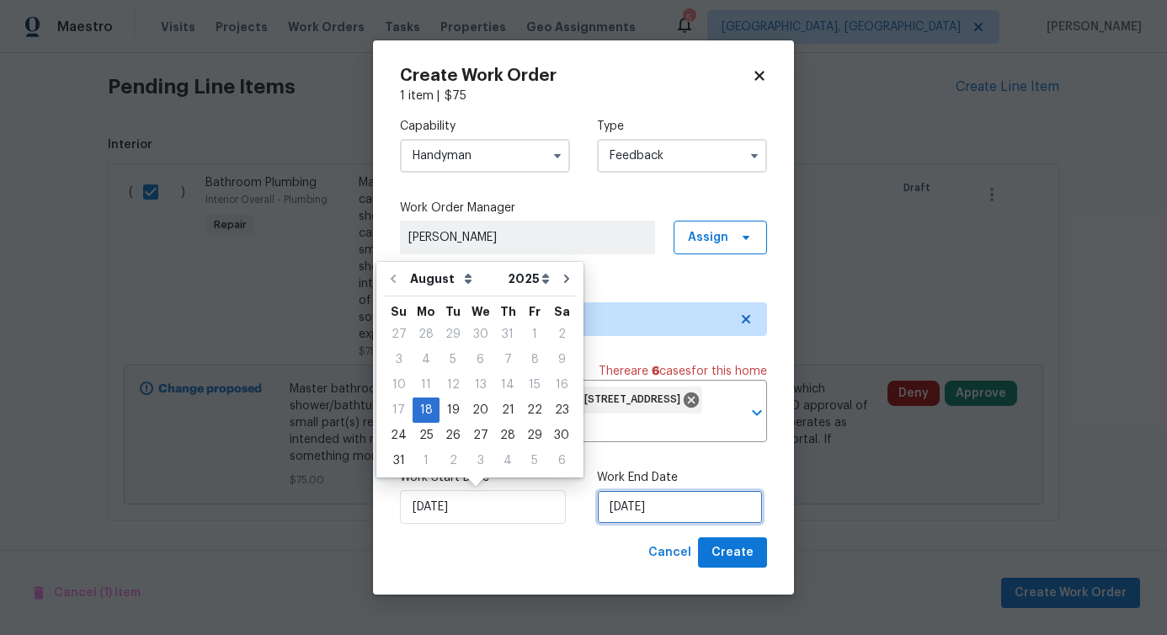
click at [648, 512] on input "[DATE]" at bounding box center [680, 507] width 166 height 34
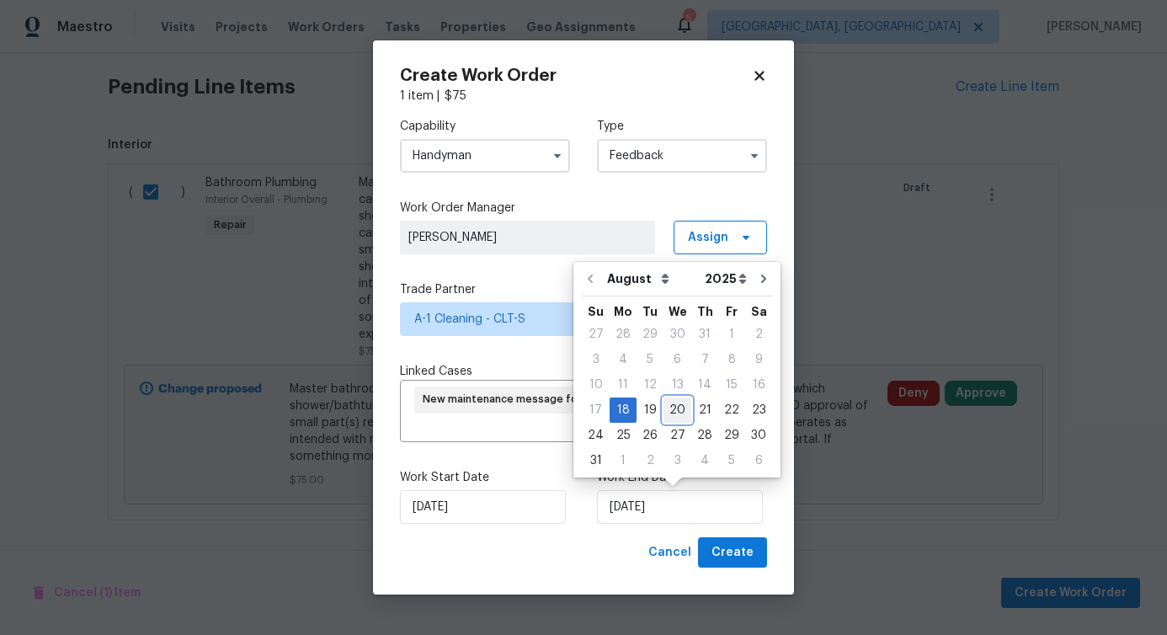
click at [680, 410] on div "20" at bounding box center [678, 410] width 28 height 24
type input "[DATE]"
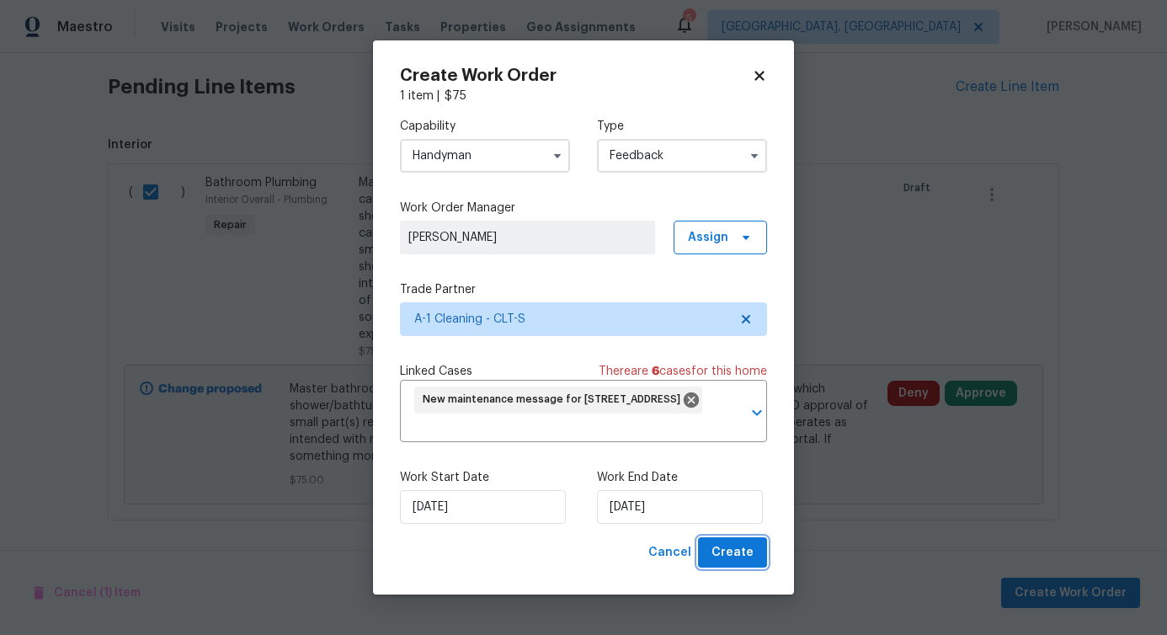
click at [725, 550] on span "Create" at bounding box center [733, 552] width 42 height 21
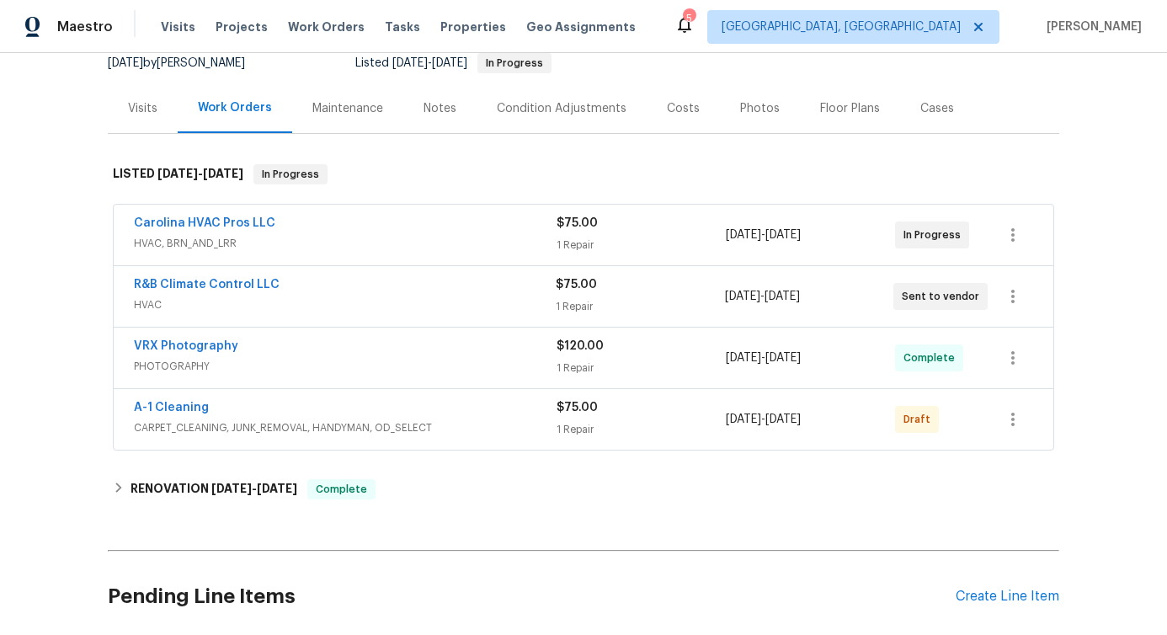
scroll to position [185, 0]
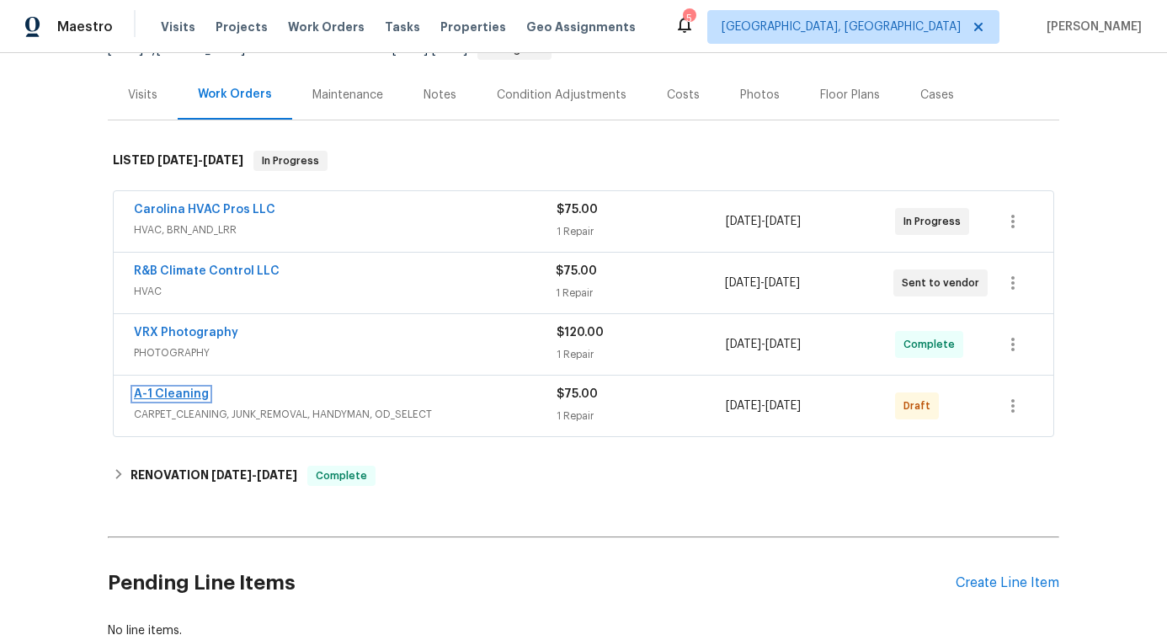
click at [164, 398] on link "A-1 Cleaning" at bounding box center [171, 394] width 75 height 12
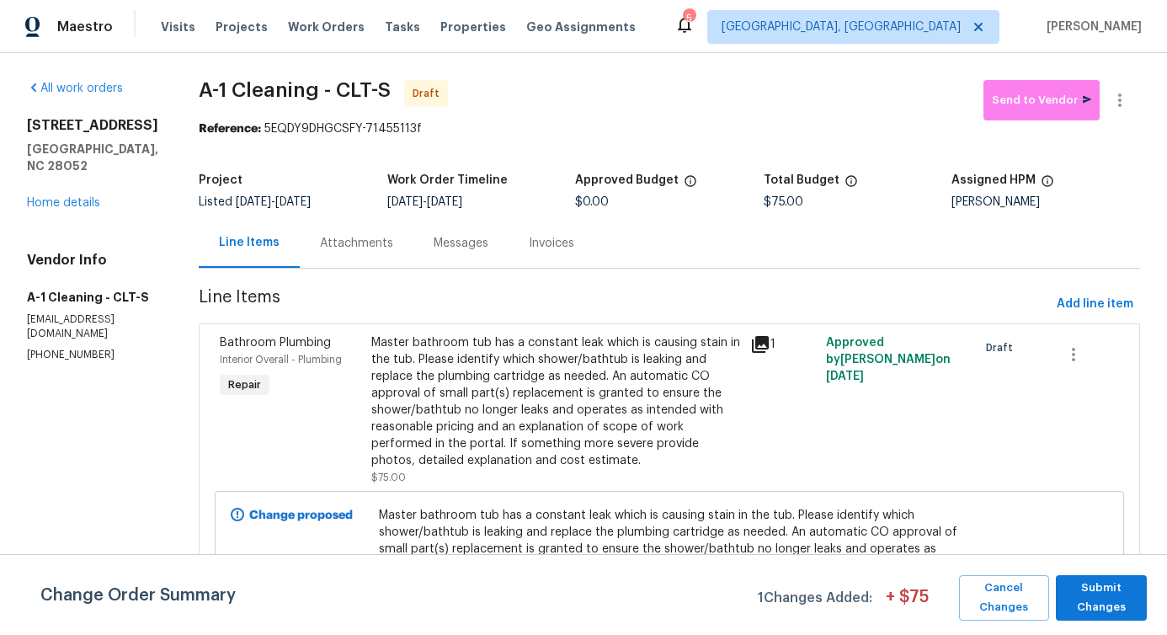
scroll to position [72, 0]
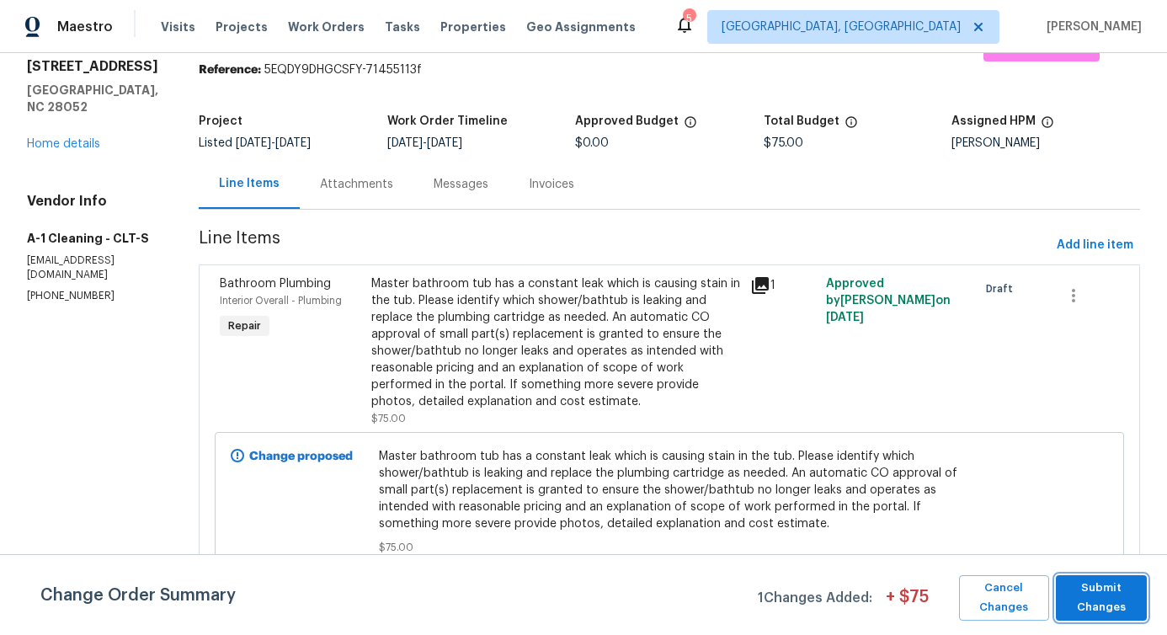
click at [1134, 614] on span "Submit Changes" at bounding box center [1102, 598] width 74 height 39
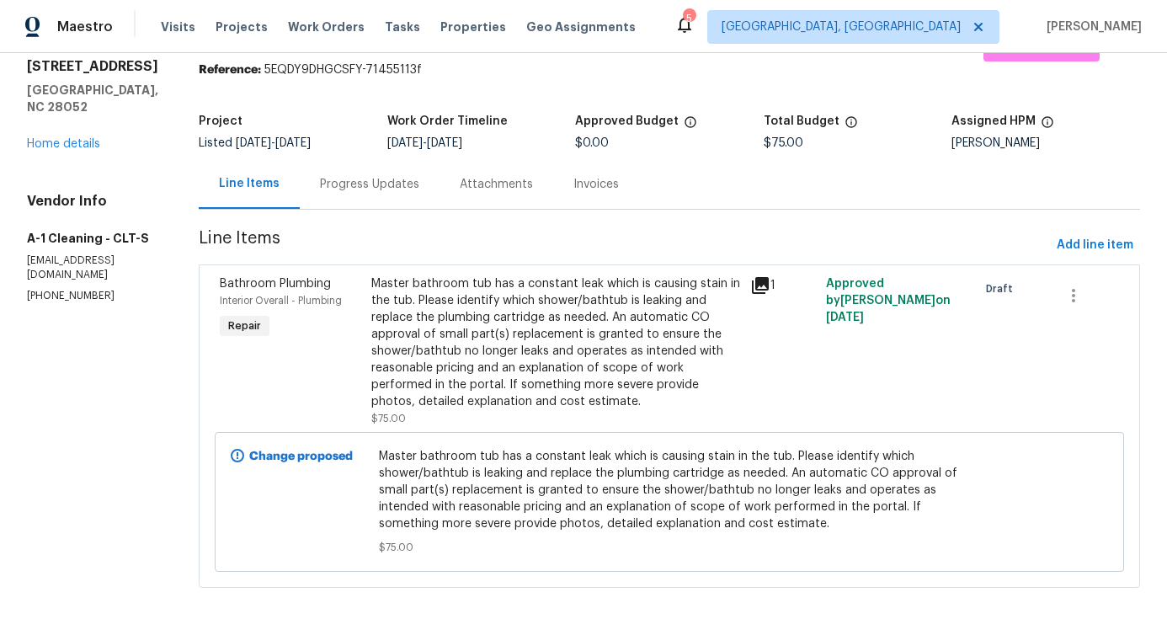
scroll to position [0, 0]
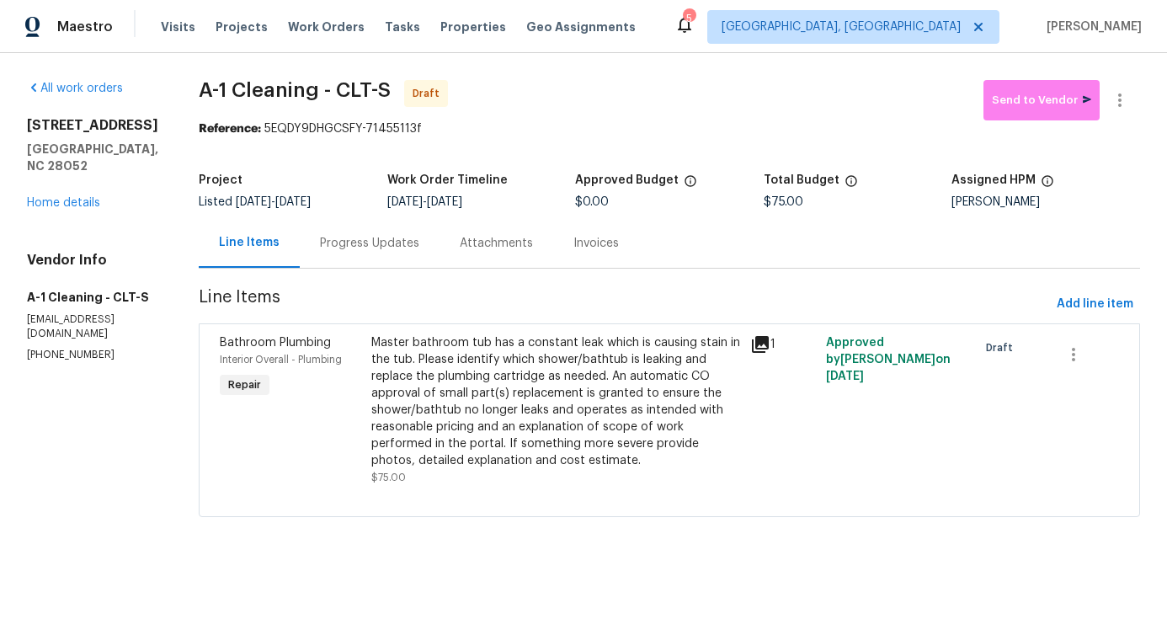
click at [354, 231] on div "Progress Updates" at bounding box center [370, 243] width 140 height 50
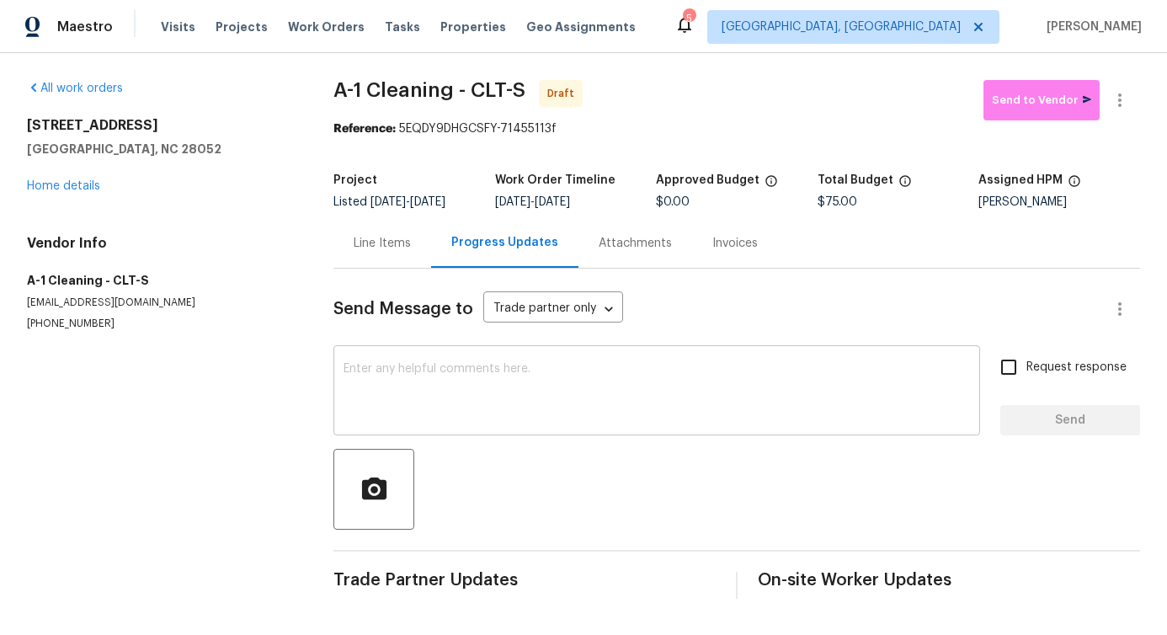
scroll to position [15, 0]
click at [540, 420] on div "x ​" at bounding box center [657, 393] width 647 height 86
paste textarea "Hi, this is Pavithra with Opendoor. I’m confirming you received the WO for the …"
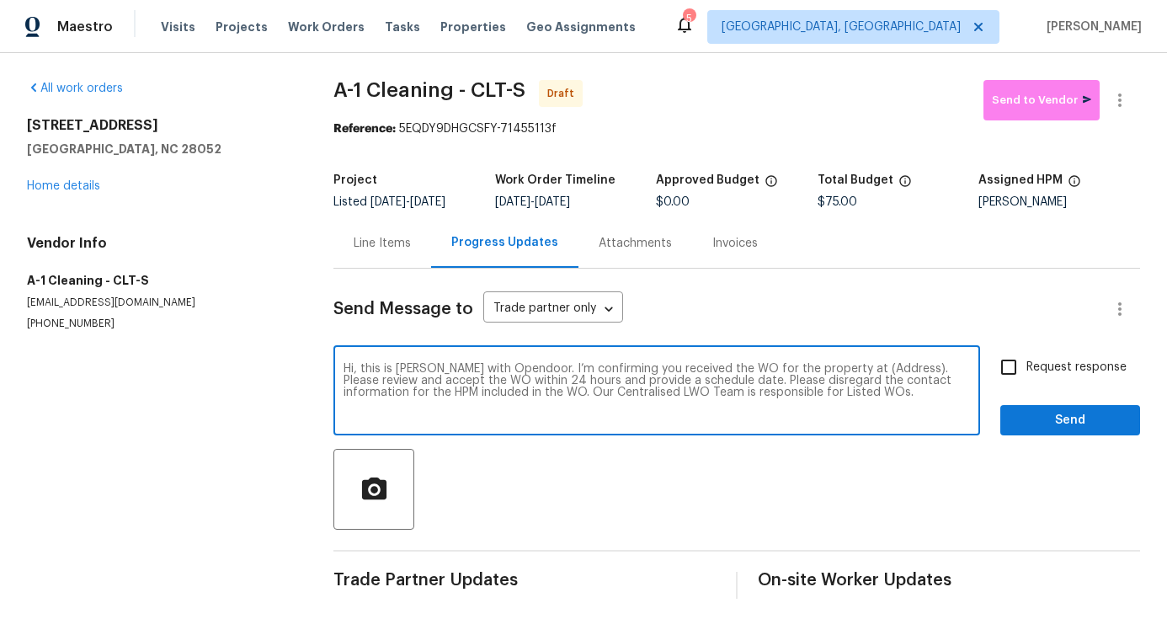
click at [857, 364] on textarea "Hi, this is Pavithra with Opendoor. I’m confirming you received the WO for the …" at bounding box center [657, 392] width 627 height 59
paste textarea "[STREET_ADDRESS]"
type textarea "Hi, this is Pavithra with Opendoor. I’m confirming you received the WO for the …"
click at [1027, 371] on span "Request response" at bounding box center [1077, 368] width 100 height 18
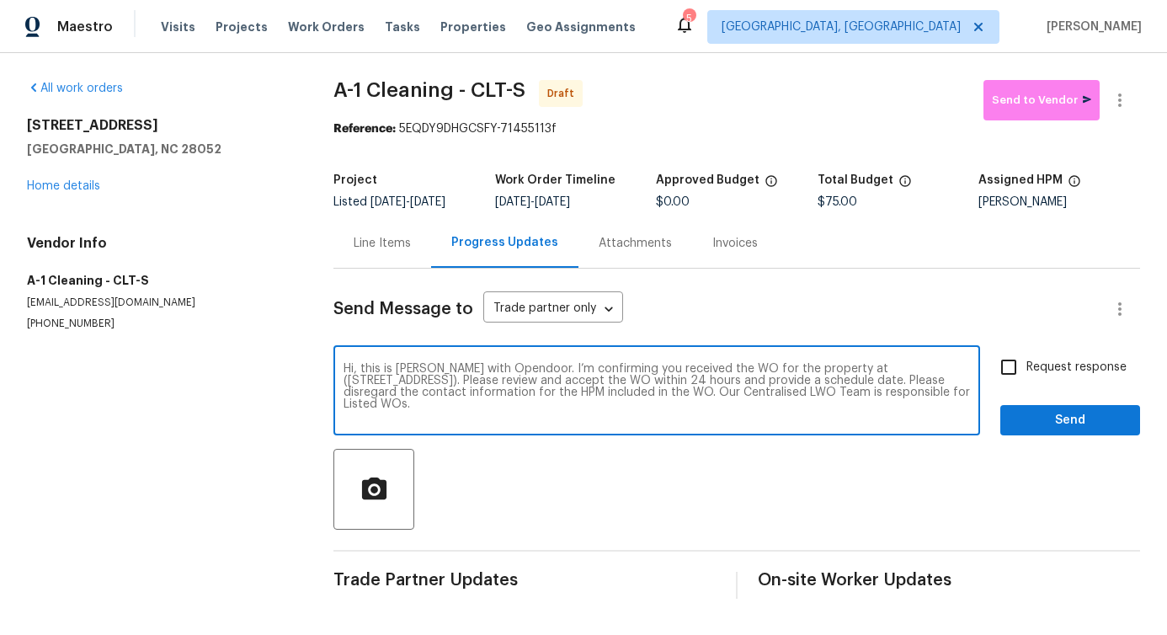
click at [1018, 371] on input "Request response" at bounding box center [1008, 367] width 35 height 35
checkbox input "true"
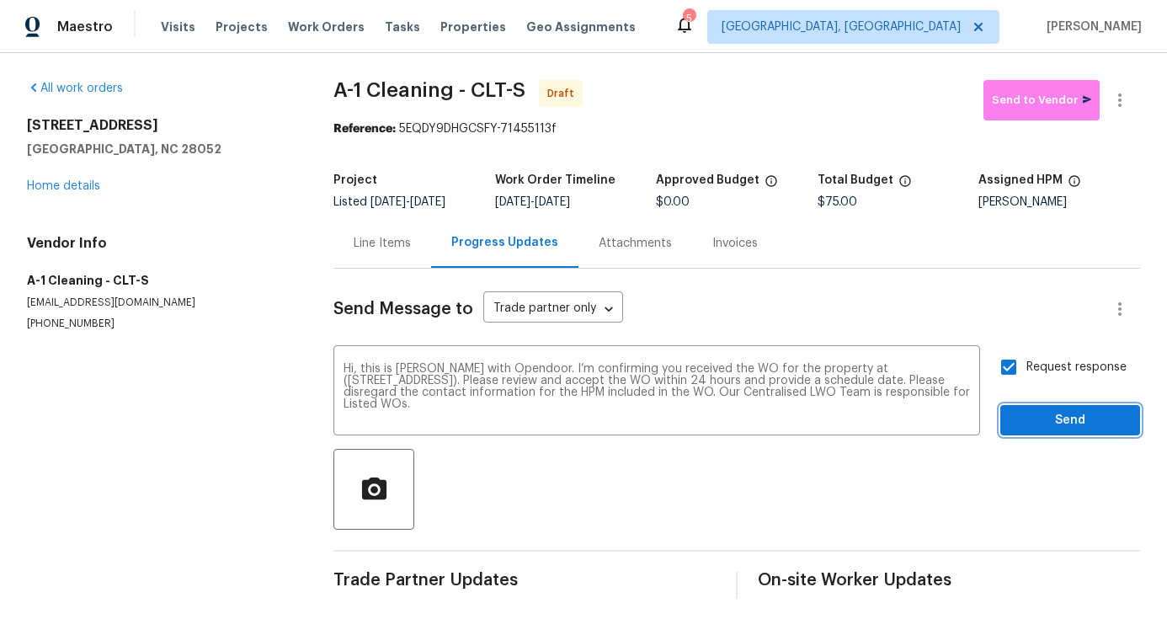
click at [1030, 426] on span "Send" at bounding box center [1070, 420] width 113 height 21
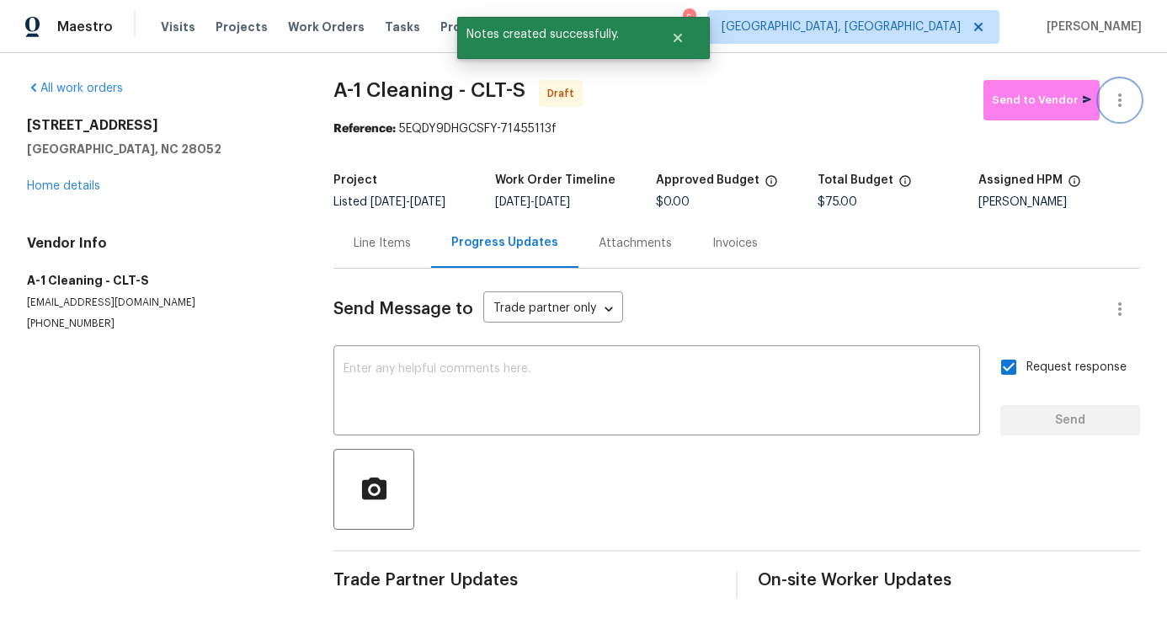
click at [1119, 93] on icon "button" at bounding box center [1120, 99] width 3 height 13
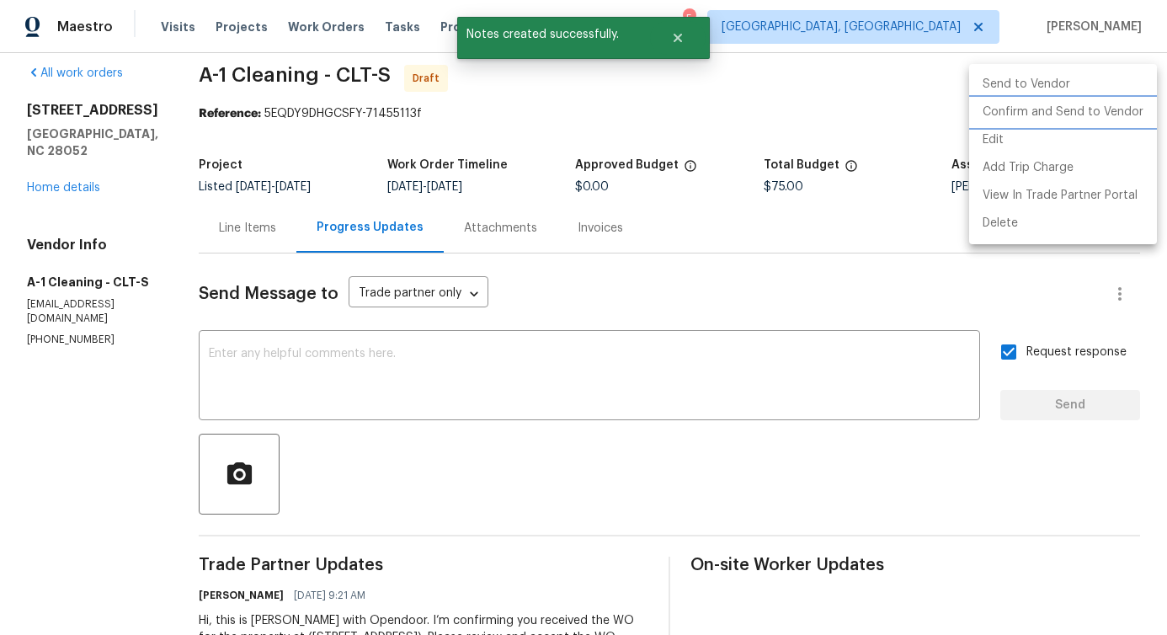
click at [1048, 117] on li "Confirm and Send to Vendor" at bounding box center [1063, 113] width 188 height 28
click at [610, 193] on div at bounding box center [583, 317] width 1167 height 635
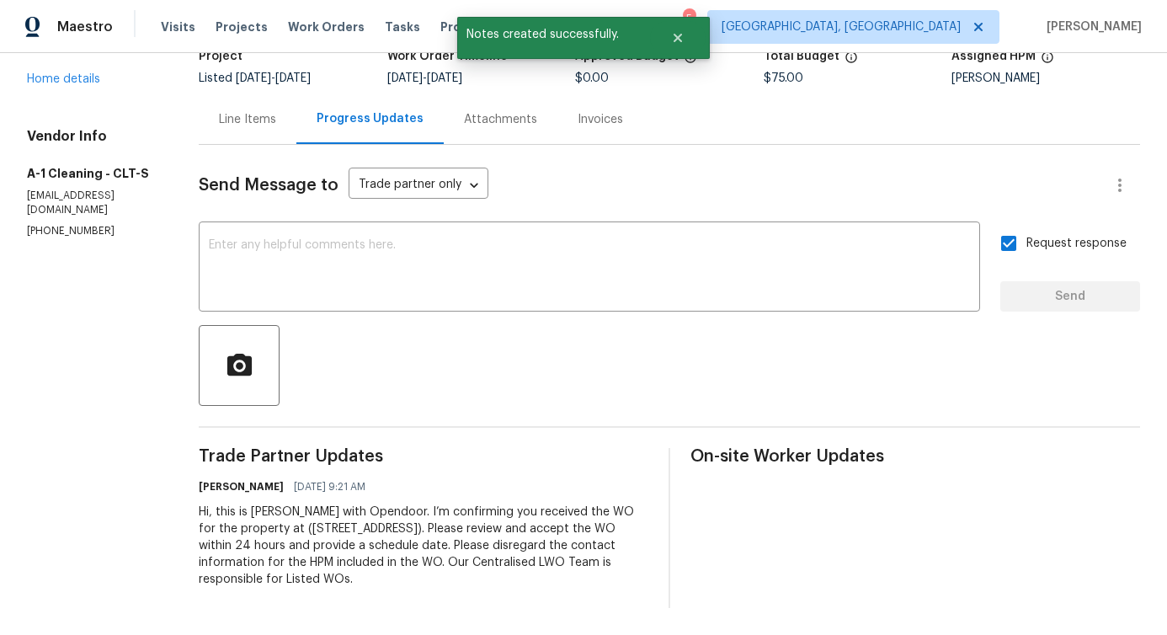
scroll to position [0, 0]
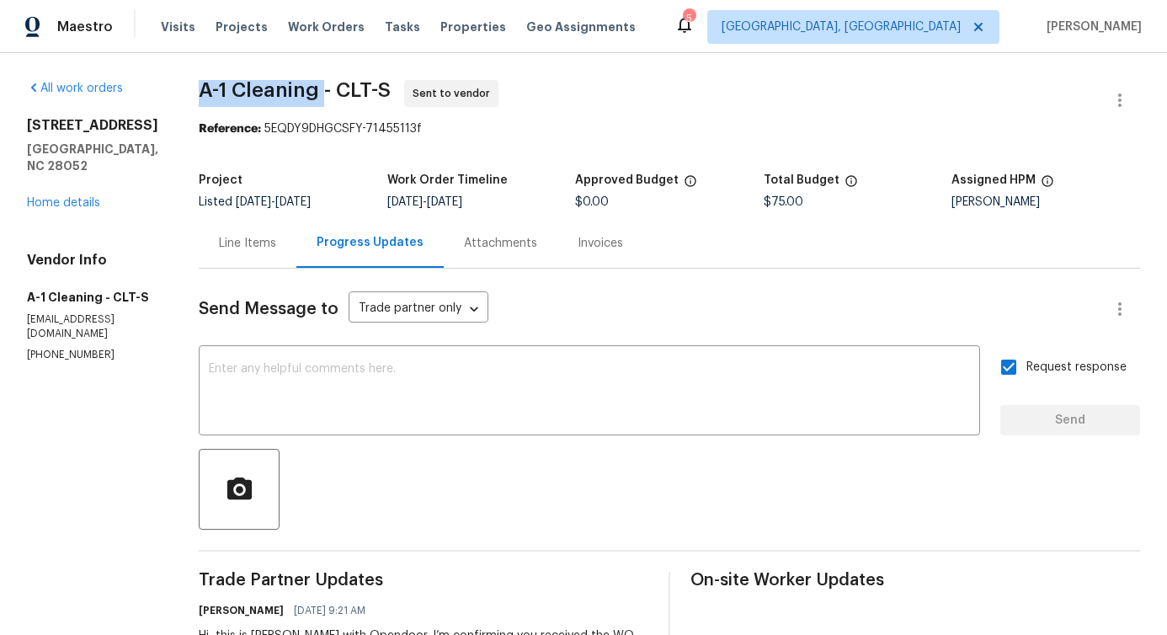
drag, startPoint x: 181, startPoint y: 88, endPoint x: 312, endPoint y: 87, distance: 131.4
click at [312, 87] on div "All work orders 4609 Cottonwood Ln Gastonia, NC 28052 Home details Vendor Info …" at bounding box center [583, 406] width 1167 height 706
copy span "A-1 Cleaning"
click at [89, 198] on link "Home details" at bounding box center [63, 203] width 73 height 12
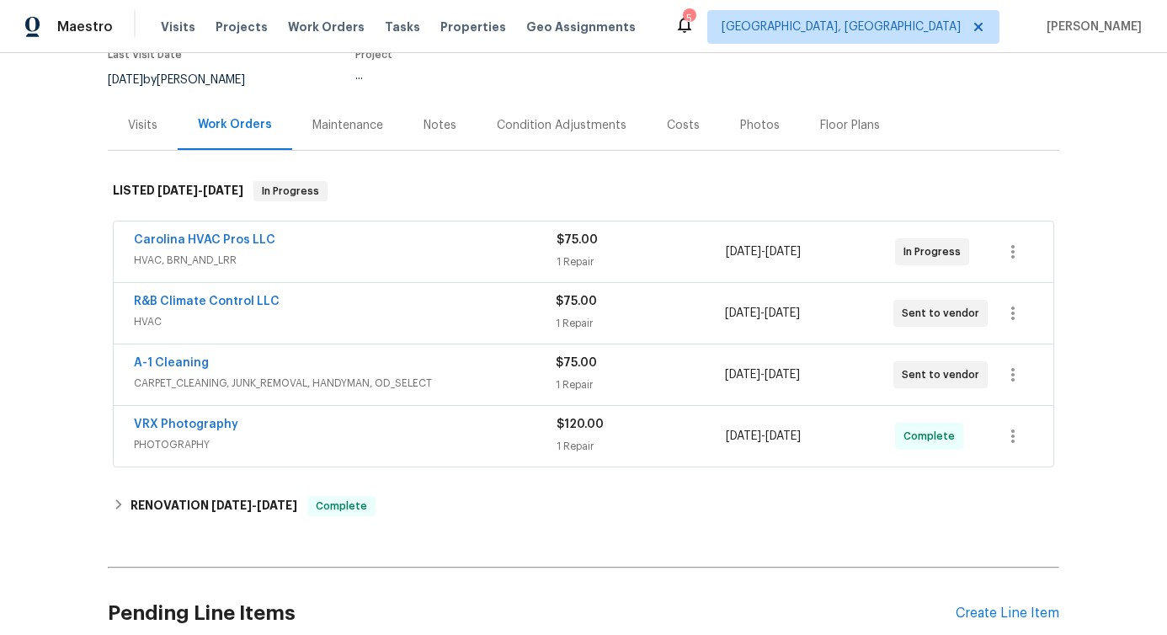
scroll to position [152, 0]
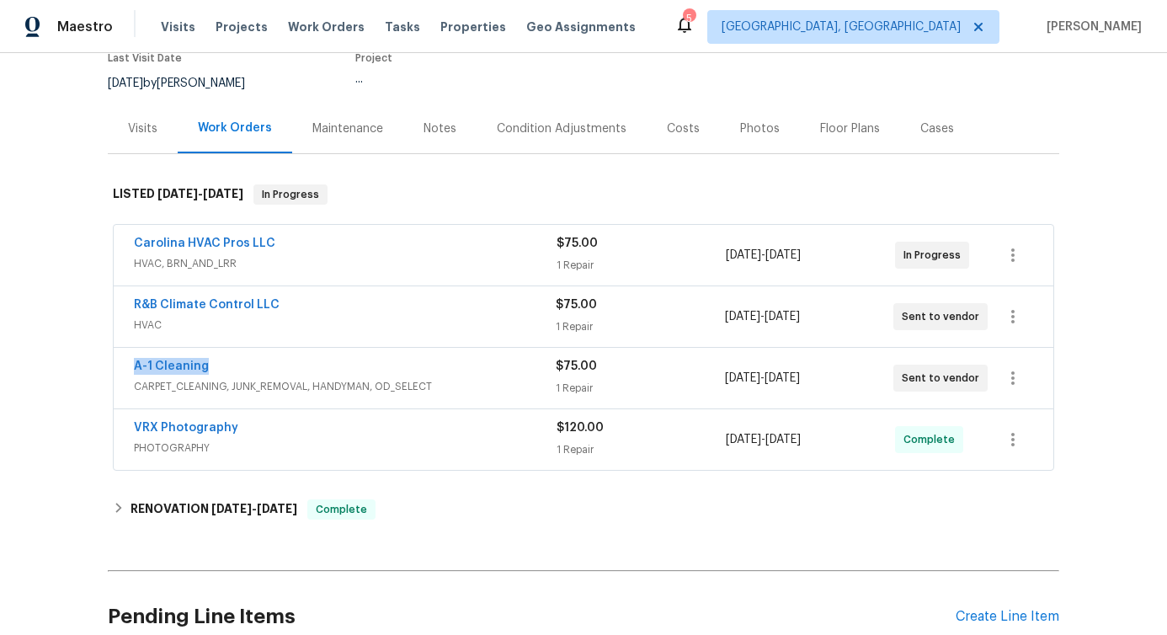
drag, startPoint x: 221, startPoint y: 359, endPoint x: 93, endPoint y: 363, distance: 128.1
click at [93, 363] on div "Back to all projects 4609 Cottonwood Ln, Gastonia, NC 28052 3 Beds | 2 Baths | …" at bounding box center [583, 344] width 1167 height 582
copy link "A-1 Cleaning"
